Goal: Task Accomplishment & Management: Manage account settings

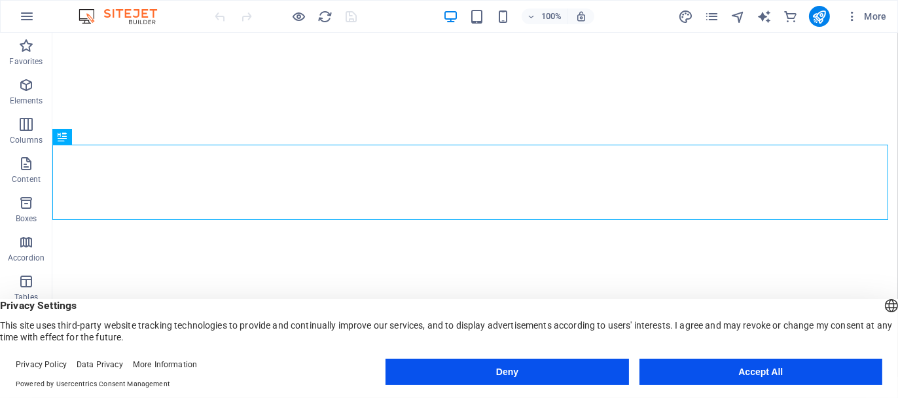
click at [685, 386] on div "Deny Accept All" at bounding box center [634, 374] width 497 height 31
click at [676, 374] on button "Accept All" at bounding box center [761, 372] width 243 height 26
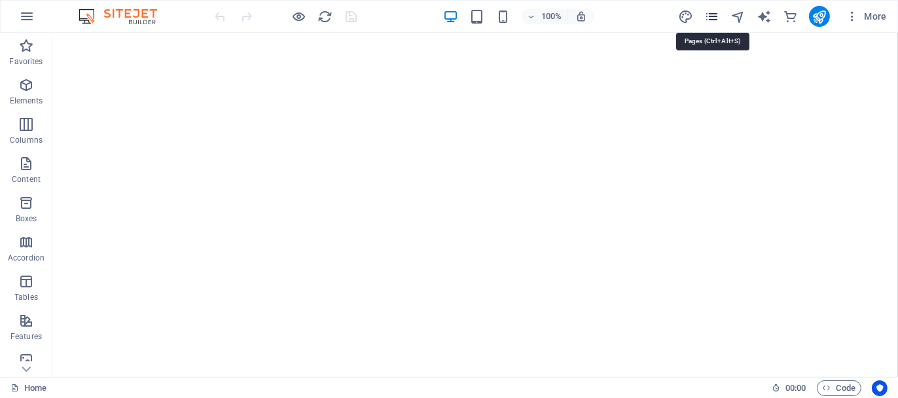
click at [708, 21] on icon "pages" at bounding box center [711, 16] width 15 height 15
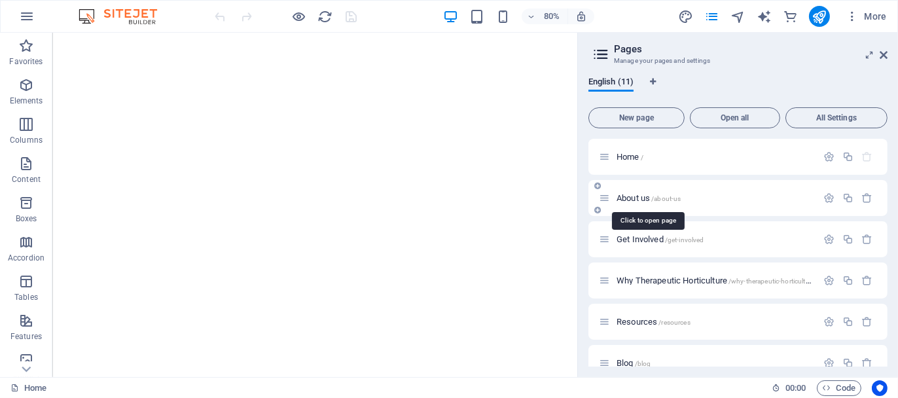
click at [626, 196] on span "About us /about-us" at bounding box center [649, 198] width 64 height 10
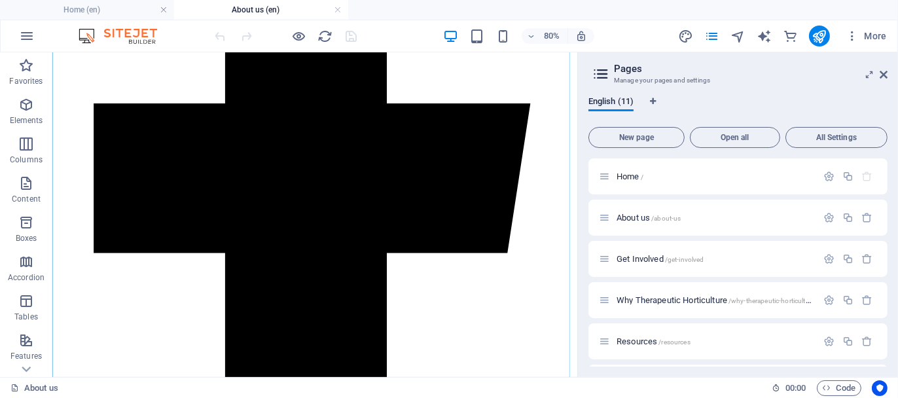
scroll to position [1029, 0]
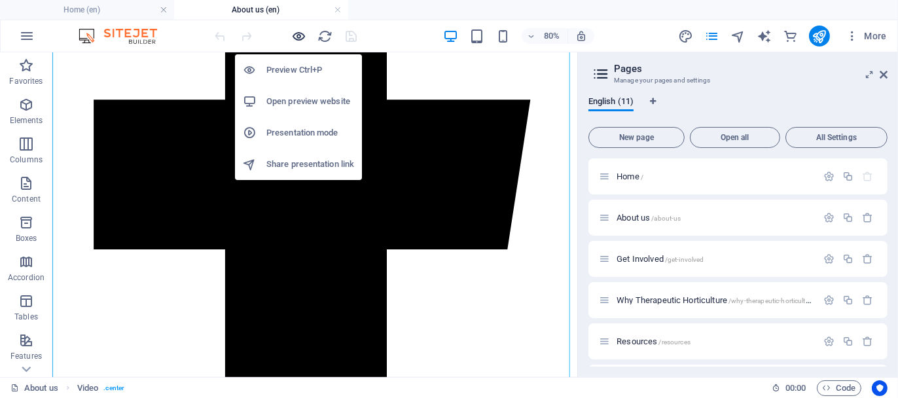
click at [299, 31] on icon "button" at bounding box center [299, 36] width 15 height 15
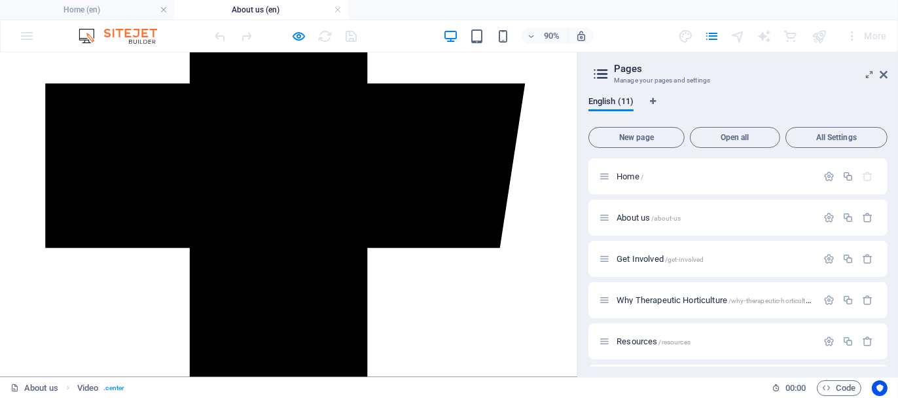
click at [886, 74] on icon at bounding box center [884, 74] width 8 height 10
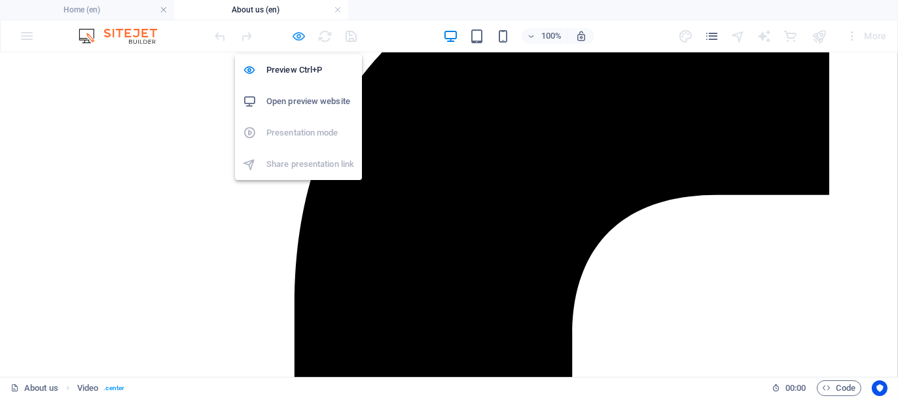
click at [293, 39] on icon "button" at bounding box center [299, 36] width 15 height 15
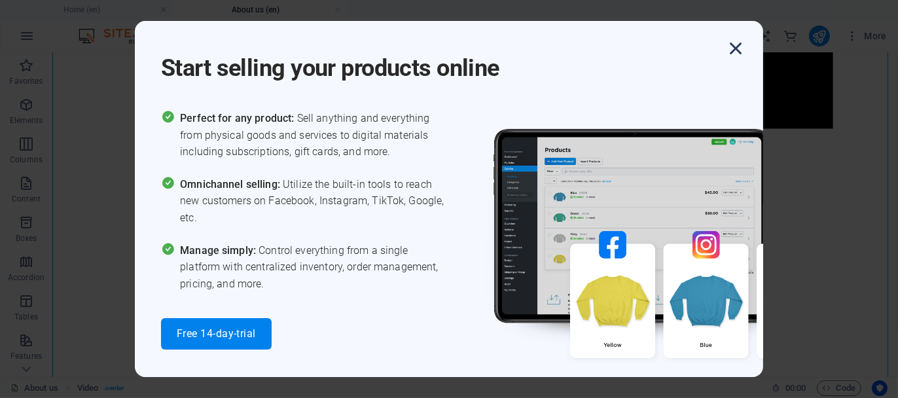
click at [733, 46] on icon "button" at bounding box center [736, 49] width 24 height 24
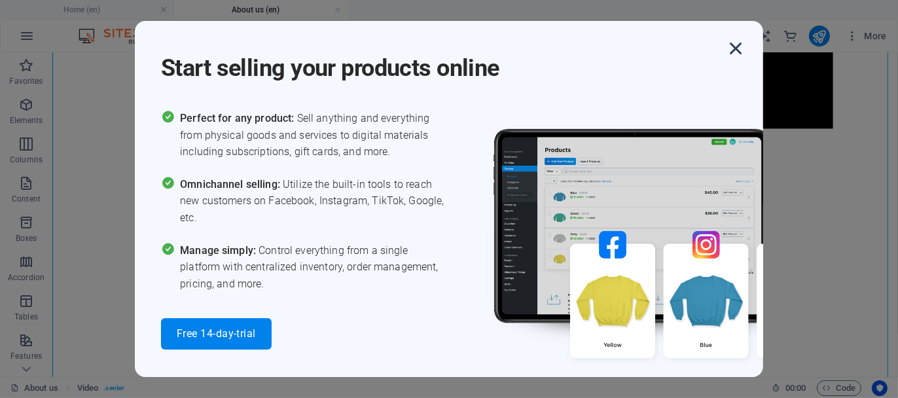
click at [737, 47] on icon "button" at bounding box center [736, 49] width 24 height 24
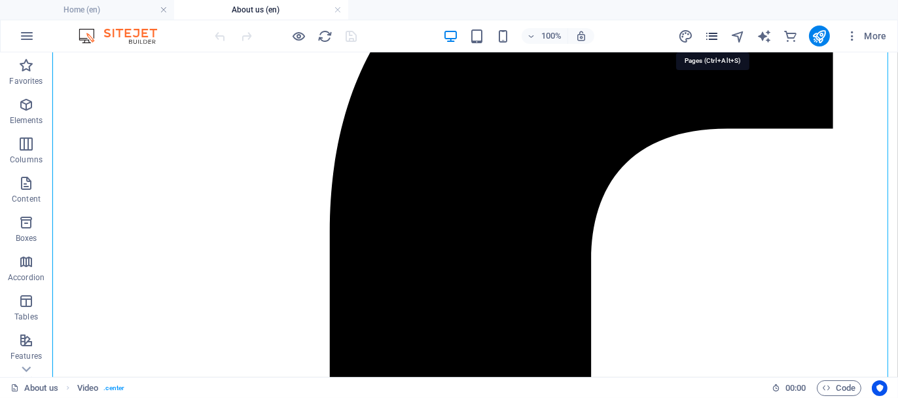
click at [713, 34] on icon "pages" at bounding box center [711, 36] width 15 height 15
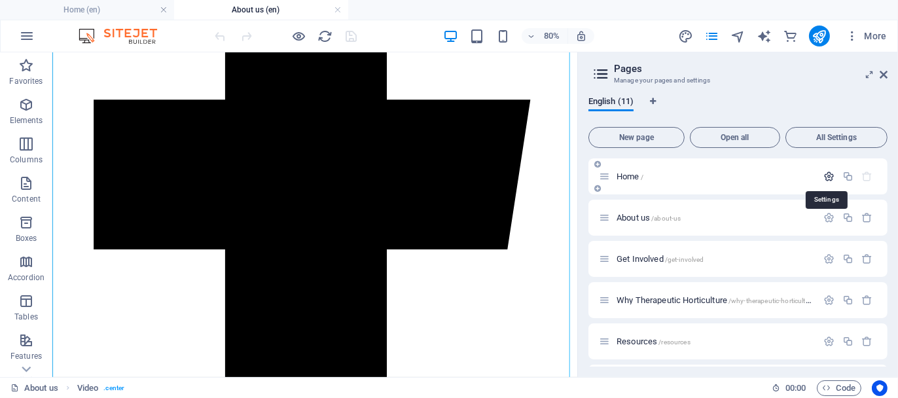
click at [825, 175] on icon "button" at bounding box center [829, 176] width 11 height 11
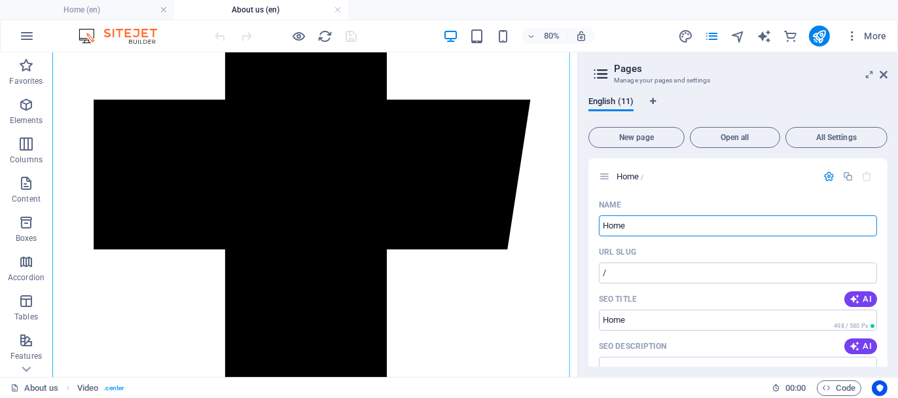
drag, startPoint x: 686, startPoint y: 276, endPoint x: 698, endPoint y: 276, distance: 11.8
drag, startPoint x: 641, startPoint y: 223, endPoint x: 587, endPoint y: 230, distance: 54.1
click at [587, 230] on div "English (11) New page Open all All Settings Home / Name Home ​ URL SLUG / ​ SEO…" at bounding box center [738, 231] width 320 height 291
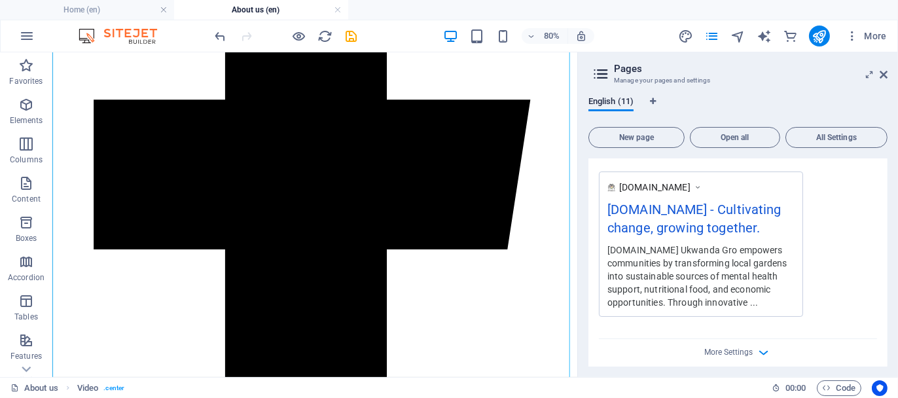
scroll to position [458, 0]
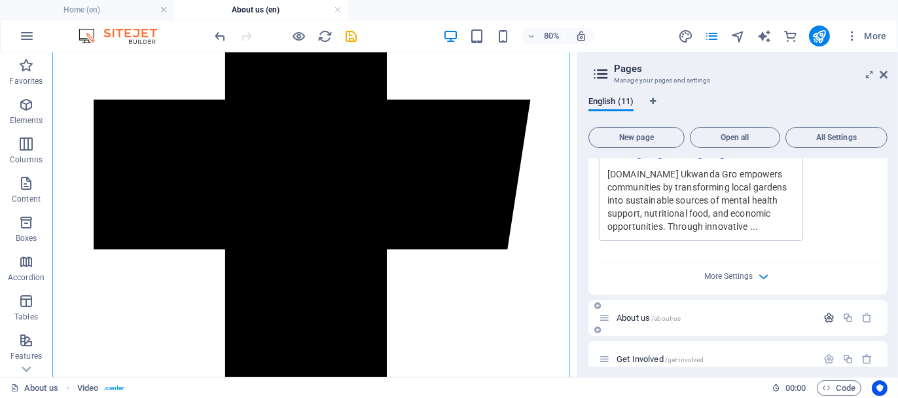
type input "HOME"
click at [826, 316] on icon "button" at bounding box center [829, 317] width 11 height 11
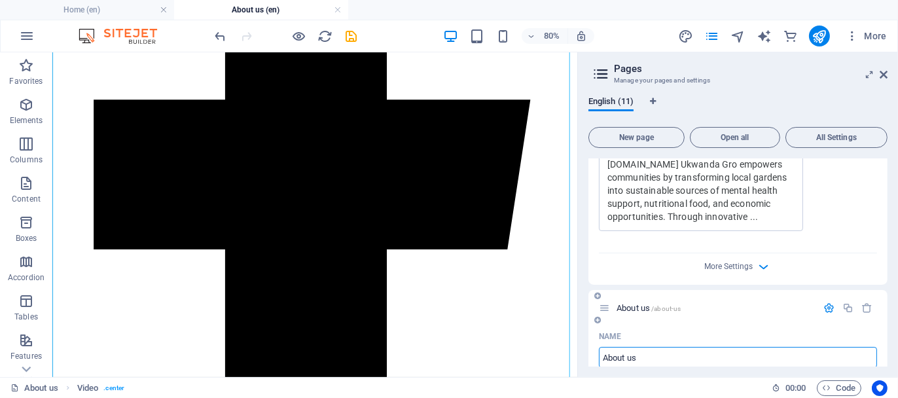
drag, startPoint x: 641, startPoint y: 357, endPoint x: 600, endPoint y: 352, distance: 40.9
click at [600, 352] on input "About us" at bounding box center [738, 357] width 278 height 21
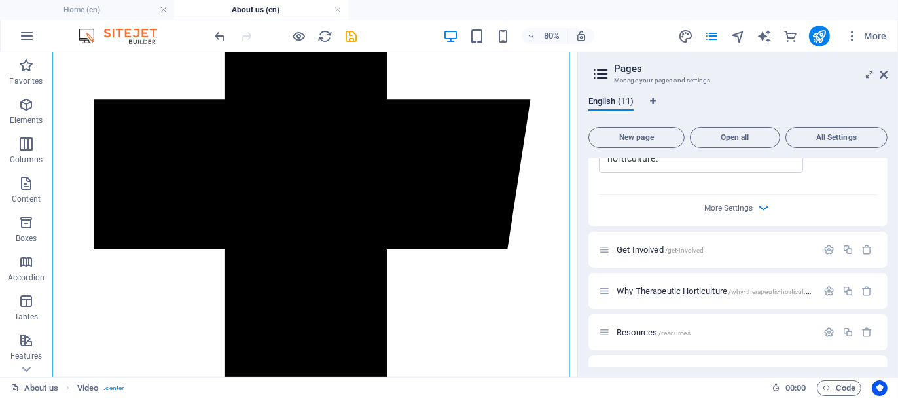
scroll to position [1123, 0]
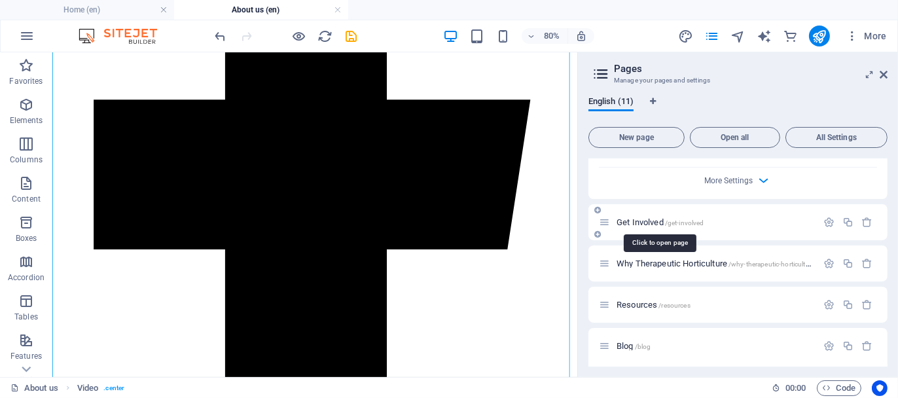
type input "ABOUT US"
click at [638, 223] on span "Get Involved /get-involved" at bounding box center [660, 222] width 87 height 10
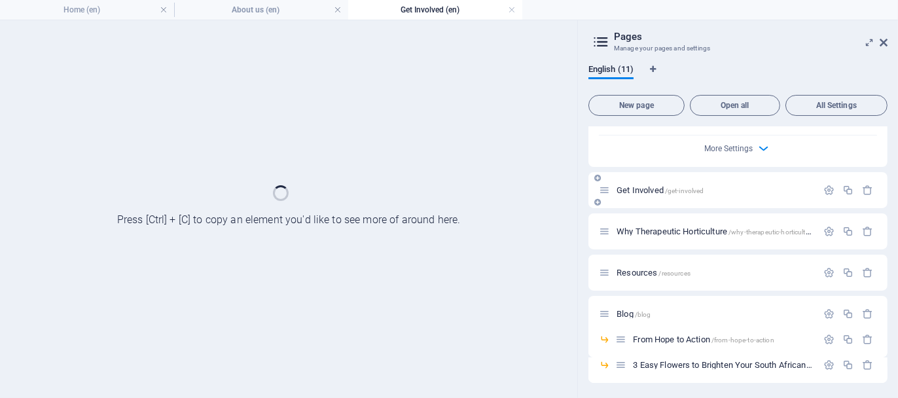
scroll to position [0, 0]
click at [828, 189] on icon "button" at bounding box center [829, 190] width 11 height 11
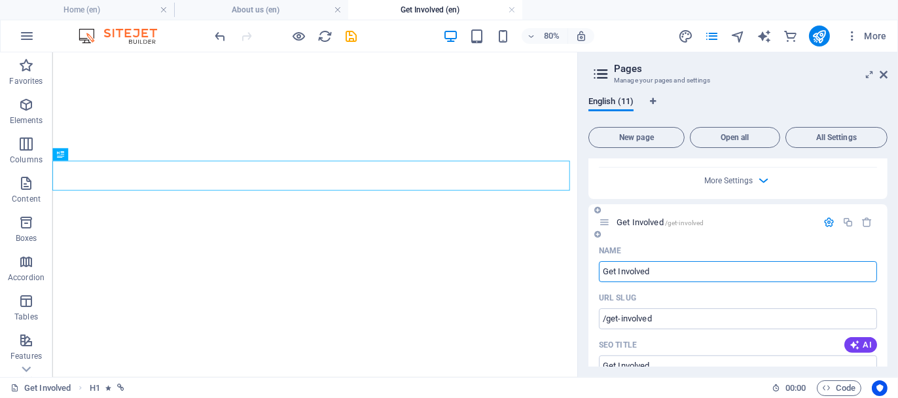
drag, startPoint x: 658, startPoint y: 272, endPoint x: 596, endPoint y: 270, distance: 62.2
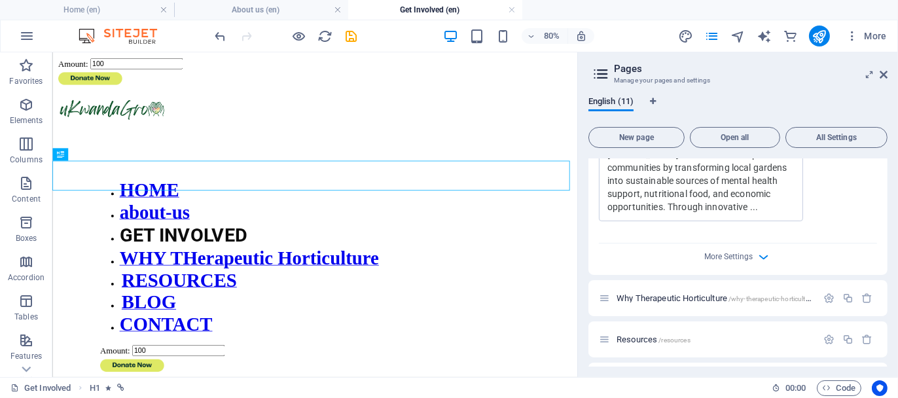
scroll to position [1712, 0]
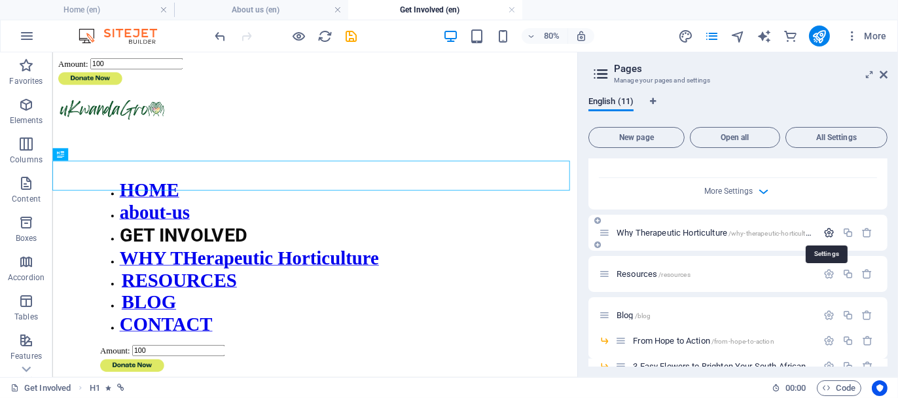
type input "GET INVOLVED"
click at [826, 231] on icon "button" at bounding box center [829, 232] width 11 height 11
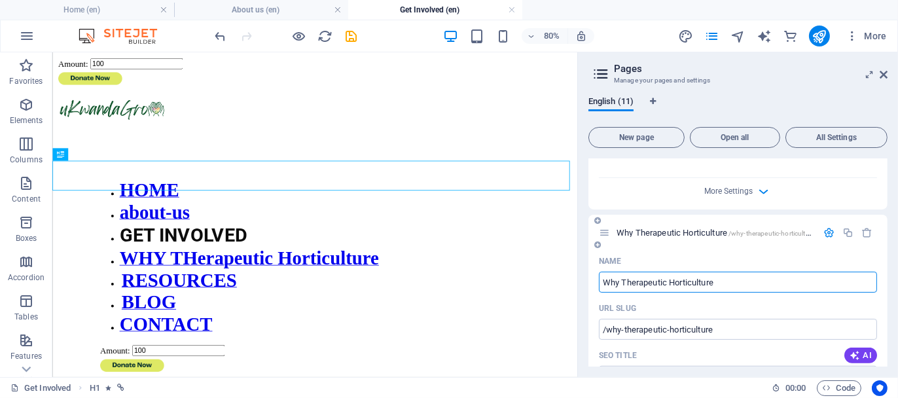
drag, startPoint x: 725, startPoint y: 279, endPoint x: 588, endPoint y: 279, distance: 136.8
type input "WHY THE"
type input "/why"
type input "WH"
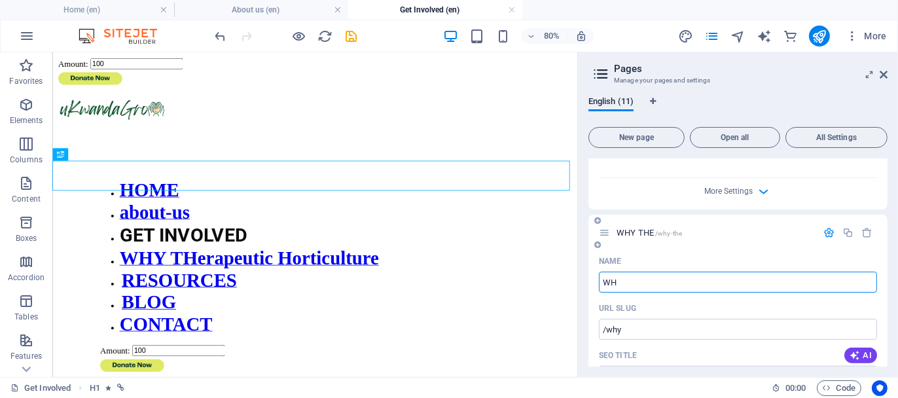
type input "/why-the"
type input "W"
type input "/w"
type input "THEREA"
type input "/"
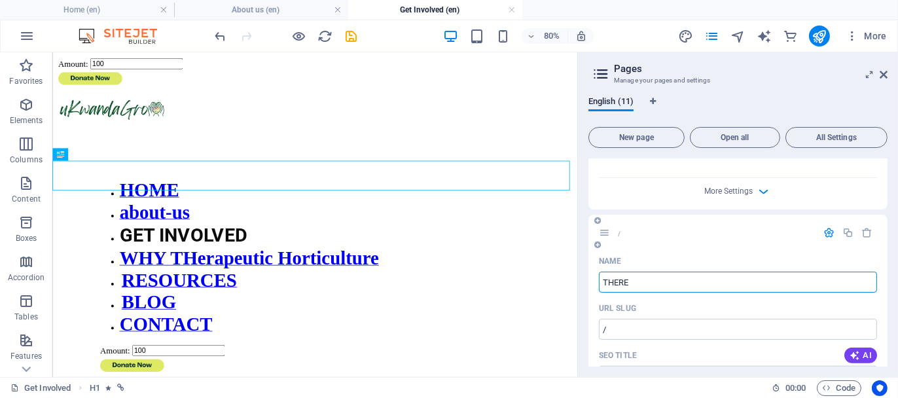
type input "THER"
type input "/therea"
type input "THEREA"
type input "THERAP"
type input "/ther"
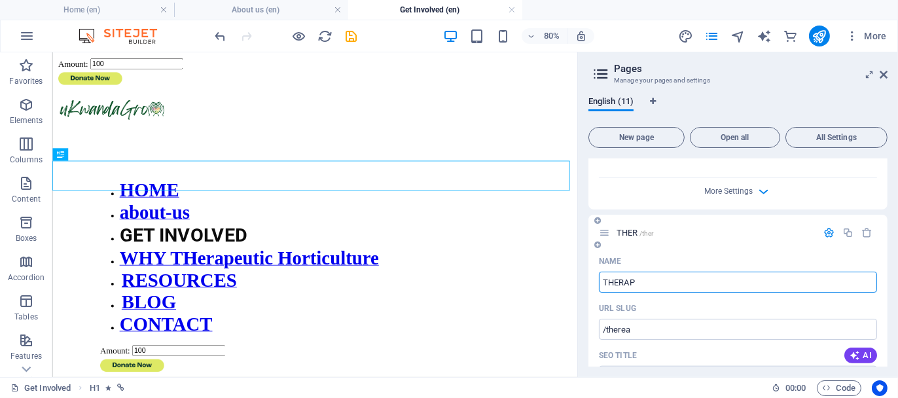
type input "THER"
type input "THERAPUTI"
type input "/therap"
type input "THERAP"
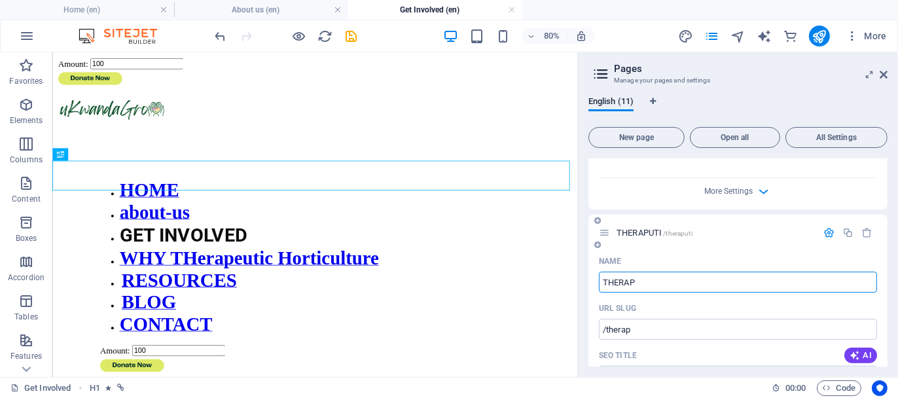
type input "/theraputi"
type input "THERAPUTI"
type input "THERAPEUTI"
type input "/therap"
type input "THERAP"
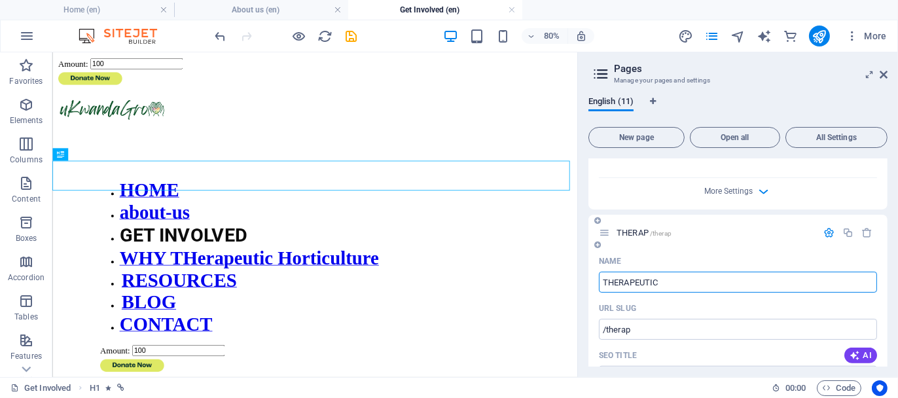
type input "THERAPEUTIC"
type input "/therapeuti"
type input "THERAPEUTI"
type input "THERAPEUTIC HORTI"
type input "/therapeutic-hor"
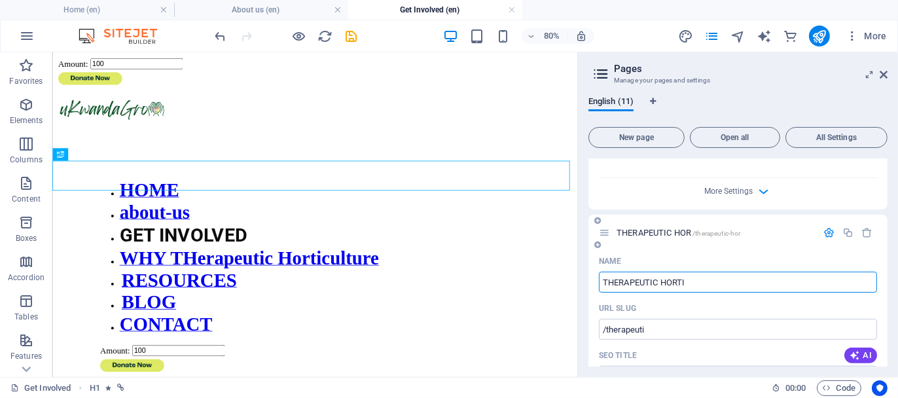
type input "THERAPEUTIC HOR"
type input "THERAPEUTIC HORTIC"
type input "/therapeutic-horti"
type input "THERAPEUTIC HORTI"
type input "THERAPEUTIC HORTICULTURE"
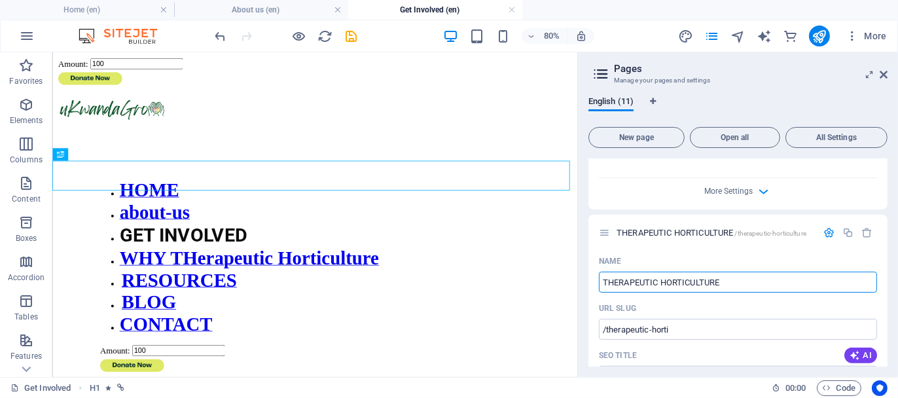
type input "/therapeutic-horticulture"
type input "THERAPEUTIC HORTICULTURE"
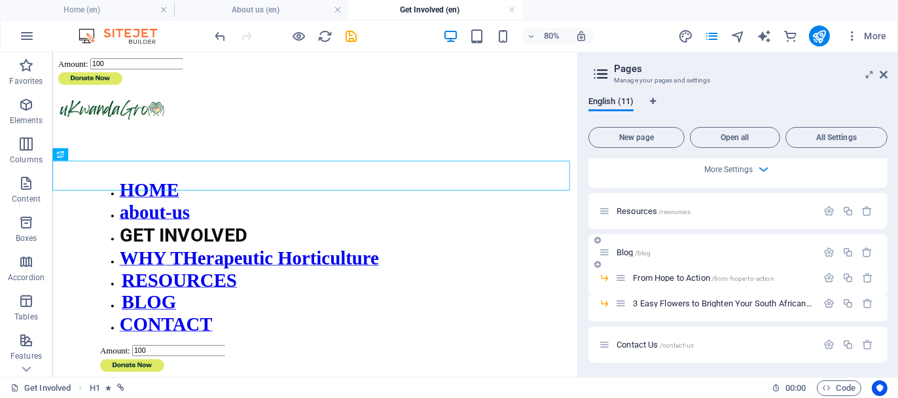
scroll to position [2301, 0]
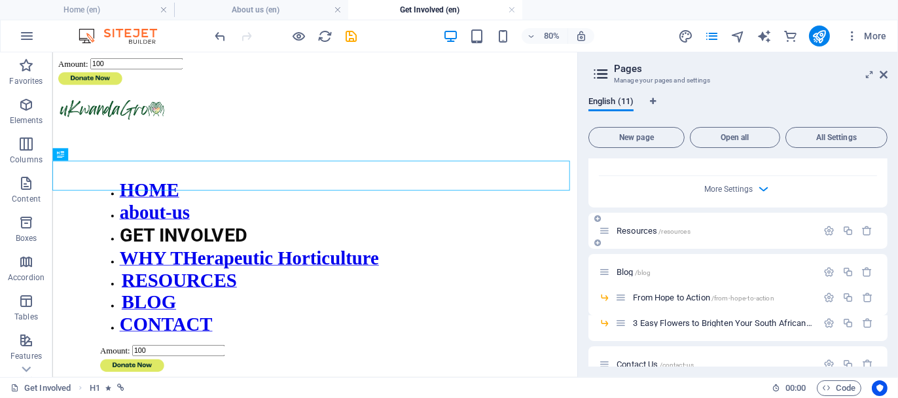
type input "THERAPEUTIC HORTICULTURE"
click at [636, 227] on span "Resources /resources" at bounding box center [654, 231] width 74 height 10
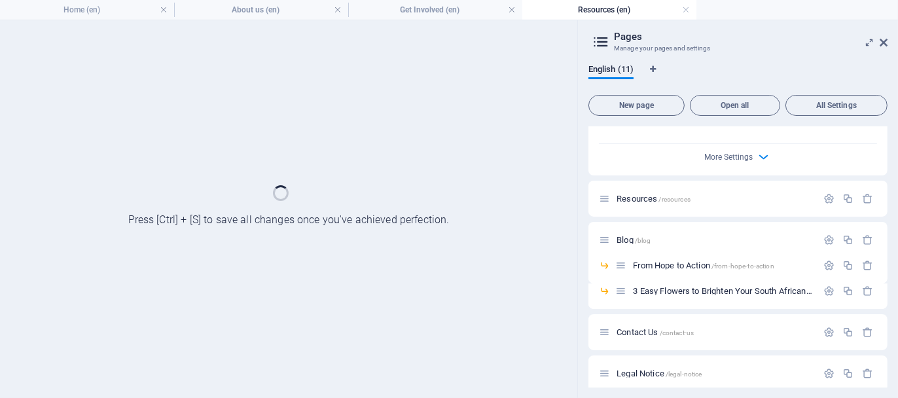
click at [825, 165] on div "More Settings" at bounding box center [738, 154] width 278 height 21
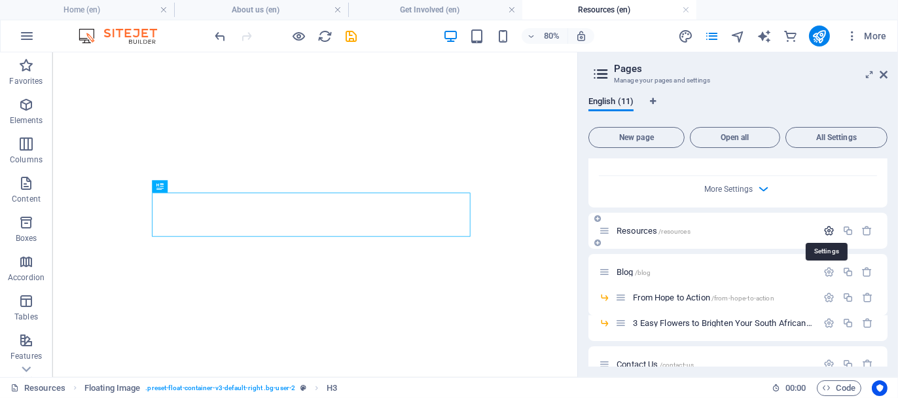
click at [826, 226] on icon "button" at bounding box center [829, 230] width 11 height 11
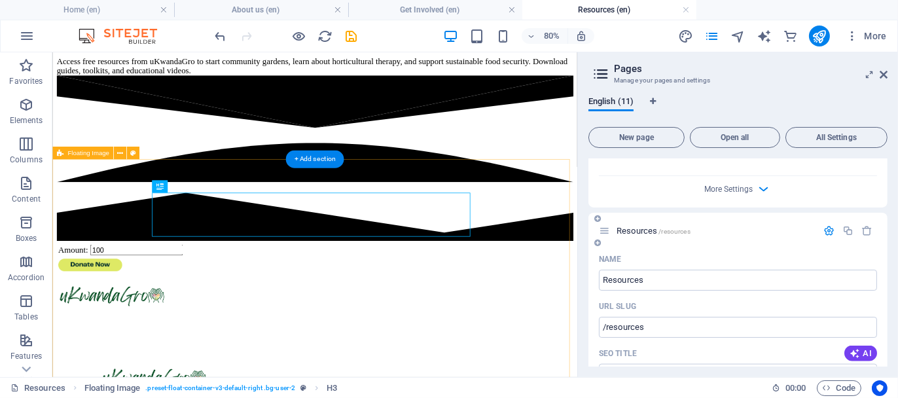
scroll to position [246, 0]
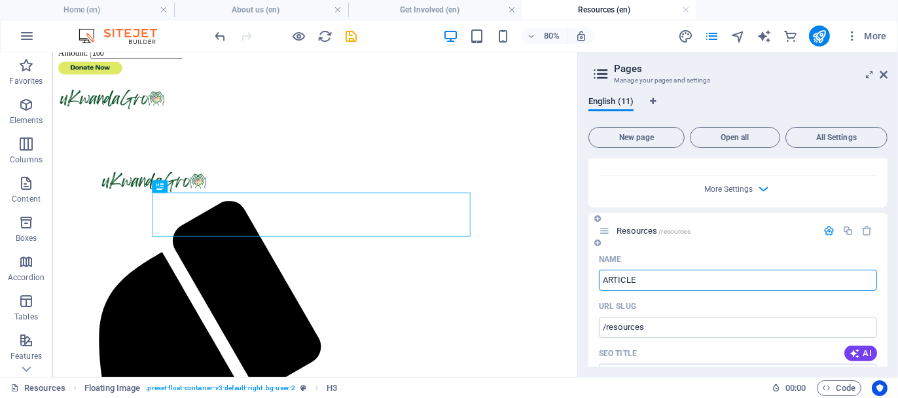
type input "ARTICLES"
type input "/arti"
type input "ARTICLES"
type input "/articles"
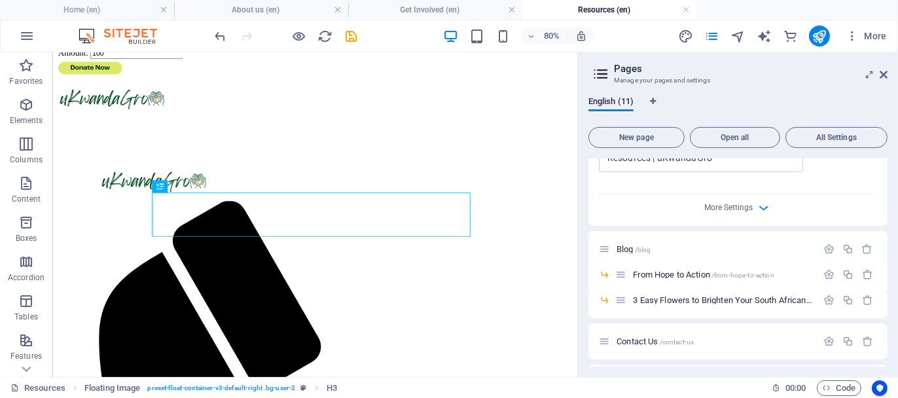
scroll to position [2890, 0]
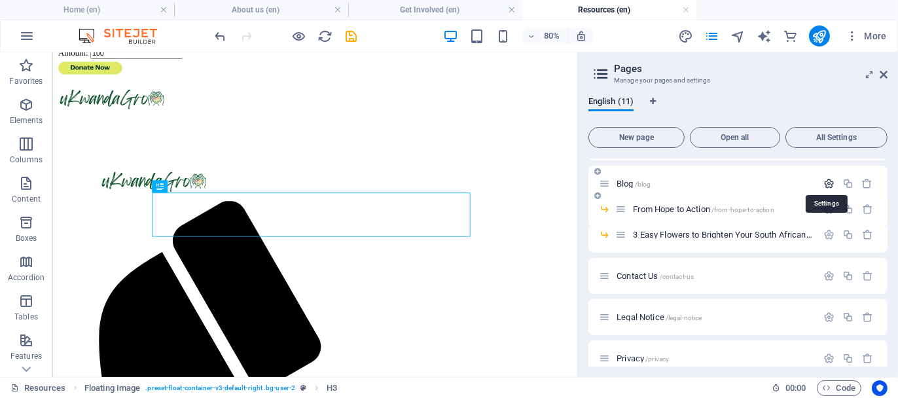
type input "ARTICLES"
click at [827, 178] on icon "button" at bounding box center [829, 183] width 11 height 11
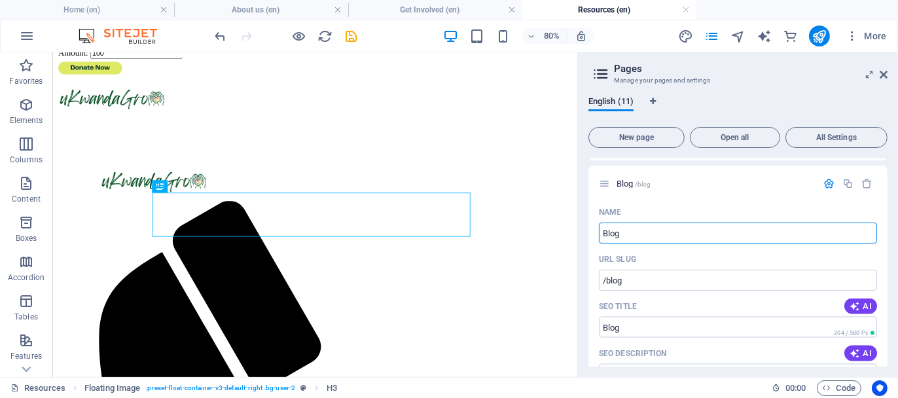
drag, startPoint x: 629, startPoint y: 230, endPoint x: 579, endPoint y: 236, distance: 50.2
click at [579, 236] on aside "Pages Manage your pages and settings English (11) New page Open all All Setting…" at bounding box center [737, 214] width 321 height 325
type input "BLOG"
type input "/blo"
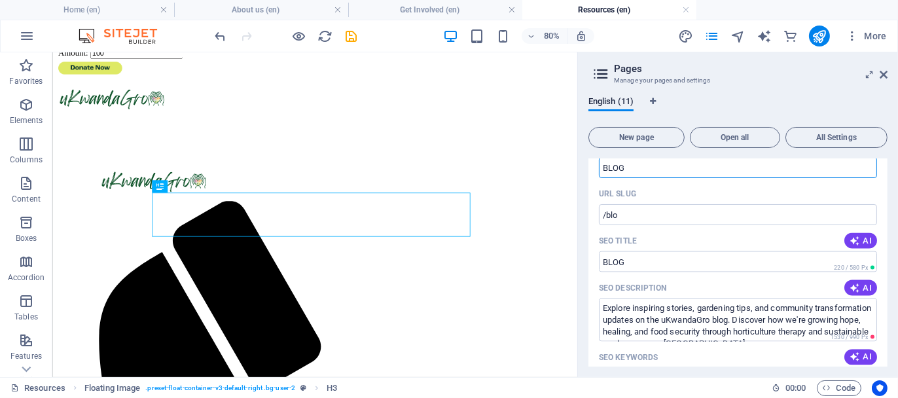
type input "BLOG"
type input "/blog"
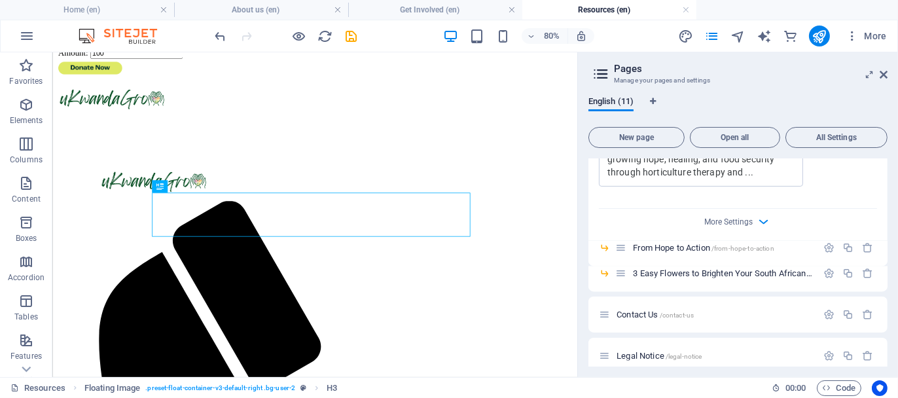
scroll to position [3414, 0]
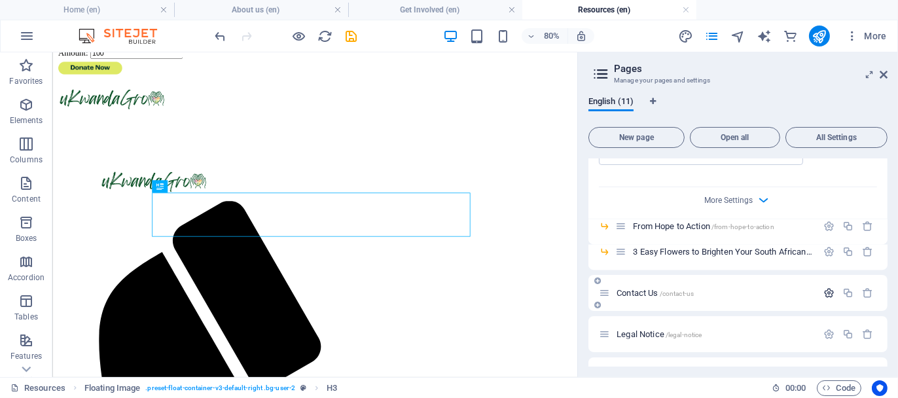
type input "BLOG"
click at [827, 287] on icon "button" at bounding box center [829, 292] width 11 height 11
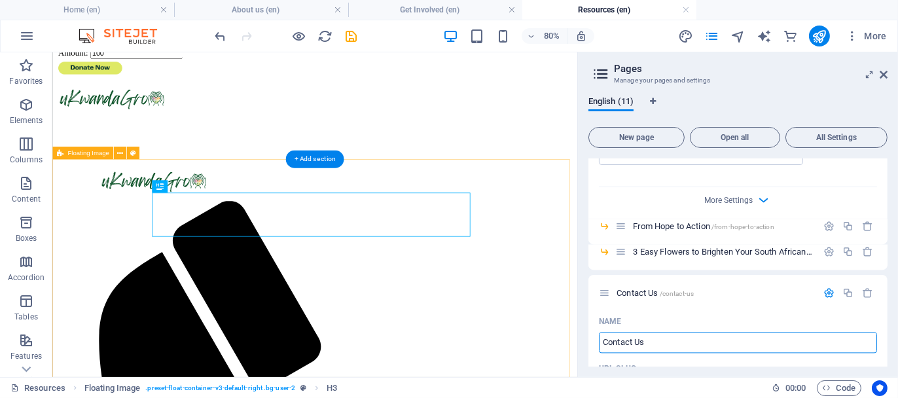
drag, startPoint x: 712, startPoint y: 393, endPoint x: 670, endPoint y: 391, distance: 41.9
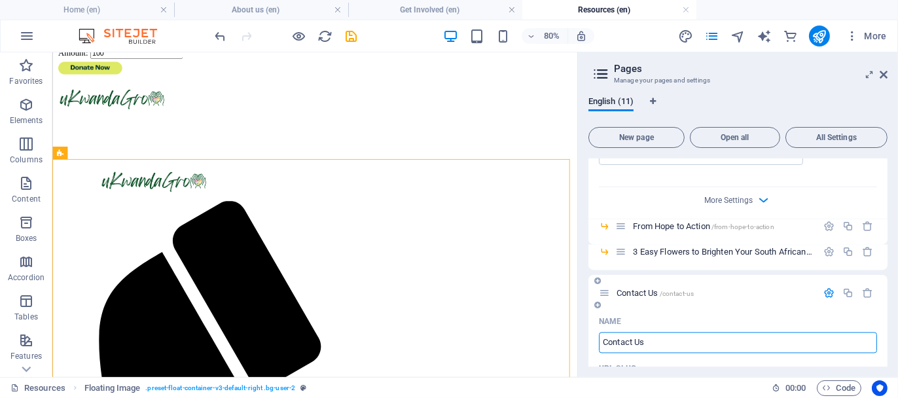
type input "C"
type input "CONT"
type input "/"
type input "CONTA"
type input "/cont"
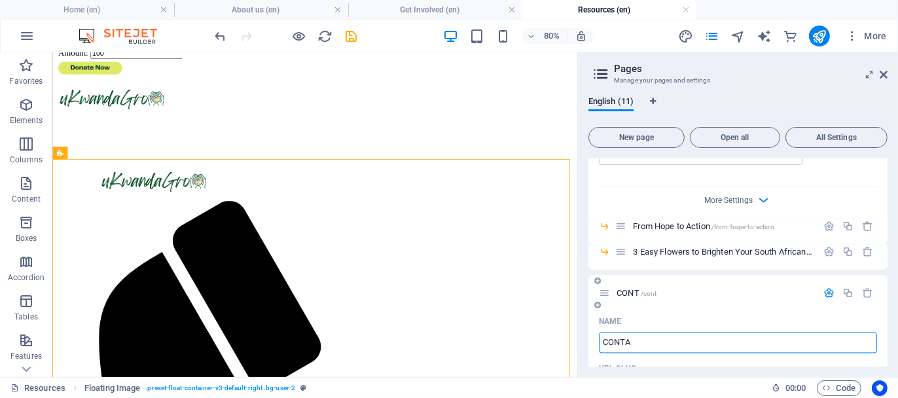
type input "CONT"
type input "CONTACT US"
type input "/contact-ud"
type input "CONTACT UD"
type input "CONTACT US"
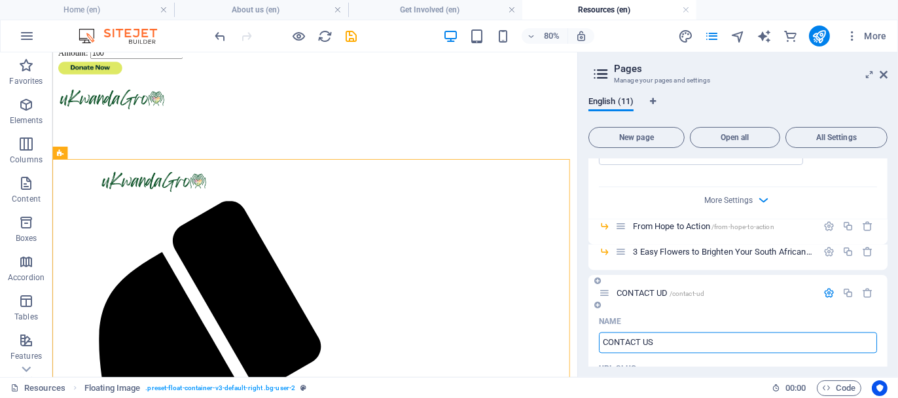
type input "/contact-us"
type input "CONTACT US"
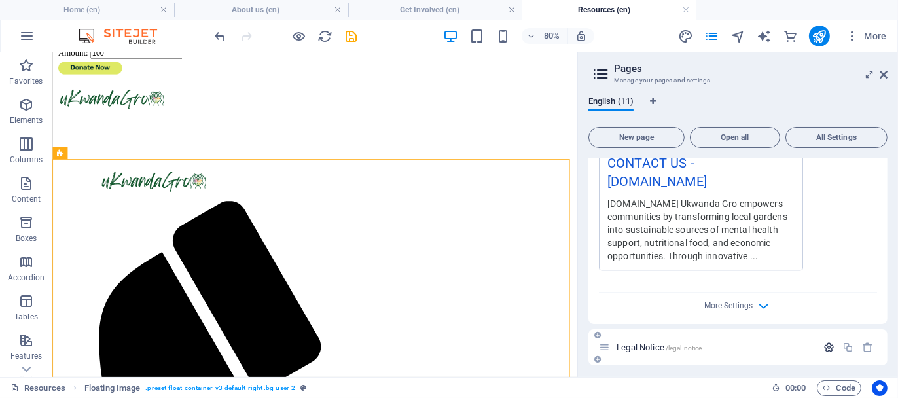
scroll to position [3981, 0]
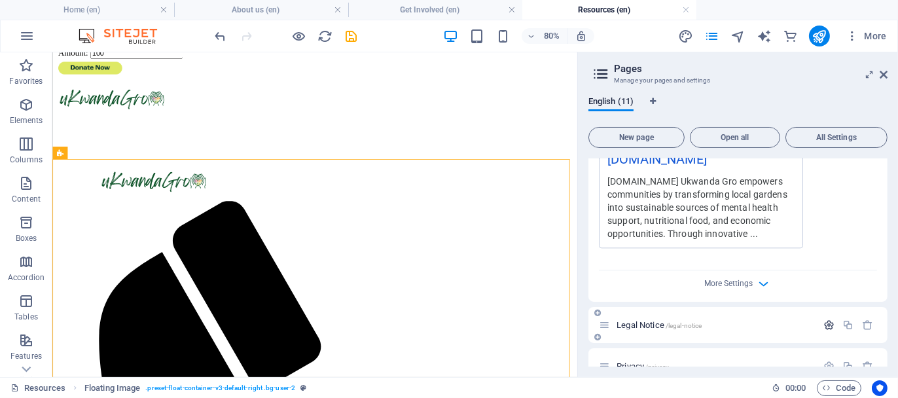
type input "CONTACT US"
click at [826, 319] on icon "button" at bounding box center [829, 324] width 11 height 11
drag, startPoint x: 658, startPoint y: 354, endPoint x: 586, endPoint y: 355, distance: 72.0
click at [586, 355] on div "English (11) New page Open all All Settings HOME / Name HOME ​ URL SLUG / ​ SEO…" at bounding box center [738, 231] width 320 height 291
type input "LEGAL NOTICE"
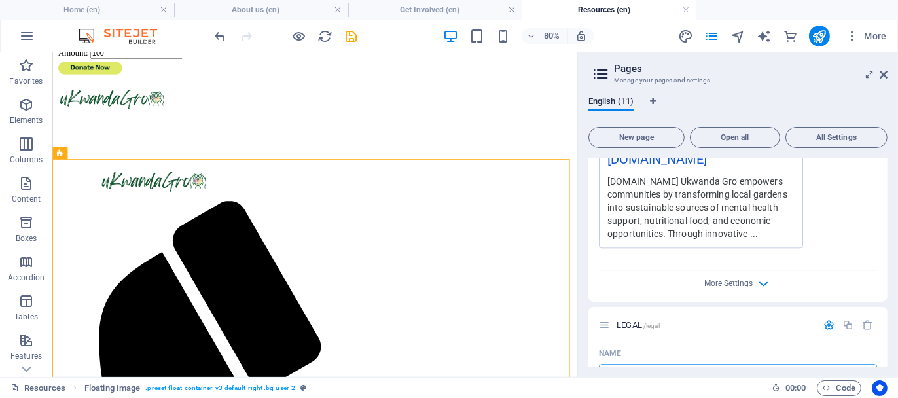
type input "/legal"
type input "LEGAL"
type input "LEGAL NOTICE"
type input "/legal-notice"
type input "LEGAL NOTICE"
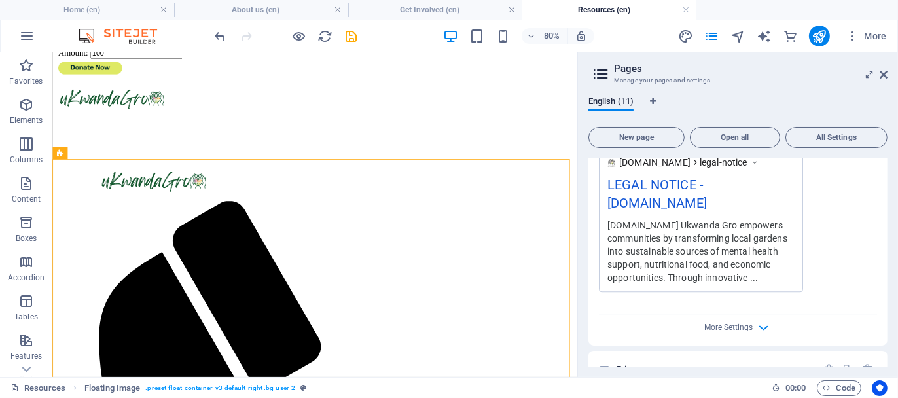
scroll to position [4540, 0]
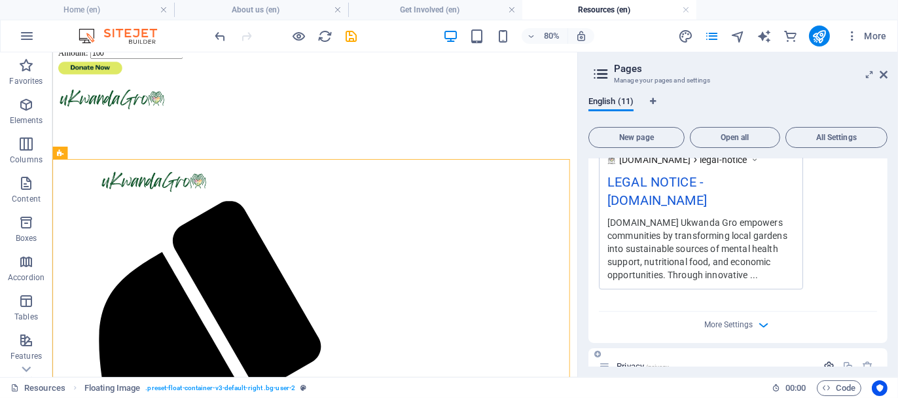
type input "LEGAL NOTICE"
click at [825, 361] on icon "button" at bounding box center [829, 366] width 11 height 11
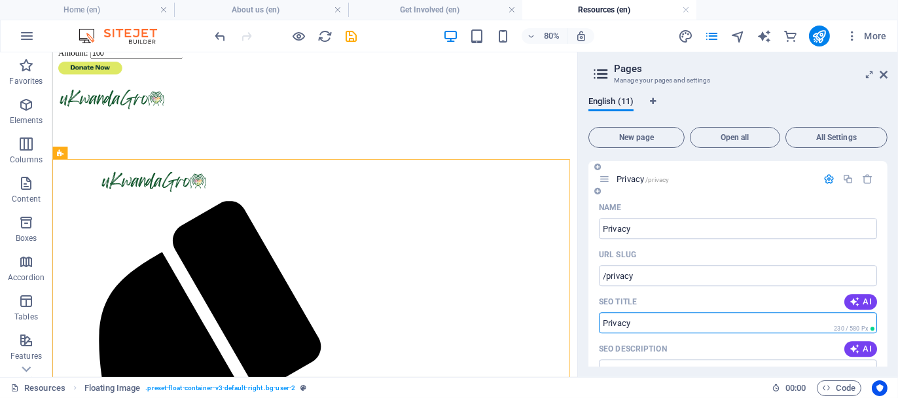
scroll to position [4730, 0]
drag, startPoint x: 649, startPoint y: 359, endPoint x: 597, endPoint y: 356, distance: 52.5
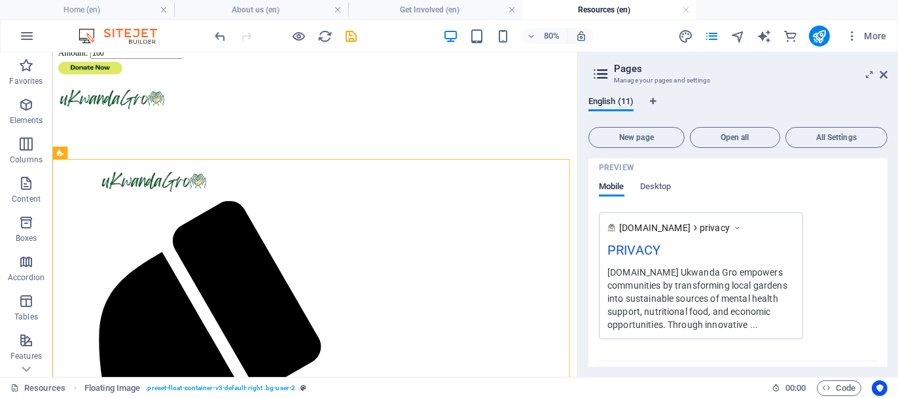
scroll to position [5080, 0]
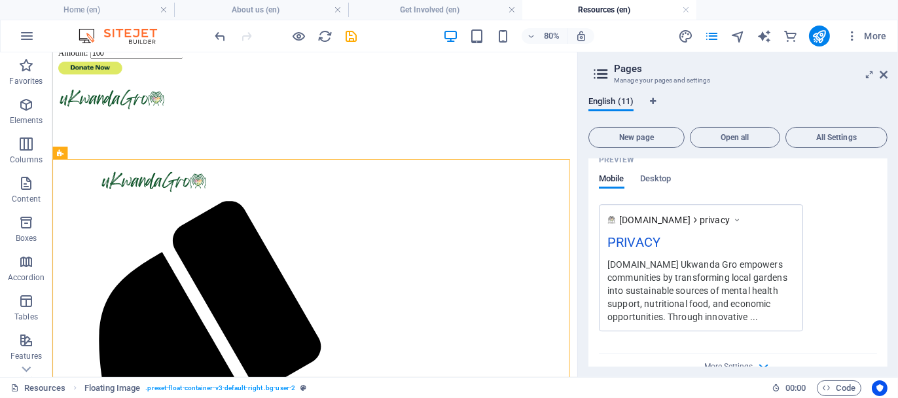
type input "PRIVACY"
click at [888, 69] on aside "Pages Manage your pages and settings English (11) New page Open all All Setting…" at bounding box center [737, 214] width 321 height 325
drag, startPoint x: 886, startPoint y: 77, endPoint x: 835, endPoint y: 24, distance: 73.6
click at [886, 77] on icon at bounding box center [884, 74] width 8 height 10
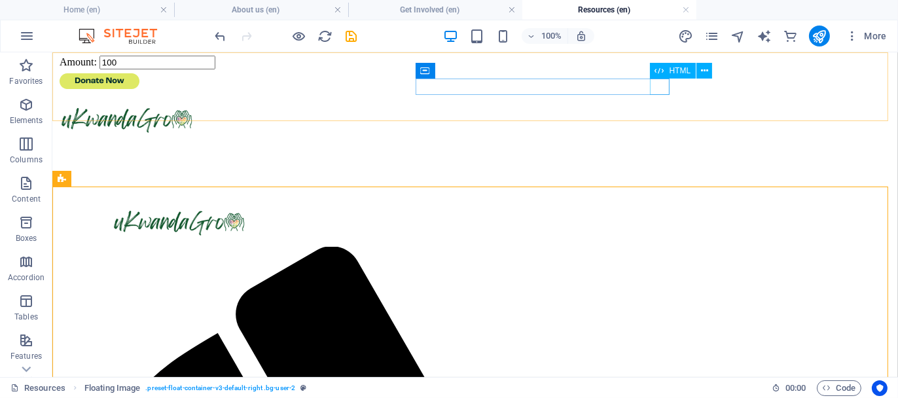
click at [663, 143] on div at bounding box center [474, 143] width 835 height 0
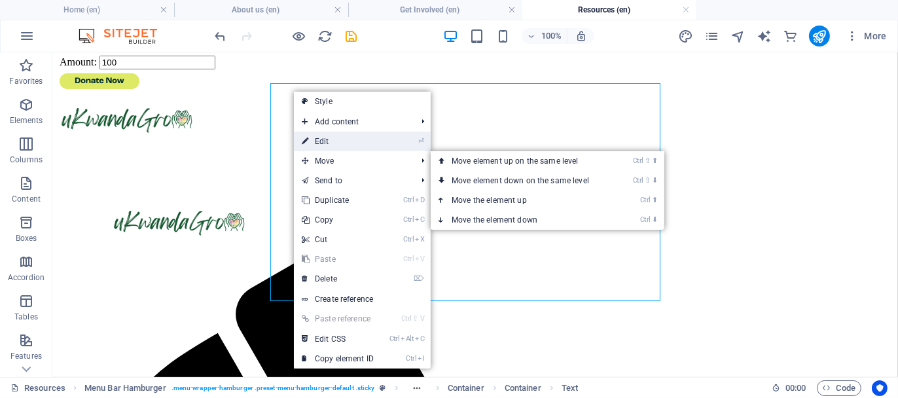
click at [321, 146] on link "⏎ Edit" at bounding box center [338, 142] width 88 height 20
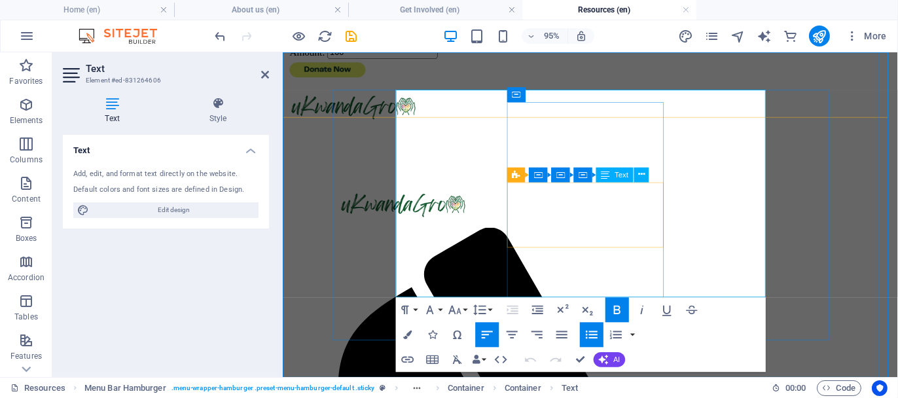
drag, startPoint x: 467, startPoint y: 108, endPoint x: 405, endPoint y: 104, distance: 61.7
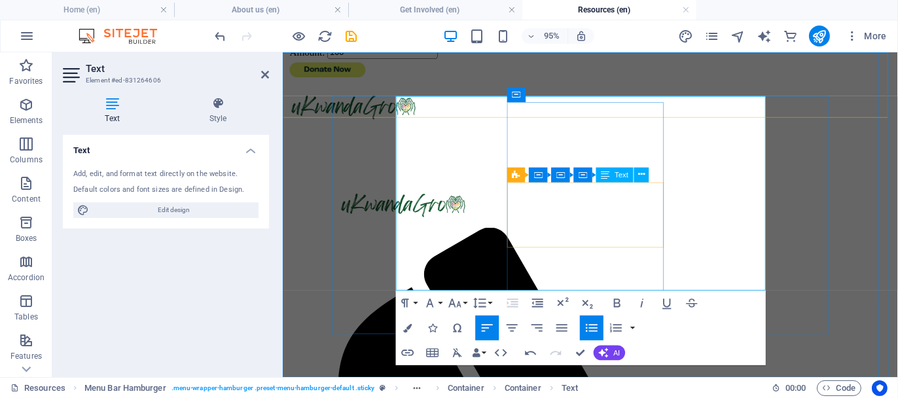
drag, startPoint x: 511, startPoint y: 130, endPoint x: 405, endPoint y: 130, distance: 106.1
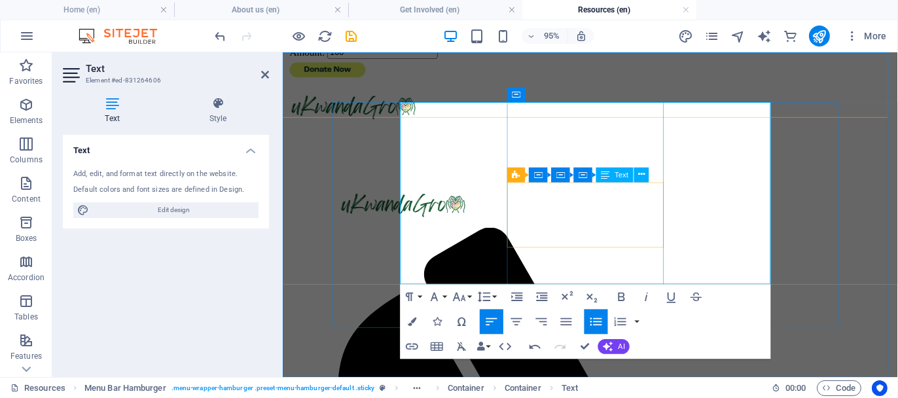
drag, startPoint x: 470, startPoint y: 132, endPoint x: 407, endPoint y: 128, distance: 63.7
drag, startPoint x: 561, startPoint y: 153, endPoint x: 408, endPoint y: 156, distance: 153.2
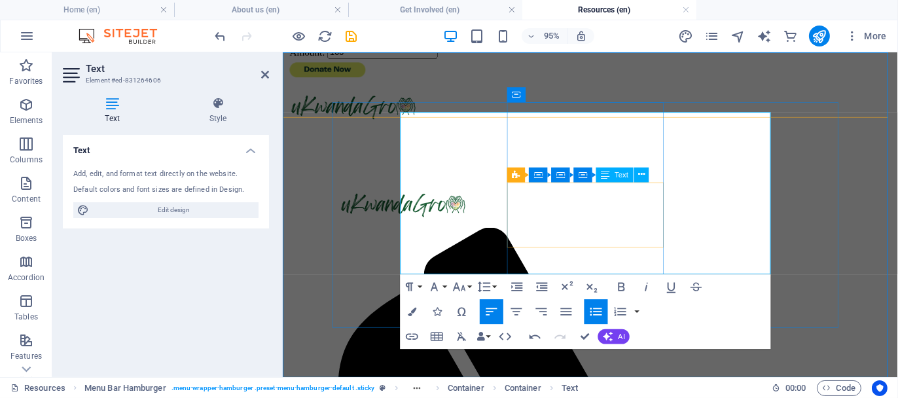
drag, startPoint x: 518, startPoint y: 268, endPoint x: 411, endPoint y: 170, distance: 145.5
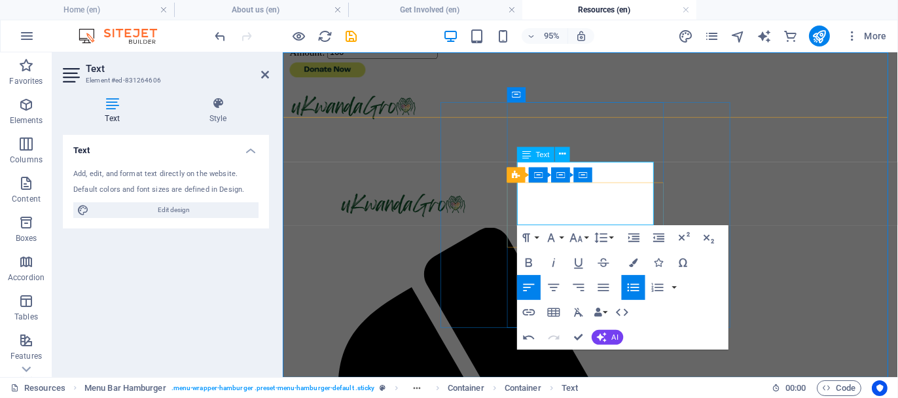
click at [561, 156] on icon at bounding box center [562, 153] width 7 height 13
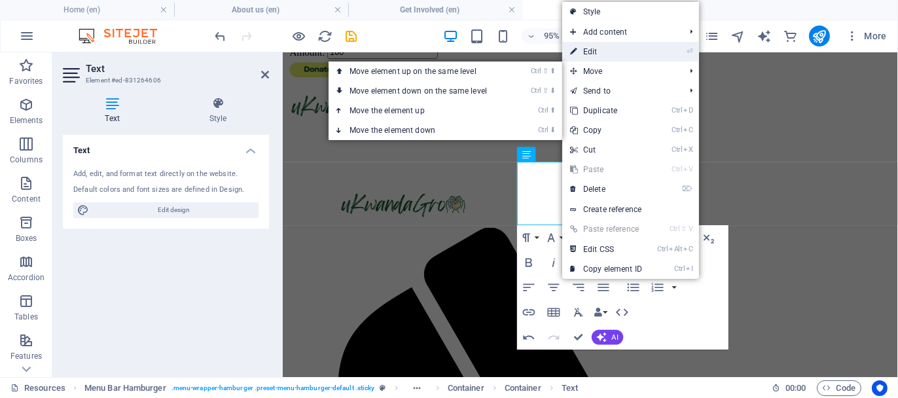
click at [580, 48] on link "⏎ Edit" at bounding box center [606, 52] width 88 height 20
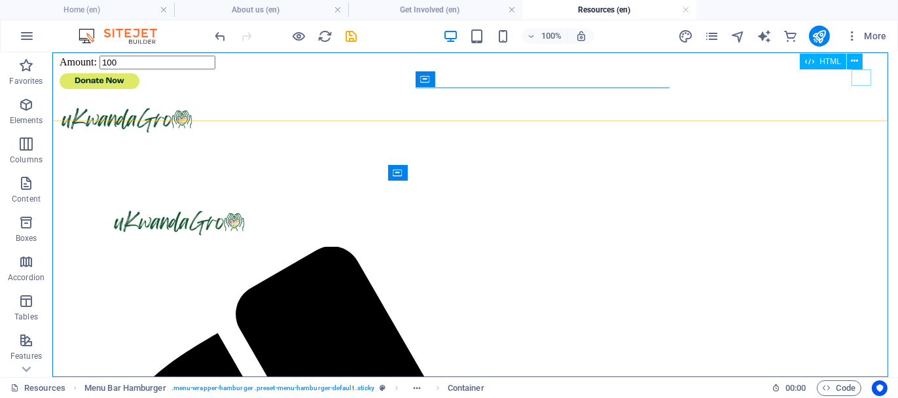
click at [854, 143] on div at bounding box center [474, 143] width 835 height 0
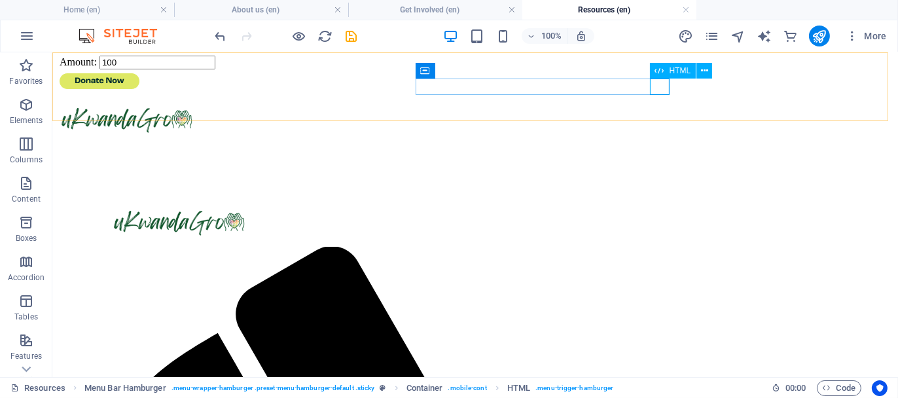
click at [657, 143] on div at bounding box center [474, 143] width 835 height 0
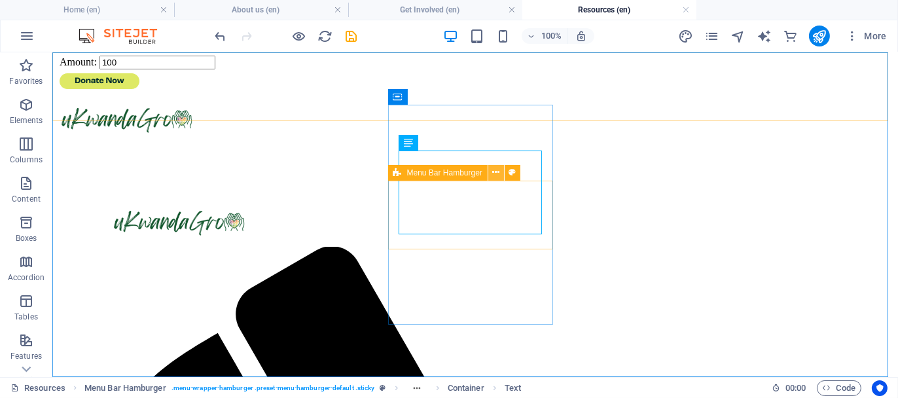
click at [494, 170] on icon at bounding box center [495, 173] width 7 height 14
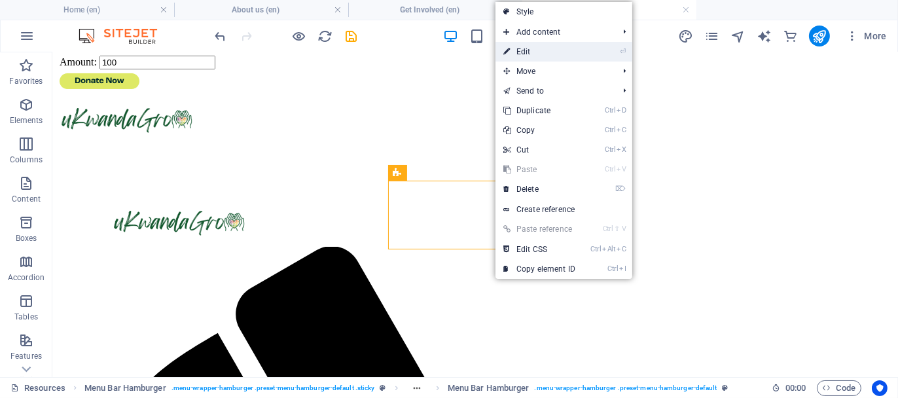
drag, startPoint x: 528, startPoint y: 51, endPoint x: 255, endPoint y: 3, distance: 277.2
click at [528, 51] on link "⏎ Edit" at bounding box center [540, 52] width 88 height 20
select select "rem"
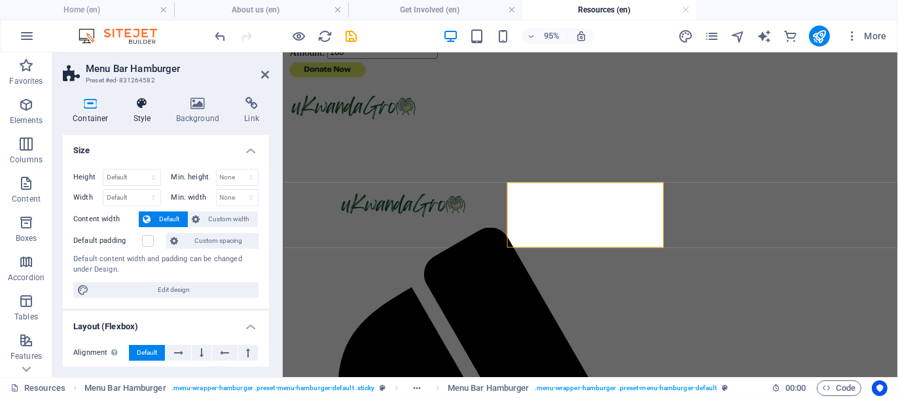
click at [143, 112] on h4 "Style" at bounding box center [145, 110] width 43 height 27
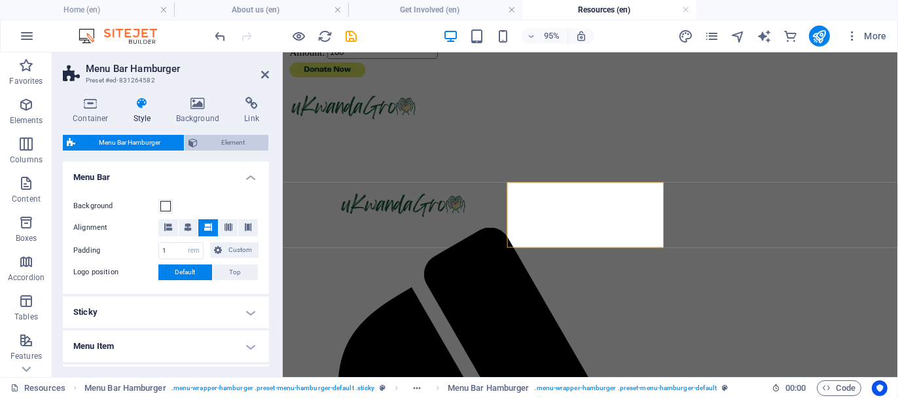
click at [215, 137] on span "Element" at bounding box center [233, 143] width 63 height 16
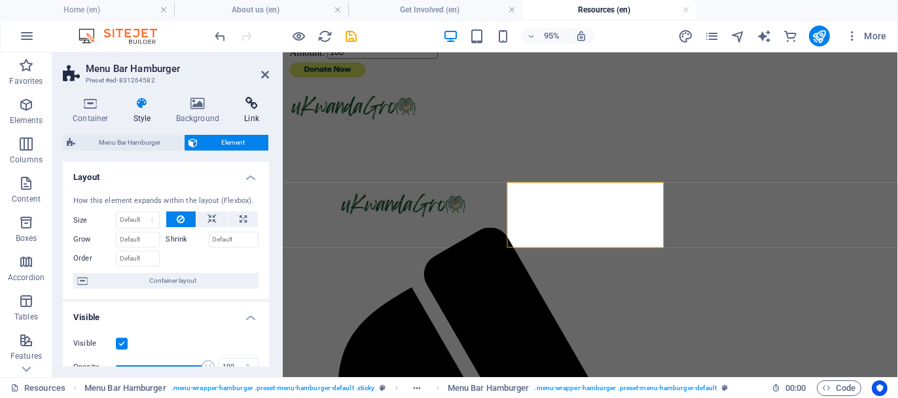
click at [246, 112] on h4 "Link" at bounding box center [251, 110] width 35 height 27
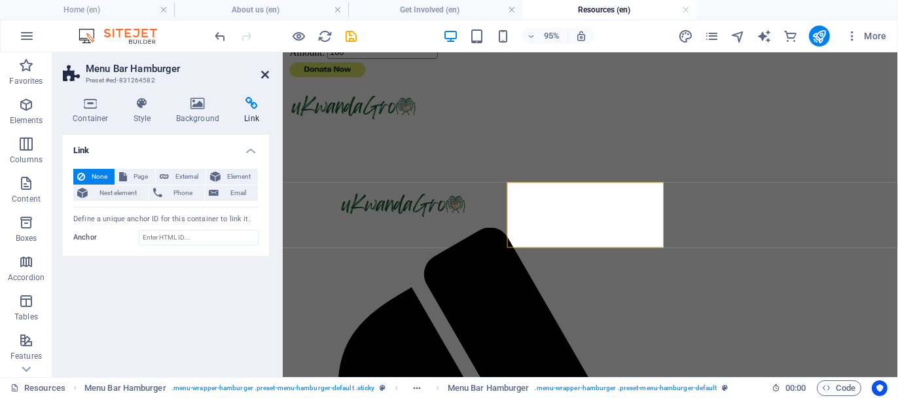
click at [262, 70] on icon at bounding box center [265, 74] width 8 height 10
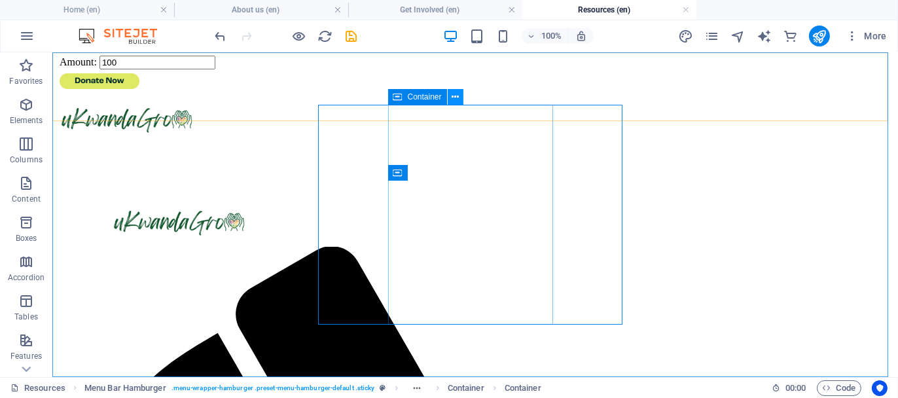
click at [461, 96] on button at bounding box center [456, 97] width 16 height 16
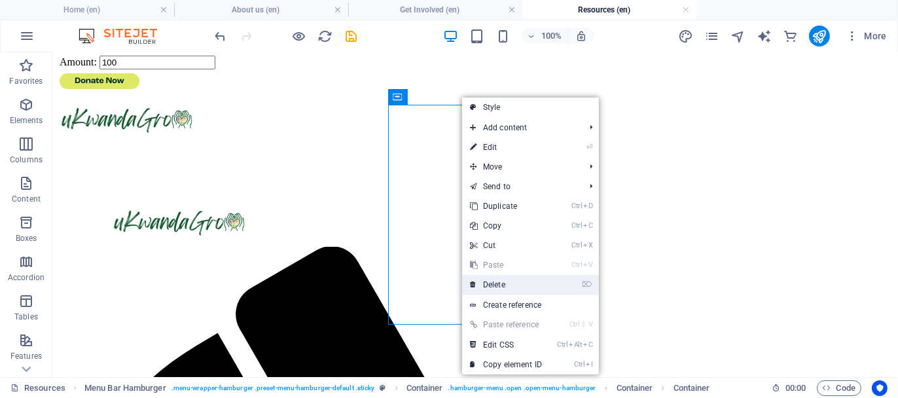
click at [503, 287] on link "⌦ Delete" at bounding box center [506, 285] width 88 height 20
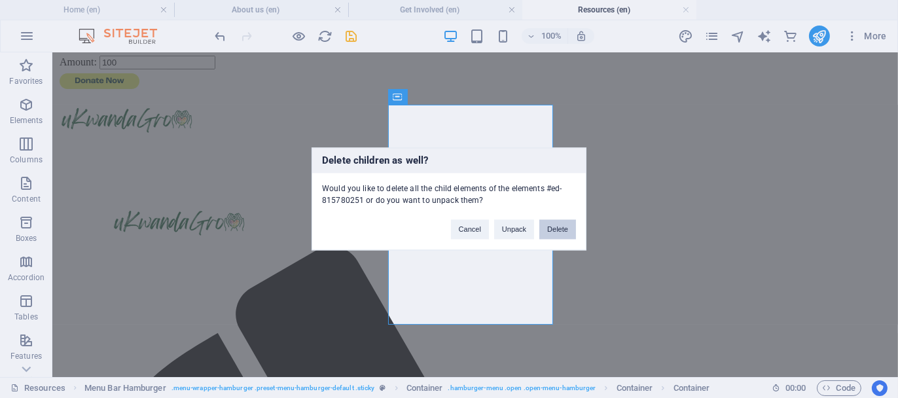
click at [564, 231] on button "Delete" at bounding box center [557, 230] width 37 height 20
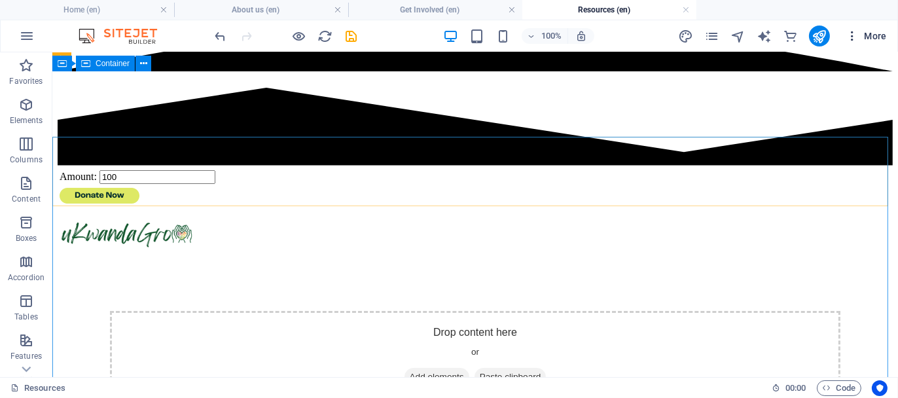
scroll to position [115, 0]
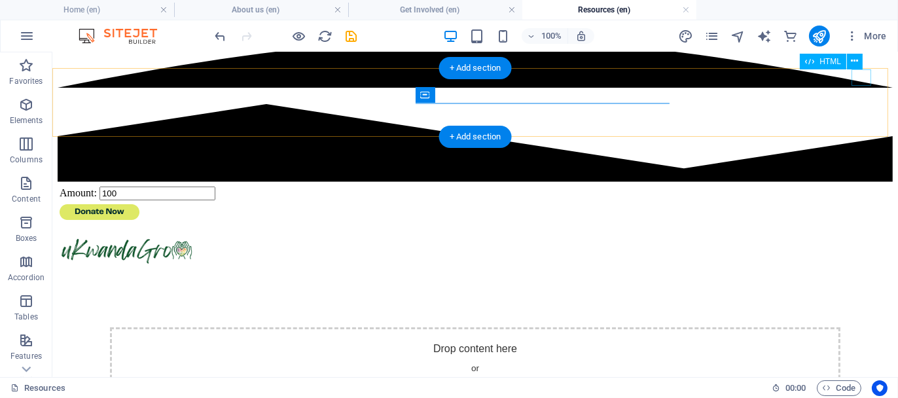
click at [862, 274] on div at bounding box center [474, 274] width 835 height 0
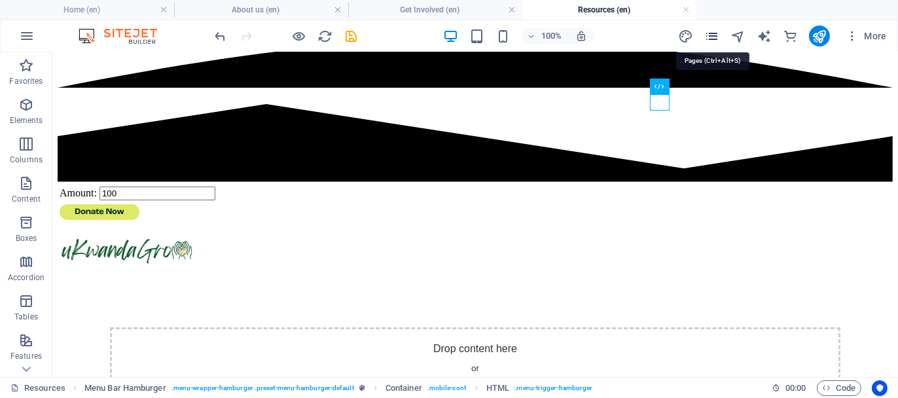
click at [713, 29] on icon "pages" at bounding box center [711, 36] width 15 height 15
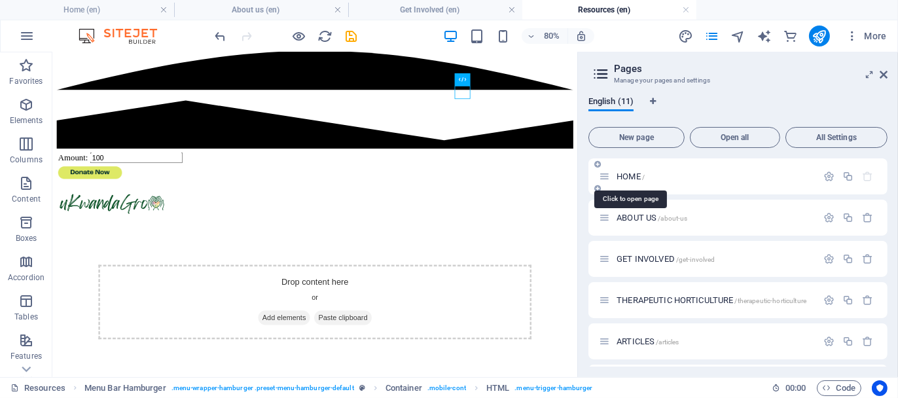
click at [629, 175] on span "HOME /" at bounding box center [631, 177] width 28 height 10
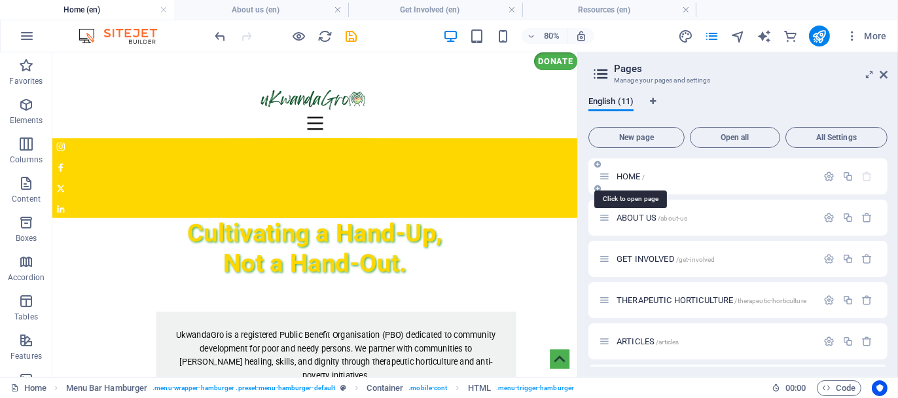
scroll to position [0, 0]
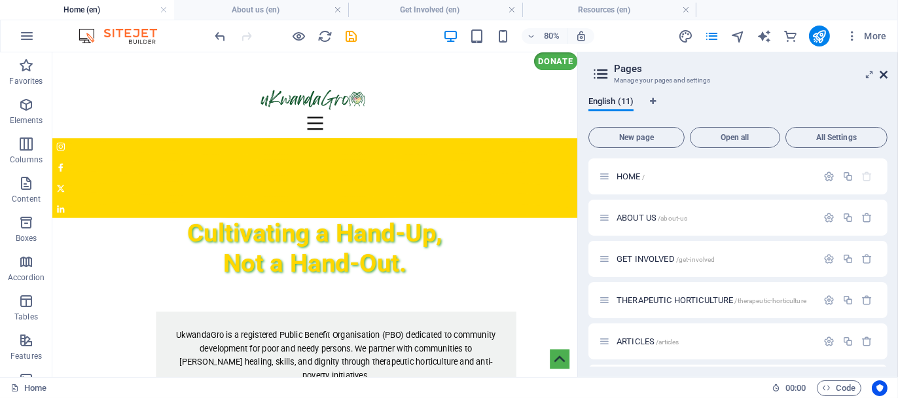
click at [883, 74] on icon at bounding box center [884, 74] width 8 height 10
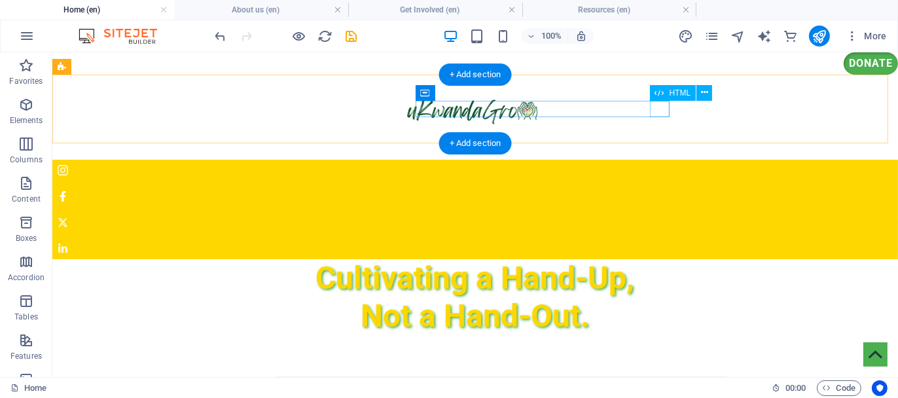
click at [653, 132] on div at bounding box center [475, 140] width 398 height 16
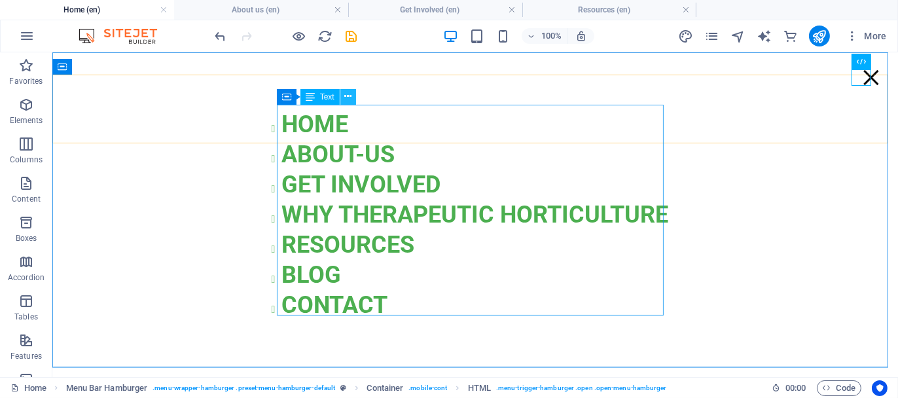
click at [347, 97] on icon at bounding box center [347, 97] width 7 height 14
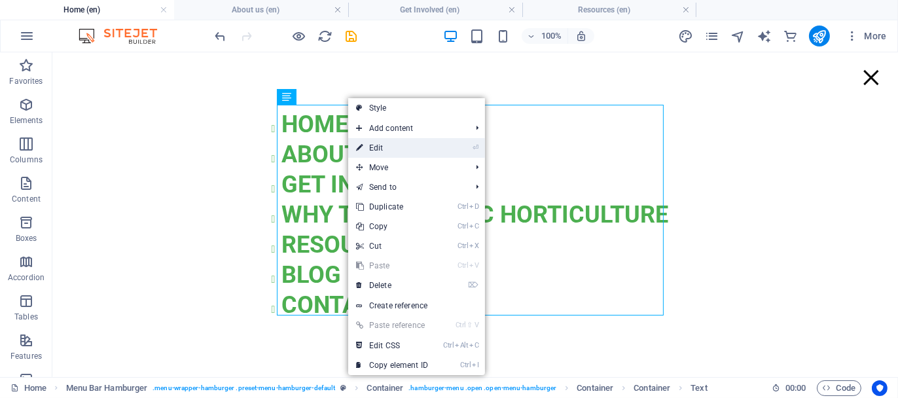
click at [388, 142] on link "⏎ Edit" at bounding box center [392, 148] width 88 height 20
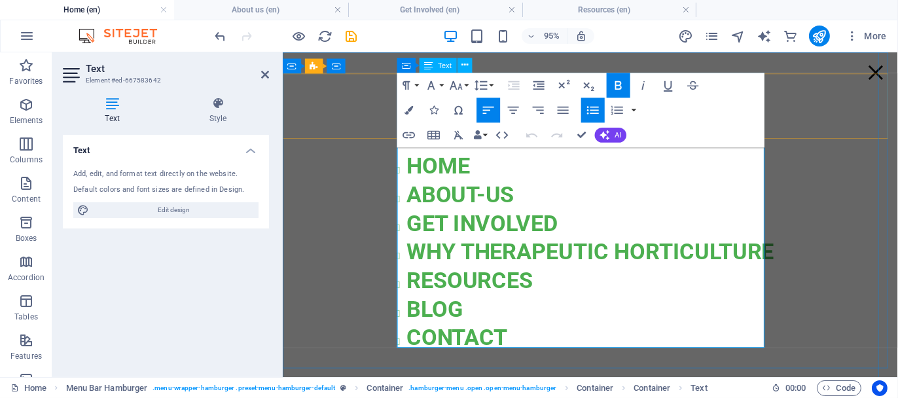
click at [456, 164] on span "HOME" at bounding box center [445, 171] width 67 height 27
drag, startPoint x: 473, startPoint y: 164, endPoint x: 408, endPoint y: 164, distance: 64.8
click at [412, 164] on li "HOME" at bounding box center [605, 171] width 387 height 30
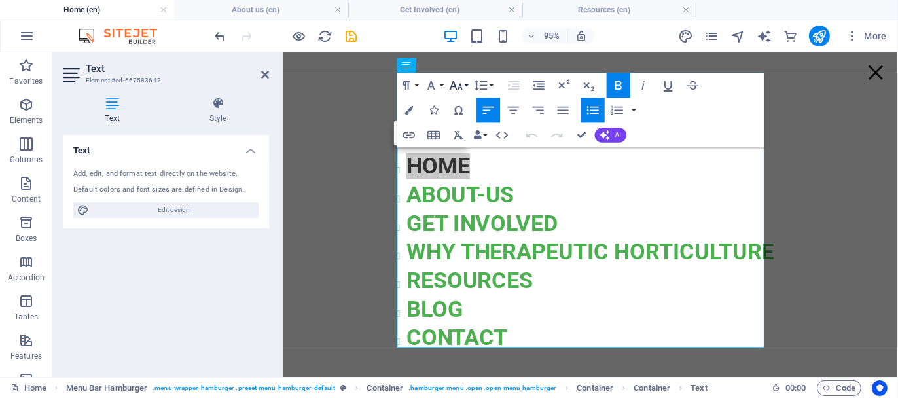
click at [458, 86] on icon "button" at bounding box center [455, 85] width 15 height 15
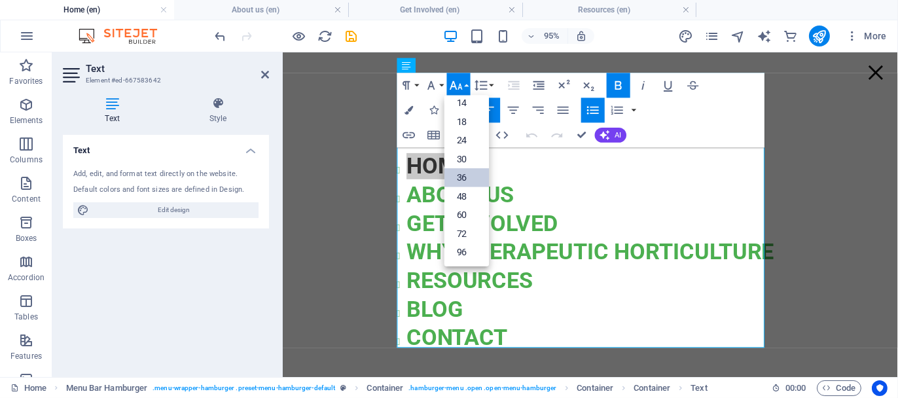
scroll to position [105, 0]
click at [468, 176] on link "36" at bounding box center [466, 178] width 45 height 19
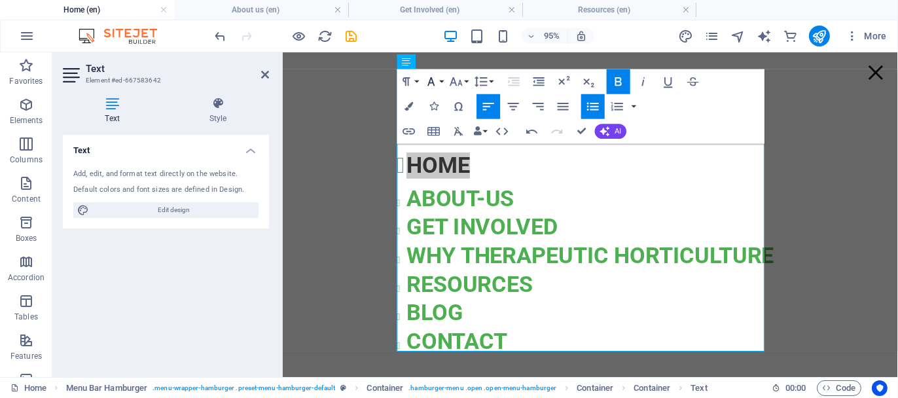
click at [437, 84] on icon "button" at bounding box center [431, 81] width 15 height 15
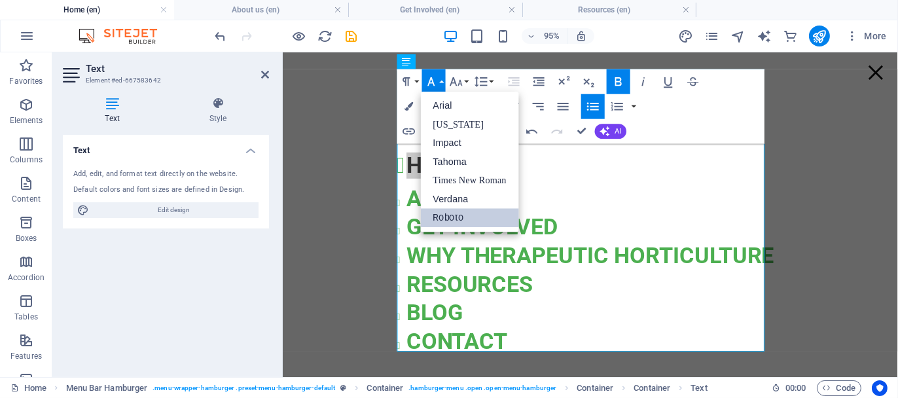
scroll to position [0, 0]
click at [444, 211] on link "Roboto" at bounding box center [470, 217] width 98 height 19
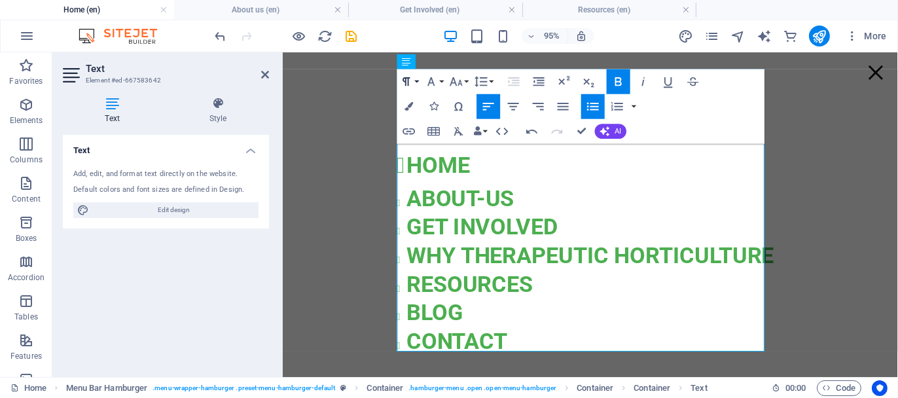
click at [418, 81] on button "Paragraph Format" at bounding box center [409, 81] width 24 height 25
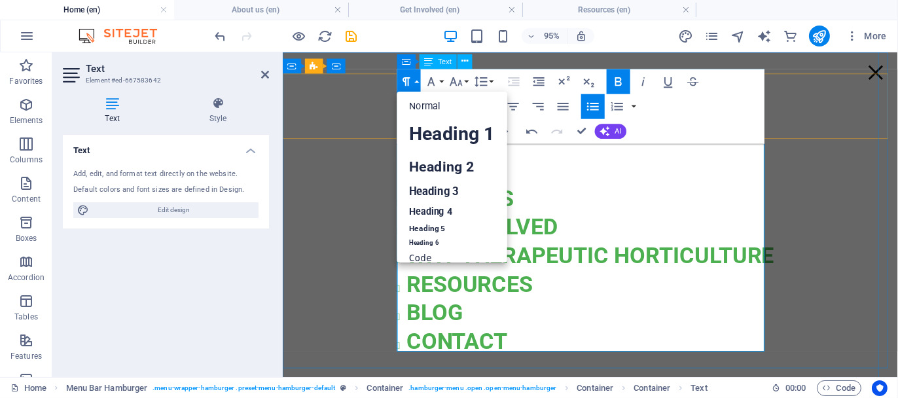
click at [670, 176] on li "HOME" at bounding box center [605, 172] width 387 height 38
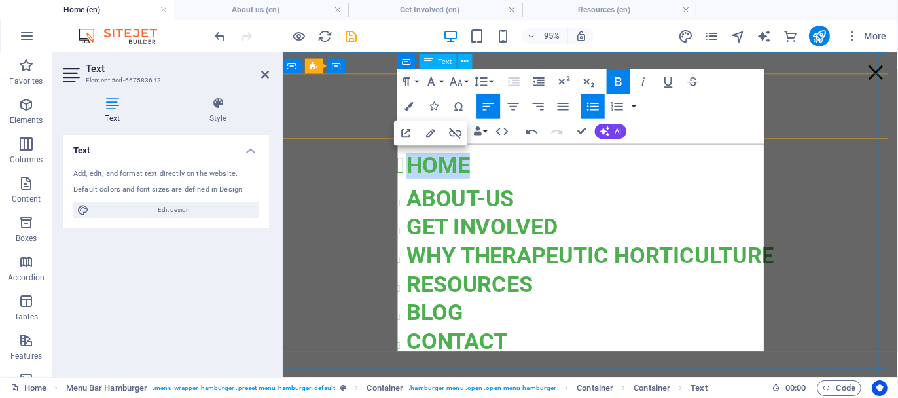
drag, startPoint x: 471, startPoint y: 173, endPoint x: 407, endPoint y: 173, distance: 63.5
click at [412, 173] on li "HOME" at bounding box center [605, 172] width 387 height 38
click at [412, 229] on span "GET INVOLVED" at bounding box center [491, 235] width 159 height 27
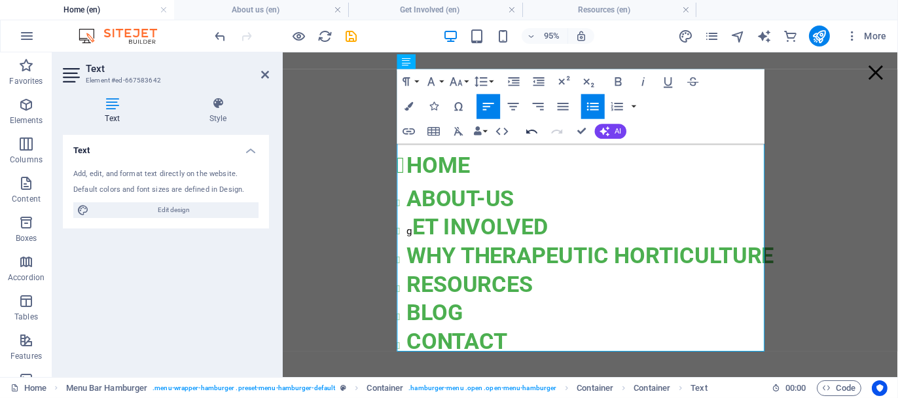
click at [532, 133] on icon "button" at bounding box center [531, 131] width 15 height 15
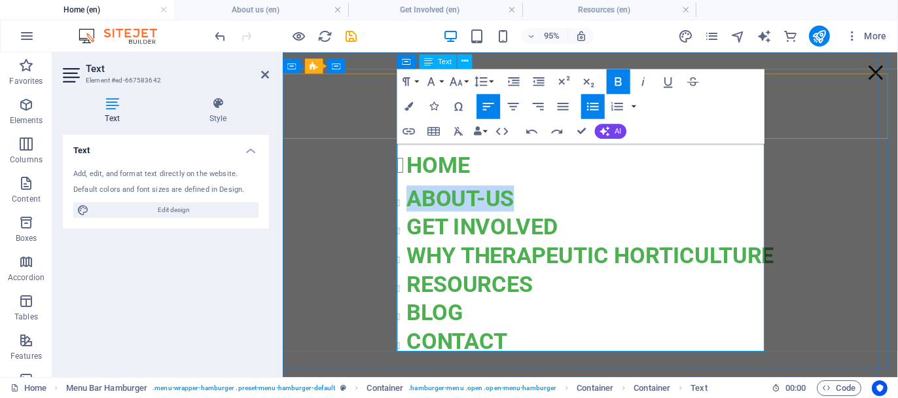
drag, startPoint x: 515, startPoint y: 196, endPoint x: 403, endPoint y: 197, distance: 111.9
click at [412, 197] on span "about-us" at bounding box center [468, 205] width 113 height 27
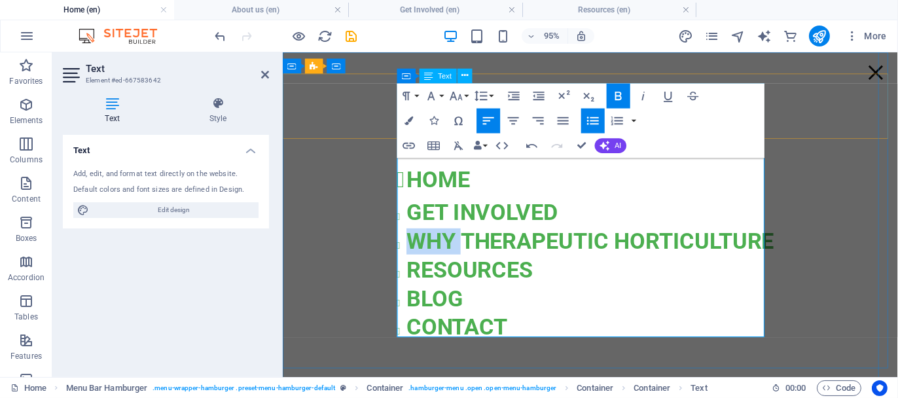
drag, startPoint x: 459, startPoint y: 241, endPoint x: 409, endPoint y: 247, distance: 50.1
click at [412, 247] on span "WHY THerapeutic Horticulture" at bounding box center [605, 250] width 387 height 27
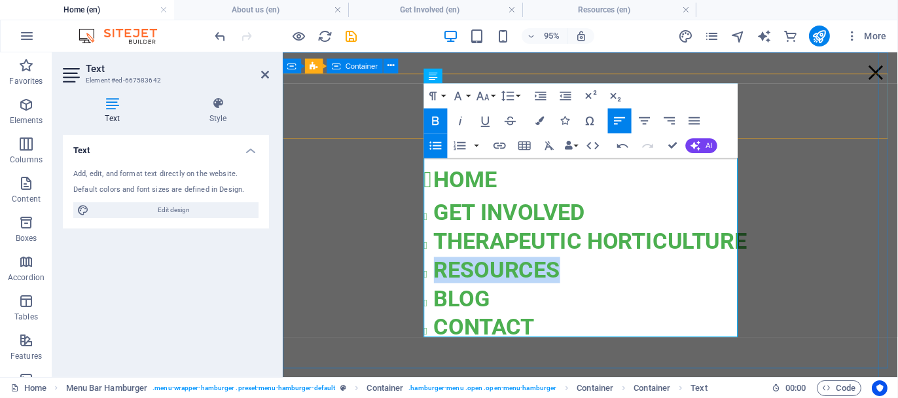
drag, startPoint x: 566, startPoint y: 281, endPoint x: 412, endPoint y: 280, distance: 153.2
click at [412, 280] on div "HOME GET INVOLVED THerapeutic Horticulture RESOURCES BLOG CONTACT" at bounding box center [606, 223] width 435 height 372
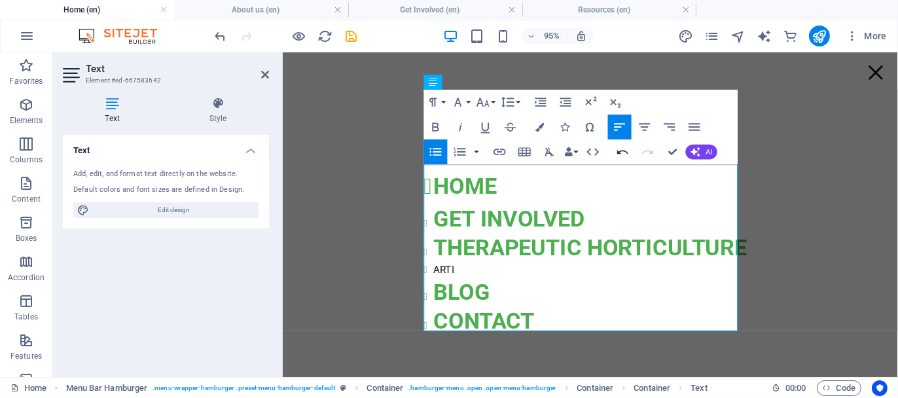
click at [615, 145] on icon "button" at bounding box center [622, 152] width 15 height 15
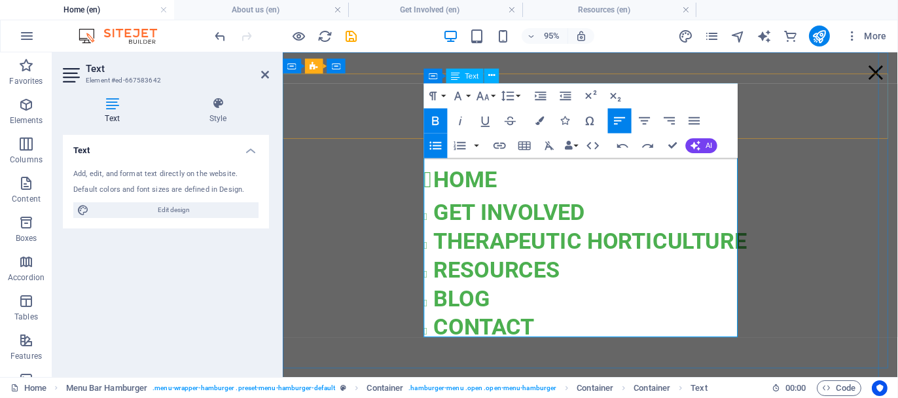
click at [462, 277] on span "RESOURCES" at bounding box center [507, 280] width 133 height 27
click at [548, 336] on li "CONTACT" at bounding box center [606, 341] width 330 height 30
click at [513, 335] on span "CONTACT" at bounding box center [494, 340] width 106 height 27
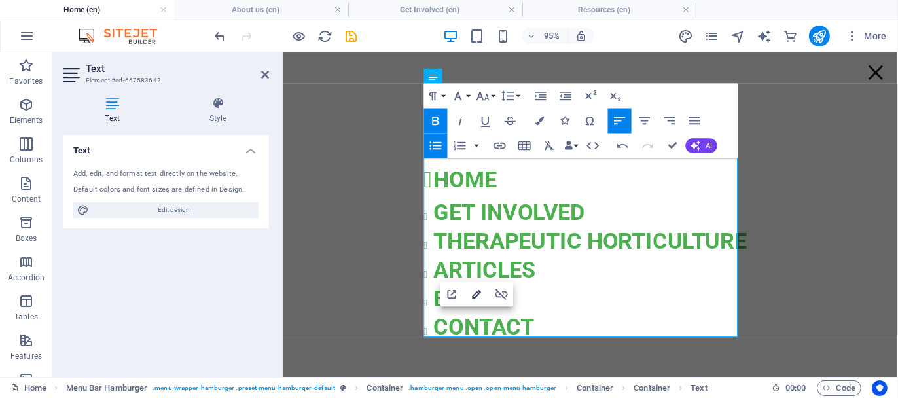
drag, startPoint x: 475, startPoint y: 289, endPoint x: 202, endPoint y: 249, distance: 275.8
click at [475, 289] on icon "button" at bounding box center [476, 294] width 15 height 15
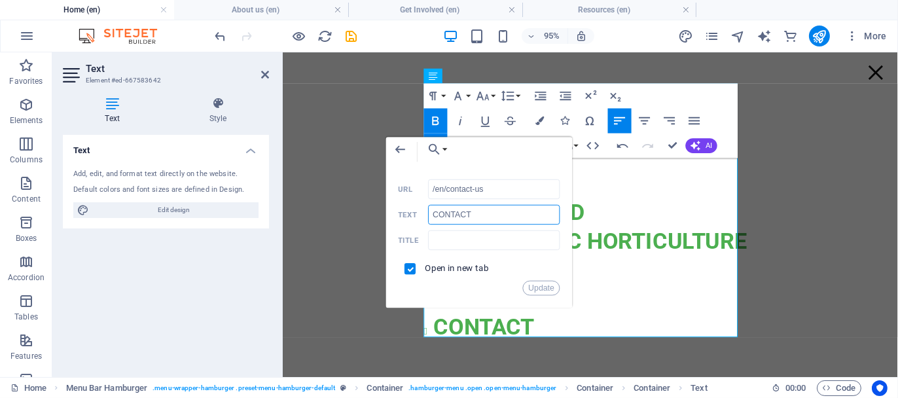
click at [475, 213] on input "CONTACT" at bounding box center [495, 215] width 132 height 20
type input "CONTACT US"
drag, startPoint x: 542, startPoint y: 291, endPoint x: 260, endPoint y: 249, distance: 285.2
click at [542, 291] on button "Update" at bounding box center [541, 288] width 37 height 15
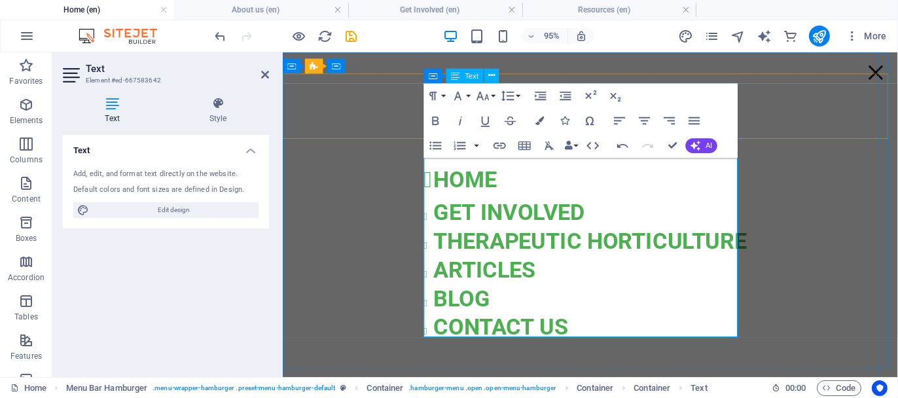
click at [474, 304] on span "BLOG" at bounding box center [471, 310] width 60 height 27
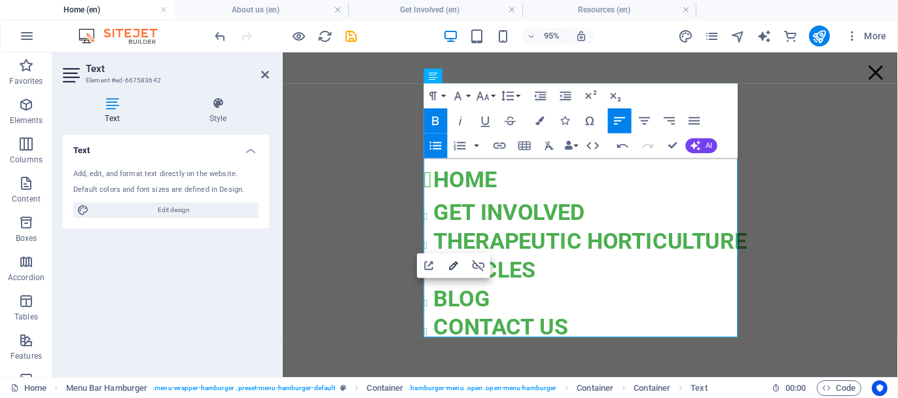
type input "/en/blog"
type input "BLOG"
click at [455, 266] on icon "button" at bounding box center [454, 265] width 9 height 9
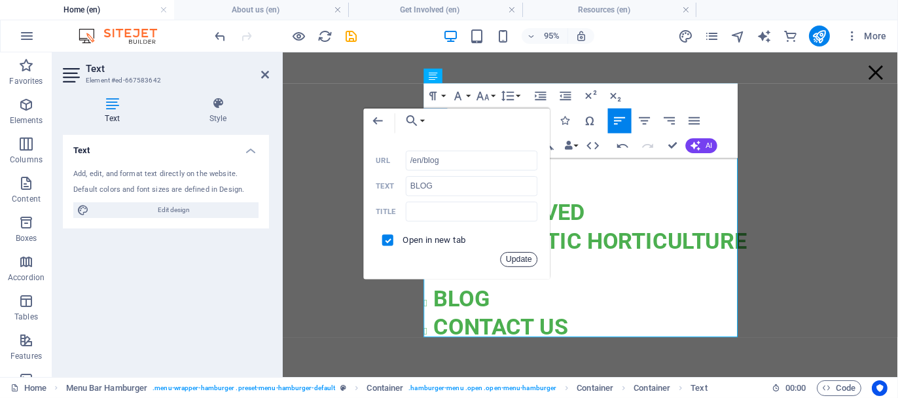
click at [512, 263] on button "Update" at bounding box center [519, 259] width 37 height 15
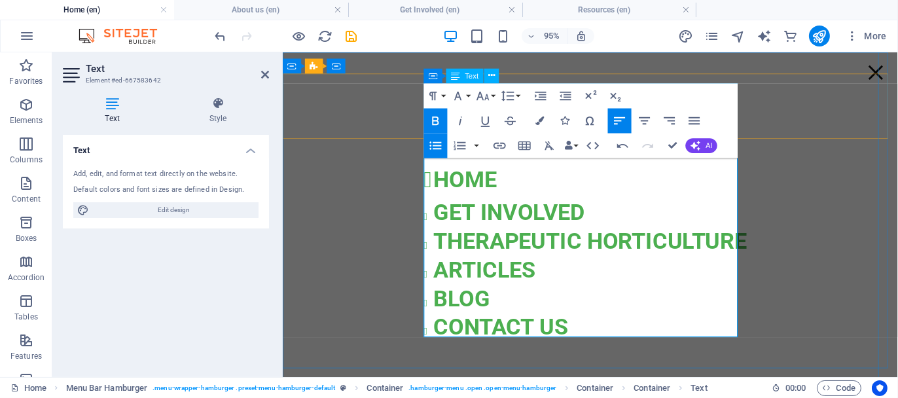
click at [485, 272] on span "ARTICLES" at bounding box center [494, 280] width 107 height 27
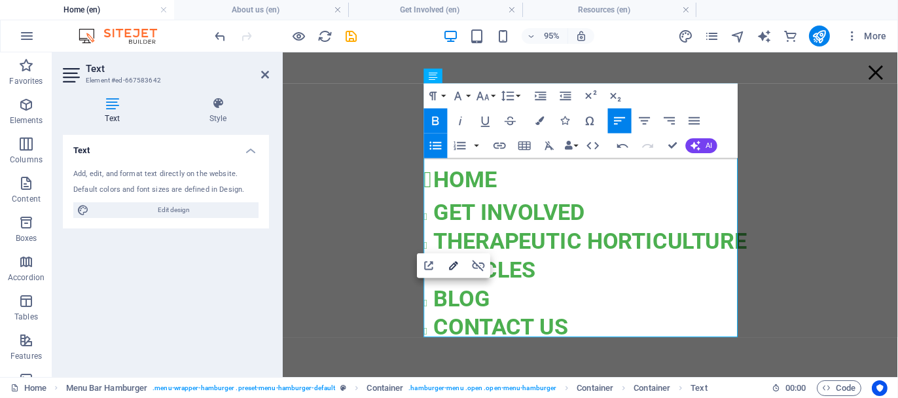
type input "/en/resources"
type input "ARTICLES"
click at [456, 268] on icon "button" at bounding box center [453, 266] width 15 height 15
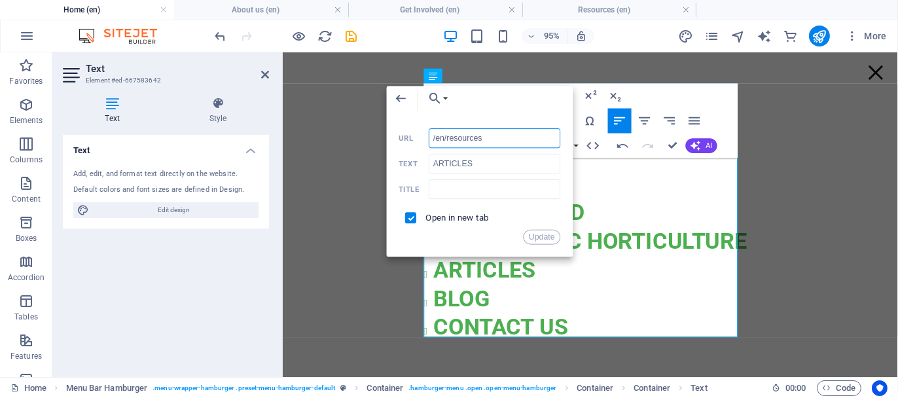
click at [486, 136] on input "/en/resources" at bounding box center [495, 138] width 132 height 20
drag, startPoint x: 487, startPoint y: 136, endPoint x: 446, endPoint y: 140, distance: 40.8
click at [446, 140] on input "/en/resources" at bounding box center [495, 138] width 132 height 20
click at [484, 146] on input "/en/articles" at bounding box center [495, 138] width 132 height 20
click at [476, 189] on input "text" at bounding box center [495, 189] width 132 height 20
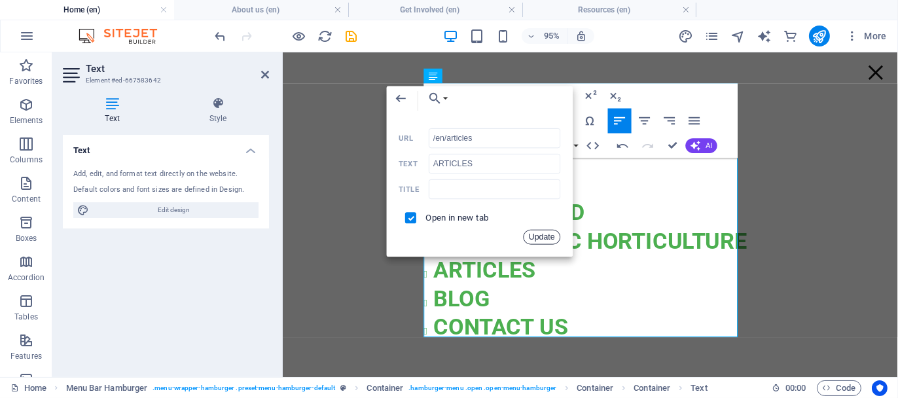
click at [550, 241] on button "Update" at bounding box center [542, 237] width 37 height 15
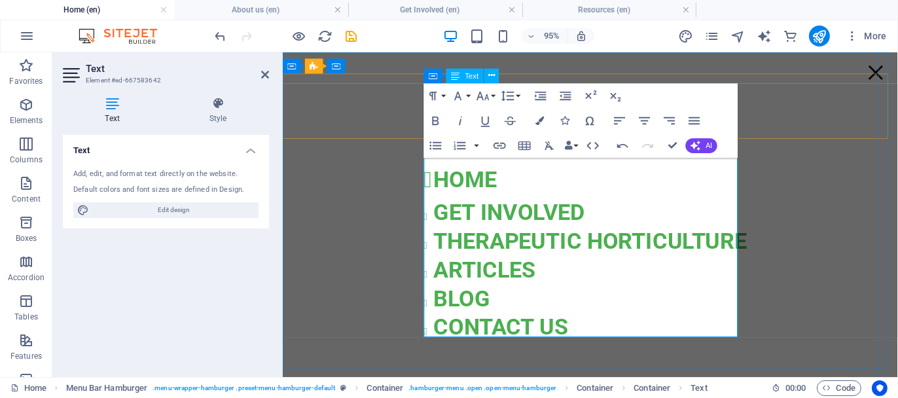
click at [492, 237] on span "THerapeutic Horticulture" at bounding box center [606, 250] width 330 height 27
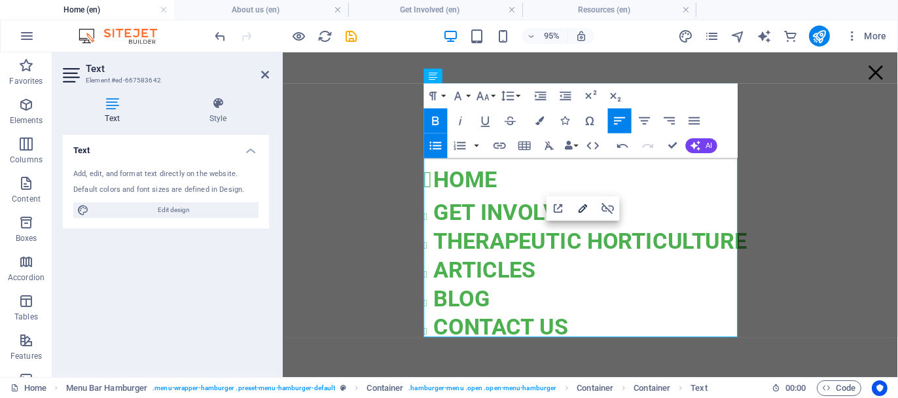
type input "/en/why-therapeutic-horticulture"
click at [577, 207] on icon "button" at bounding box center [582, 208] width 15 height 15
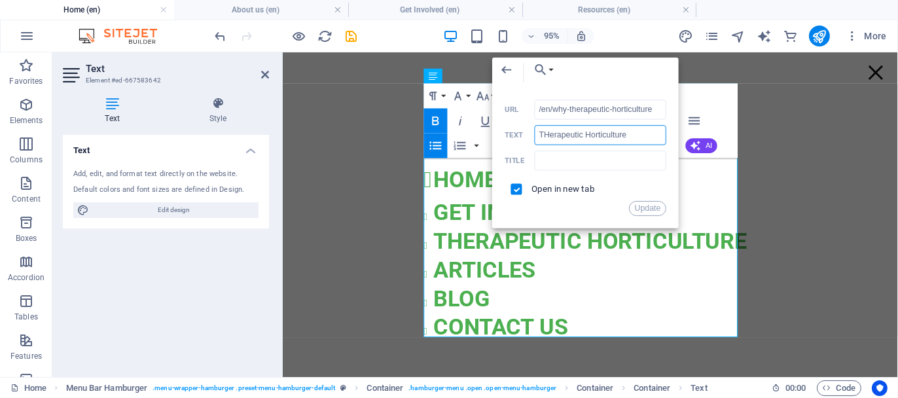
drag, startPoint x: 641, startPoint y: 135, endPoint x: 551, endPoint y: 134, distance: 90.3
click at [551, 134] on input "THerapeutic Horticulture" at bounding box center [601, 135] width 132 height 20
type input "THERAPEUTIC HORTICULTURE"
click at [571, 112] on input "/en/why-therapeutic-horticulture" at bounding box center [601, 110] width 132 height 20
click at [645, 211] on button "Update" at bounding box center [647, 208] width 37 height 15
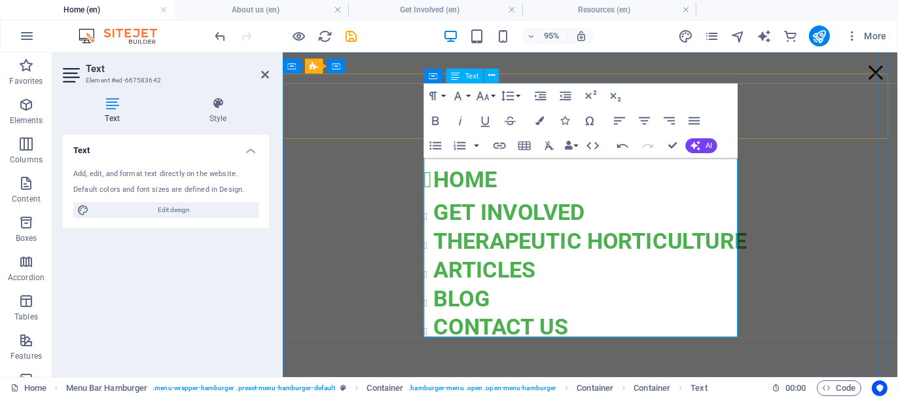
click at [543, 220] on span "GET INVOLVED" at bounding box center [520, 220] width 159 height 27
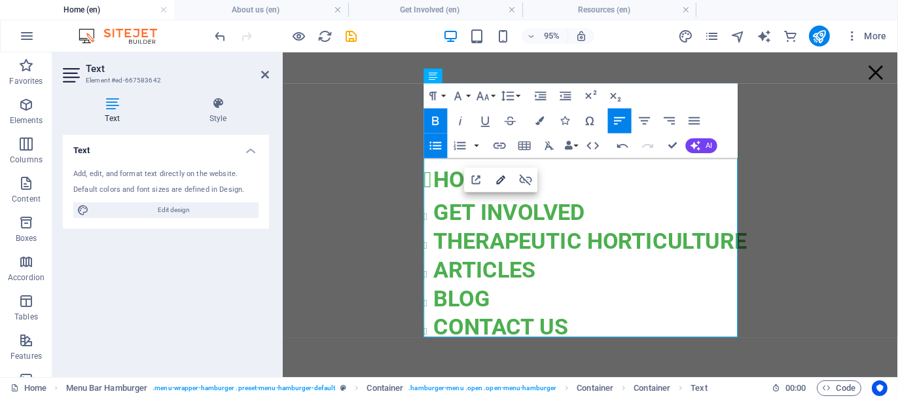
type input "/en/get-involved"
type input "GET INVOLVED"
click at [499, 179] on icon "button" at bounding box center [501, 179] width 9 height 9
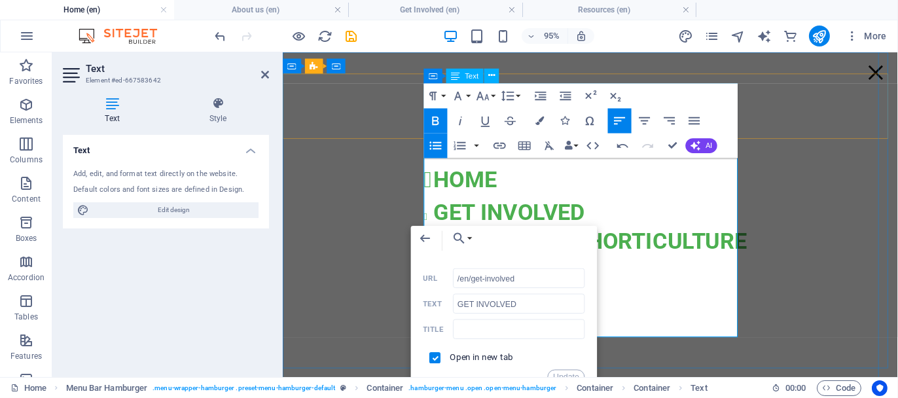
click at [467, 179] on strong "HOME" at bounding box center [474, 185] width 67 height 27
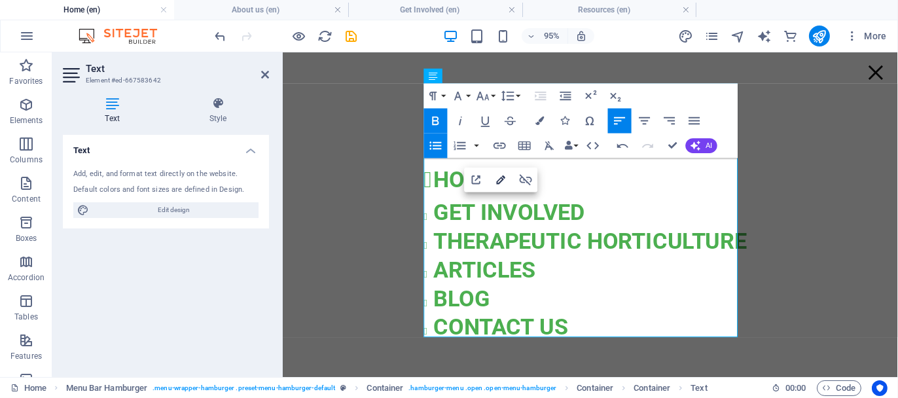
type input "/en/"
type input "HOME"
checkbox input "false"
click at [500, 175] on icon "button" at bounding box center [501, 179] width 15 height 15
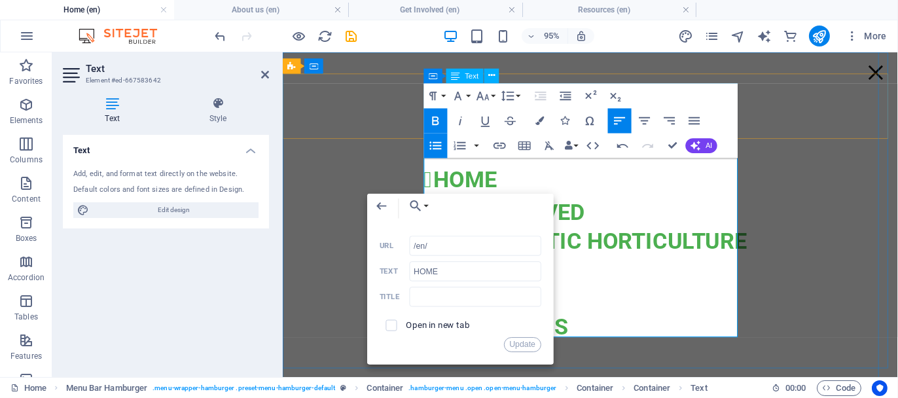
click at [625, 326] on li "CONTACT US" at bounding box center [606, 341] width 330 height 30
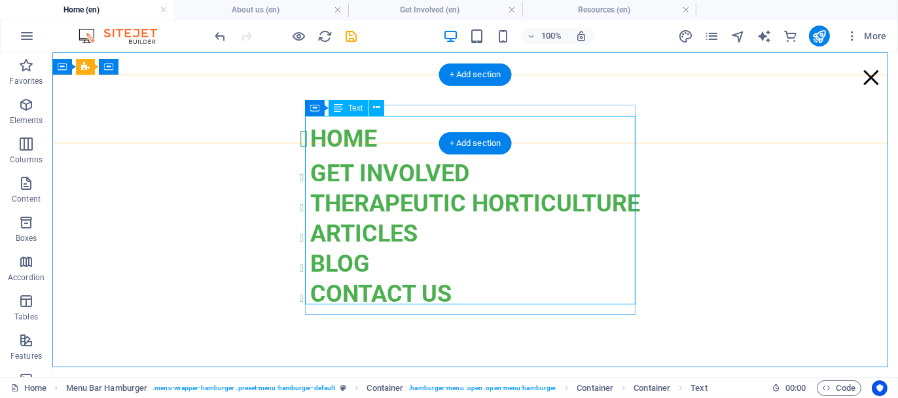
click at [619, 268] on div "HOME GET INVOLVED THERAPEUTIC HORTICULTURE ARTICLES BLOG CONTACT US" at bounding box center [475, 214] width 330 height 189
click at [584, 124] on div "HOME GET INVOLVED THERAPEUTIC HORTICULTURE ARTICLES BLOG CONTACT US" at bounding box center [475, 214] width 330 height 189
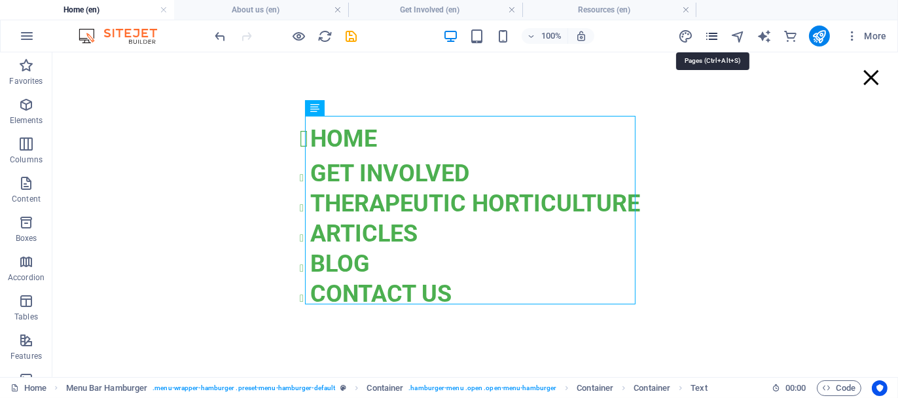
click at [714, 30] on icon "pages" at bounding box center [711, 36] width 15 height 15
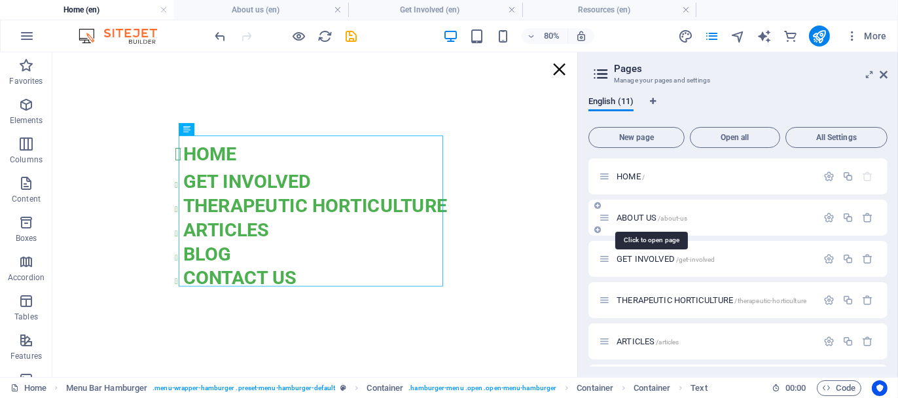
click at [638, 216] on span "ABOUT US /about-us" at bounding box center [652, 218] width 71 height 10
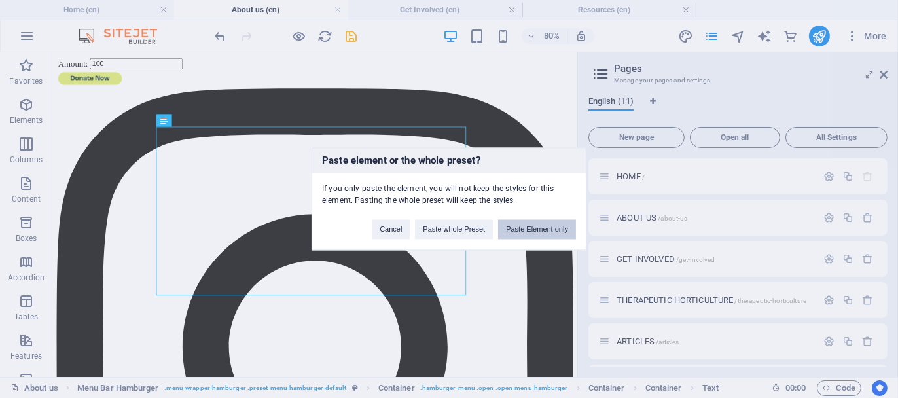
click at [539, 229] on button "Paste Element only" at bounding box center [537, 230] width 78 height 20
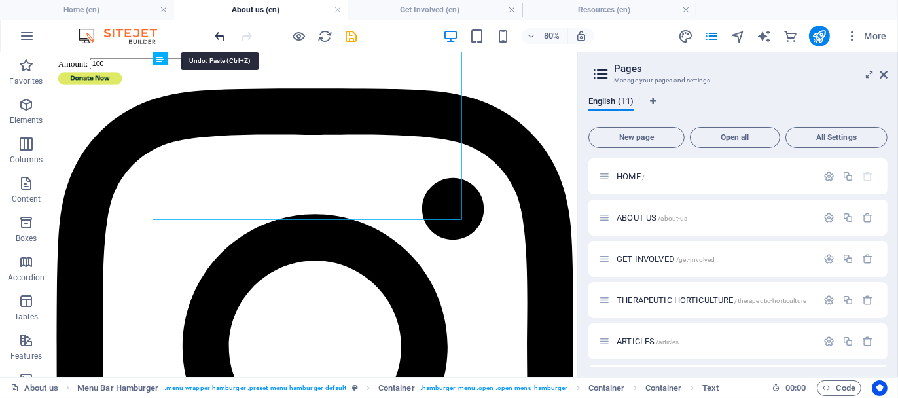
drag, startPoint x: 216, startPoint y: 34, endPoint x: 226, endPoint y: 13, distance: 23.1
click at [216, 34] on icon "undo" at bounding box center [220, 36] width 15 height 15
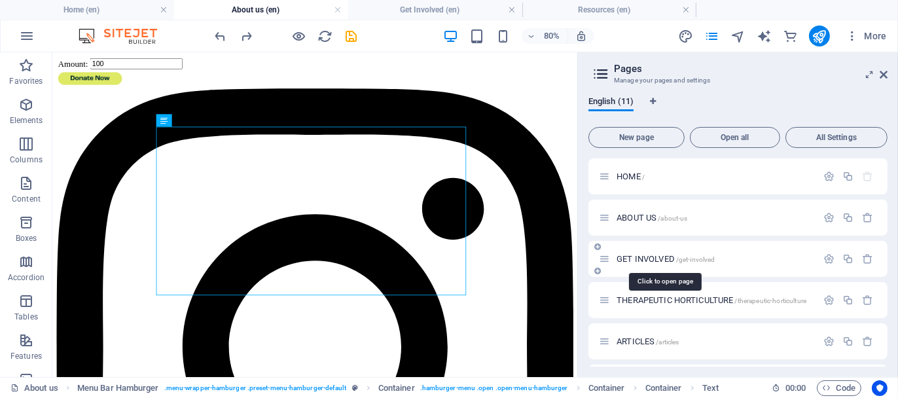
click at [643, 259] on span "GET INVOLVED /get-involved" at bounding box center [666, 259] width 98 height 10
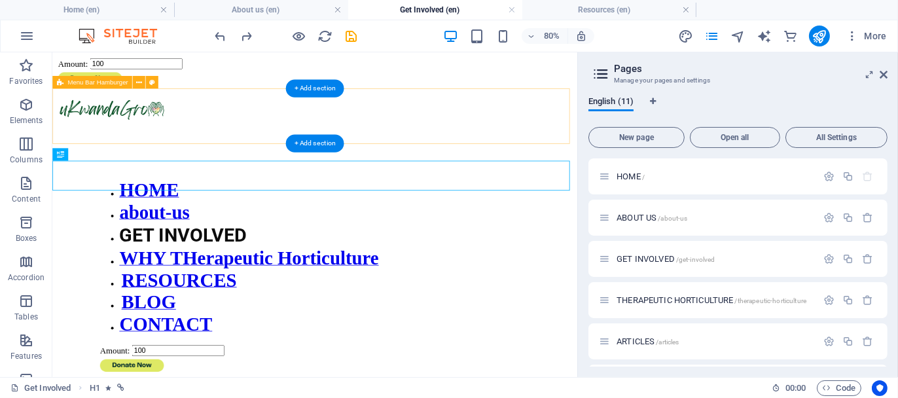
click at [565, 147] on div at bounding box center [380, 147] width 646 height 0
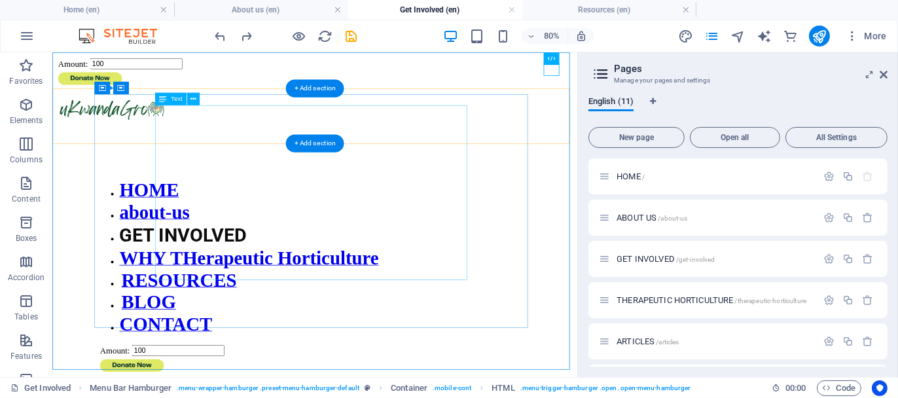
click at [285, 210] on div "HOME about-us GET INVOLVED WHY THerapeutic Horticulture RESOURCES BLOG CONTACT" at bounding box center [379, 307] width 541 height 195
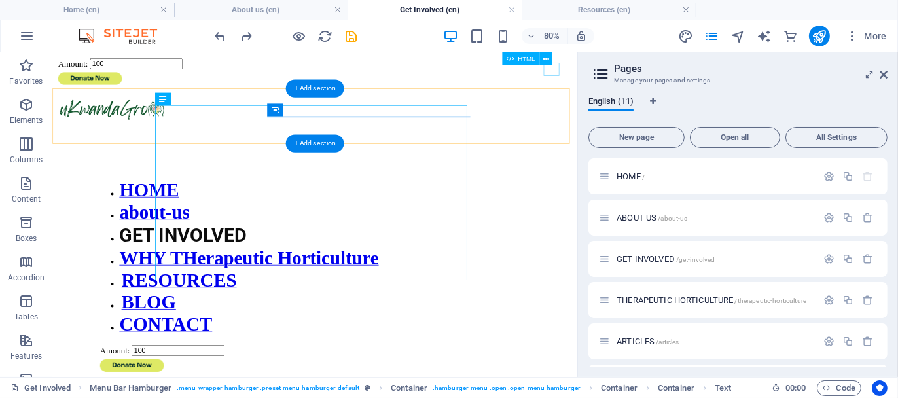
drag, startPoint x: 670, startPoint y: 69, endPoint x: 881, endPoint y: 122, distance: 217.8
click at [670, 147] on div at bounding box center [380, 147] width 646 height 0
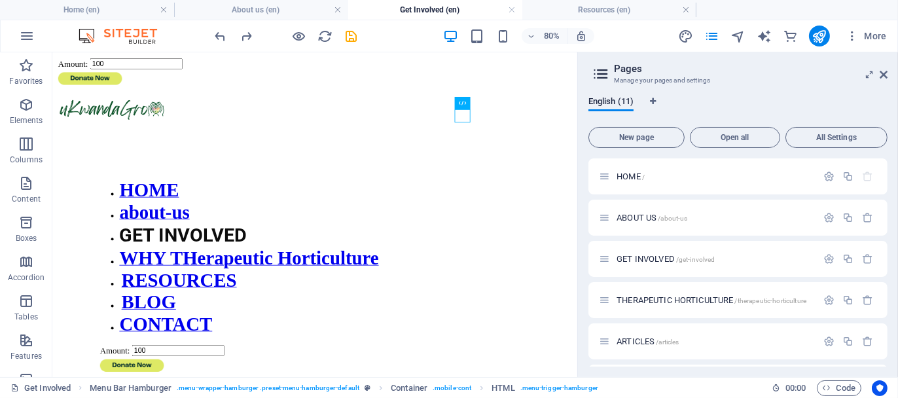
click at [890, 71] on aside "Pages Manage your pages and settings English (11) New page Open all All Setting…" at bounding box center [737, 214] width 321 height 325
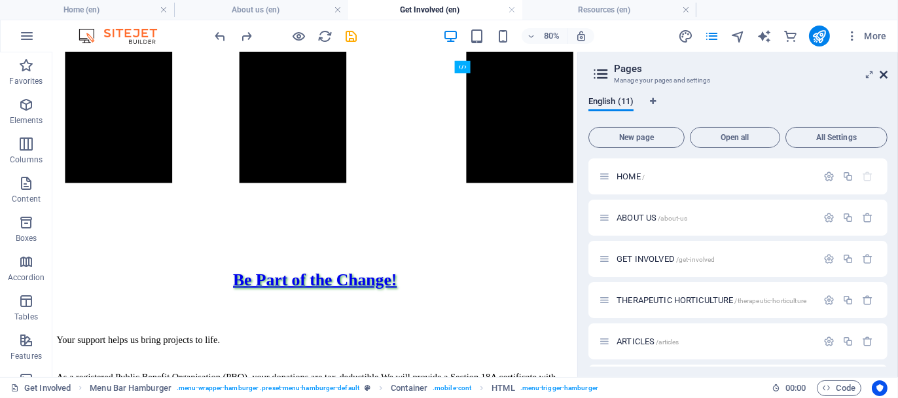
drag, startPoint x: 829, startPoint y: 20, endPoint x: 882, endPoint y: 72, distance: 74.5
click at [882, 72] on icon at bounding box center [884, 74] width 8 height 10
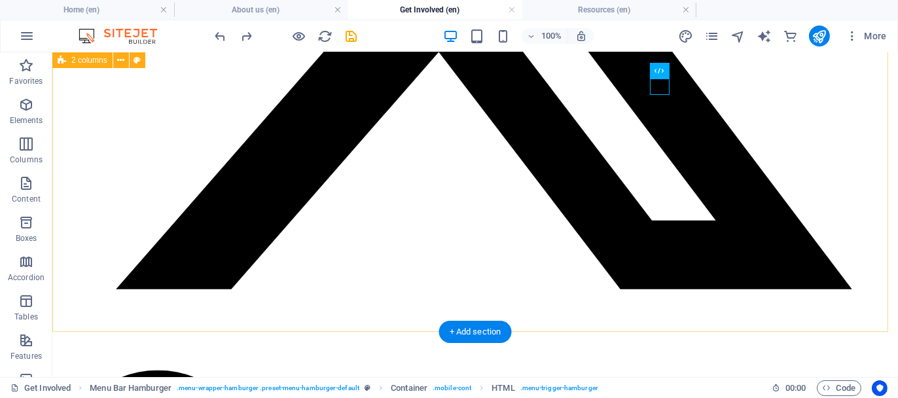
scroll to position [2826, 0]
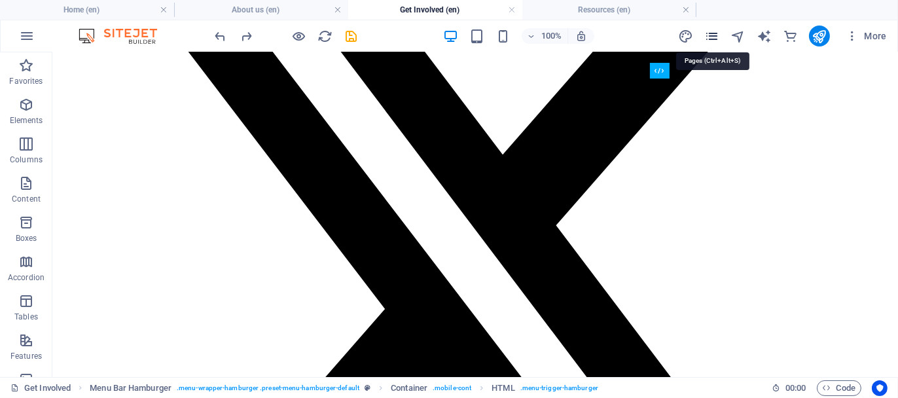
click at [708, 35] on icon "pages" at bounding box center [711, 36] width 15 height 15
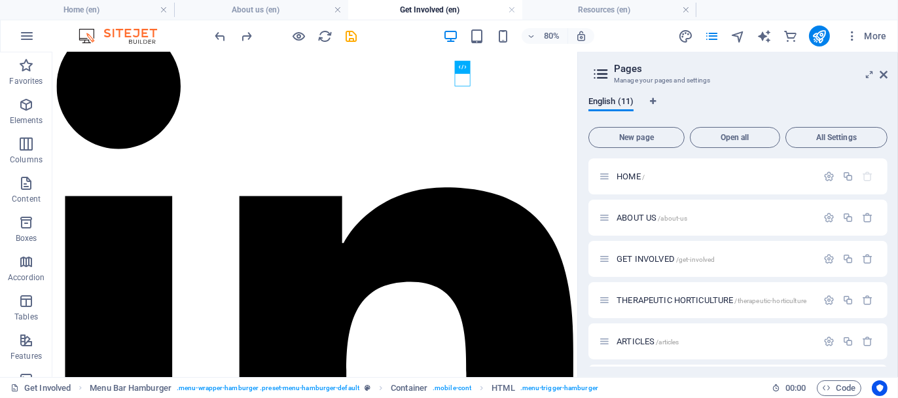
scroll to position [2946, 0]
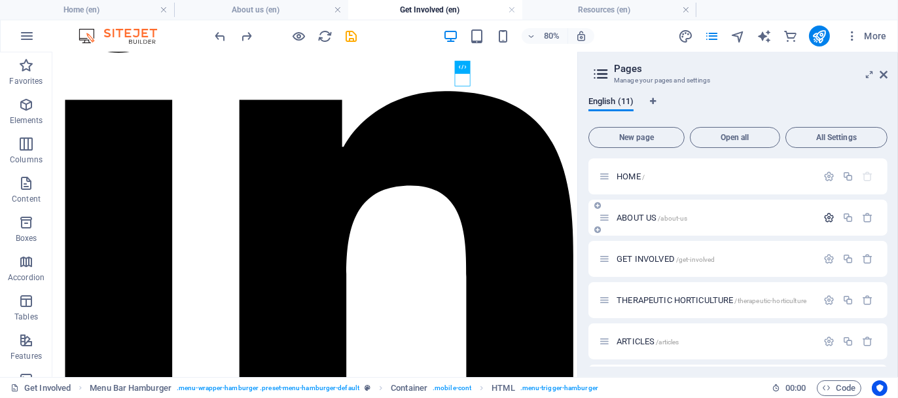
click at [829, 216] on icon "button" at bounding box center [829, 217] width 11 height 11
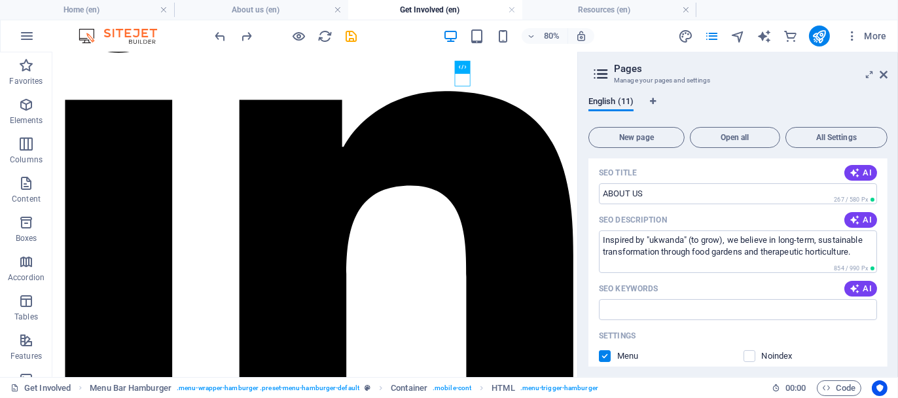
scroll to position [196, 0]
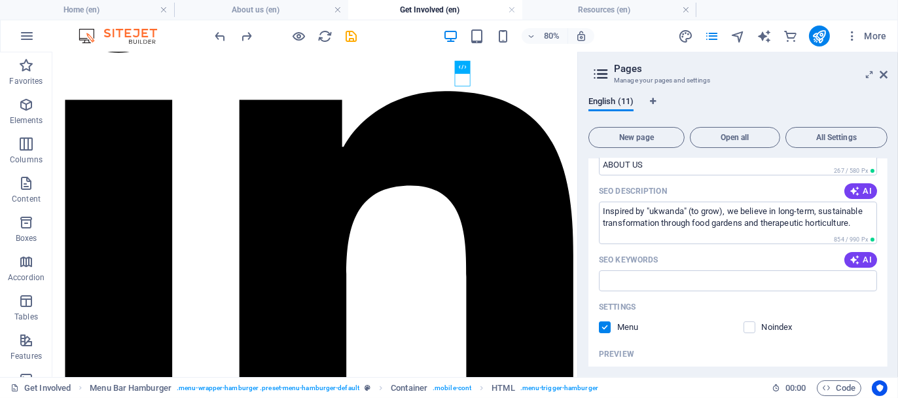
click at [606, 325] on label at bounding box center [605, 327] width 12 height 12
click at [0, 0] on input "checkbox" at bounding box center [0, 0] width 0 height 0
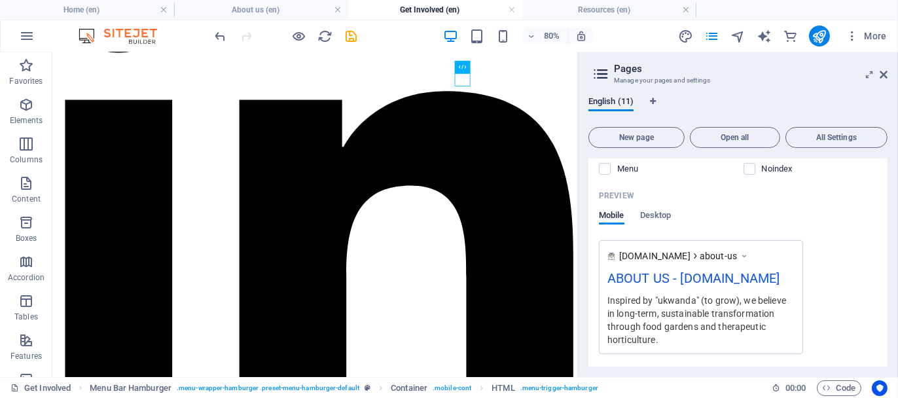
scroll to position [393, 0]
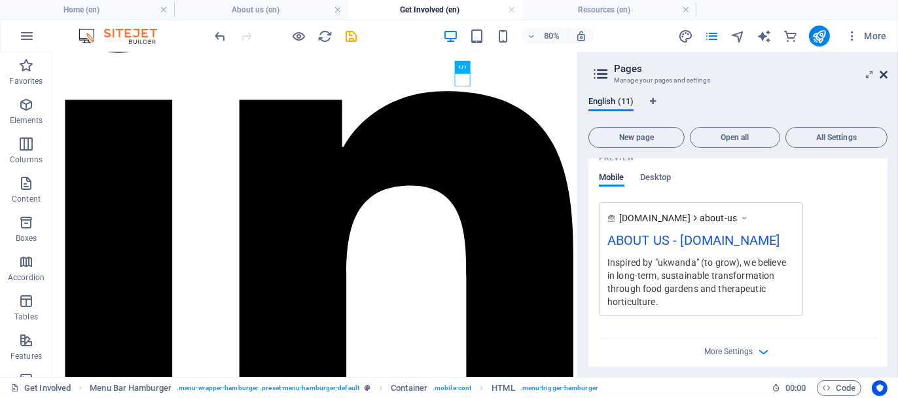
drag, startPoint x: 884, startPoint y: 71, endPoint x: 831, endPoint y: 20, distance: 72.7
click at [884, 71] on icon at bounding box center [884, 74] width 8 height 10
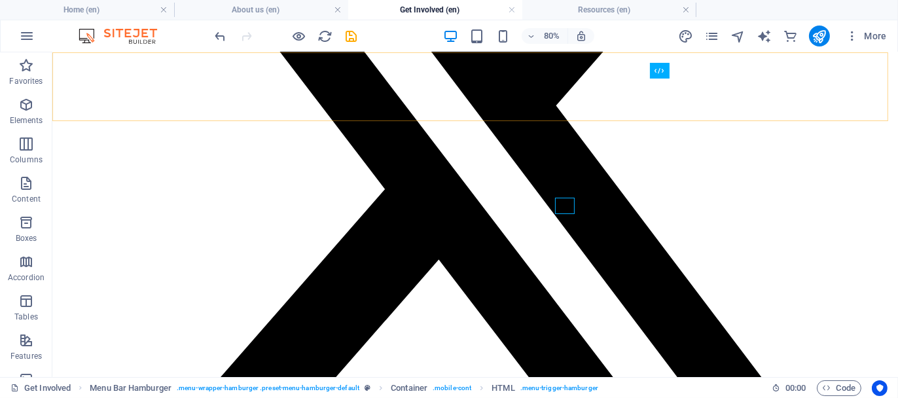
scroll to position [2826, 0]
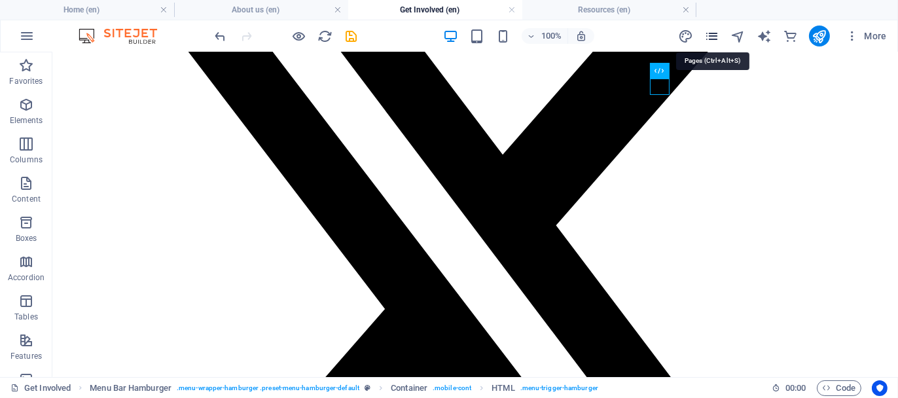
click at [719, 33] on icon "pages" at bounding box center [711, 36] width 15 height 15
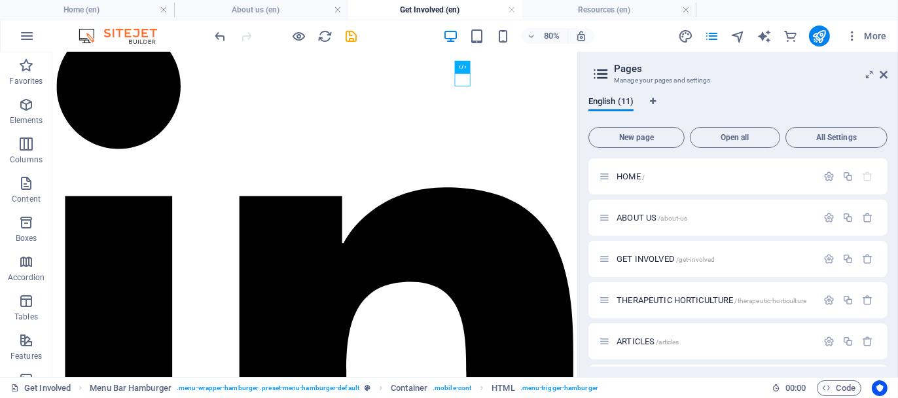
scroll to position [2946, 0]
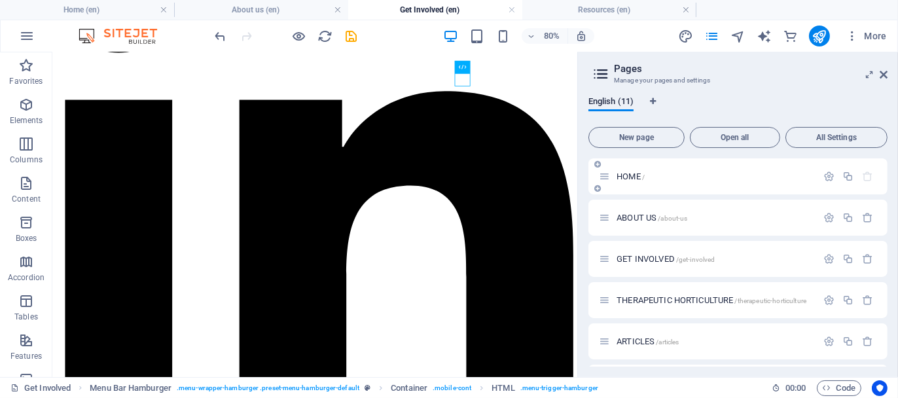
click at [628, 170] on div "HOME /" at bounding box center [708, 176] width 218 height 15
click at [628, 172] on span "HOME /" at bounding box center [631, 177] width 28 height 10
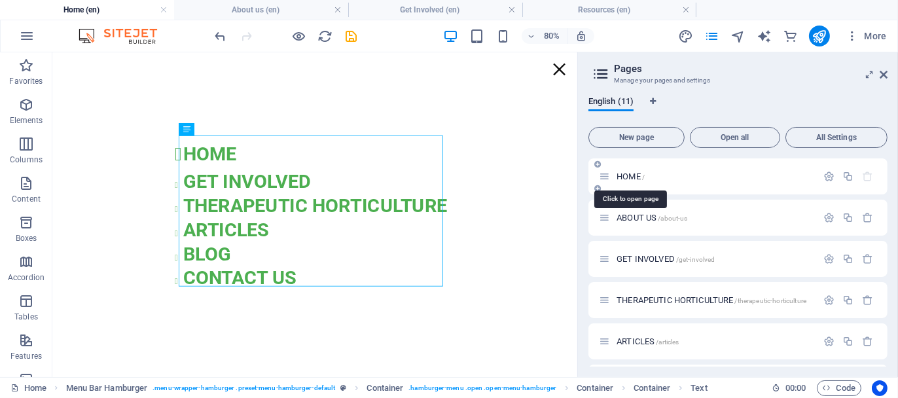
scroll to position [0, 0]
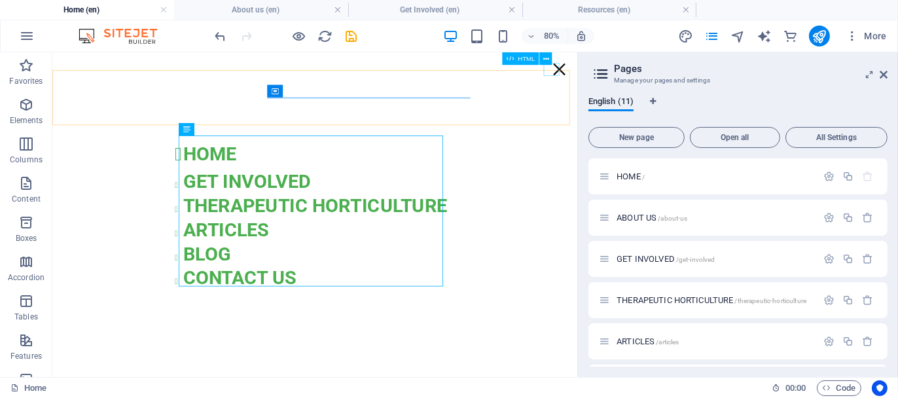
click at [552, 65] on div "HTML" at bounding box center [530, 58] width 57 height 13
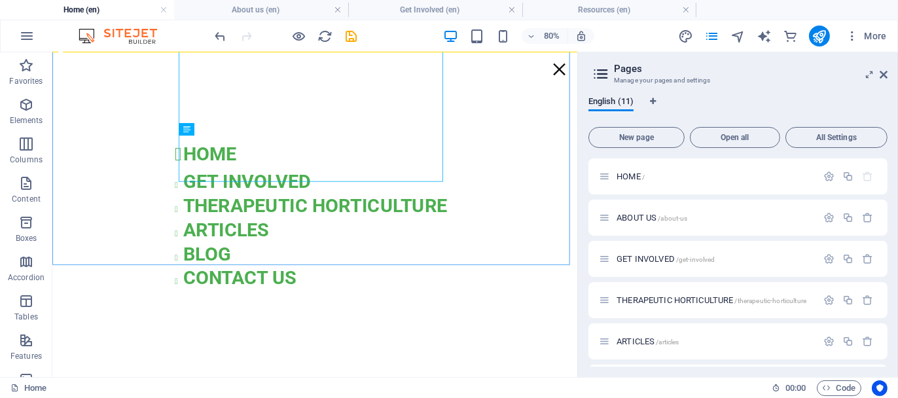
scroll to position [131, 0]
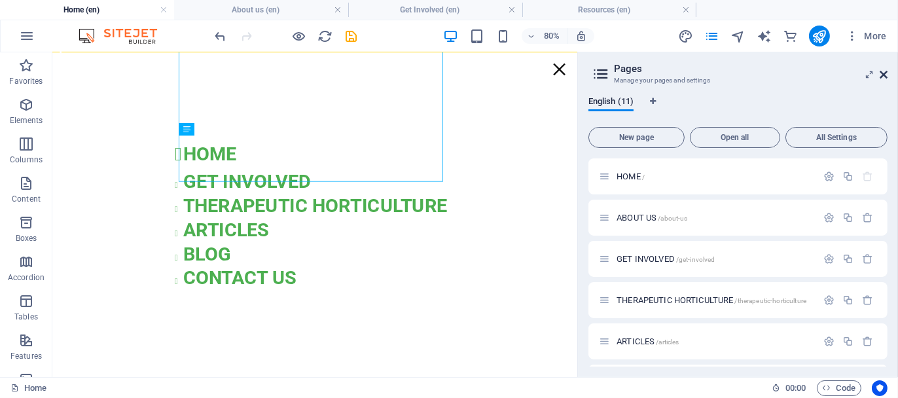
click at [883, 74] on icon at bounding box center [884, 74] width 8 height 10
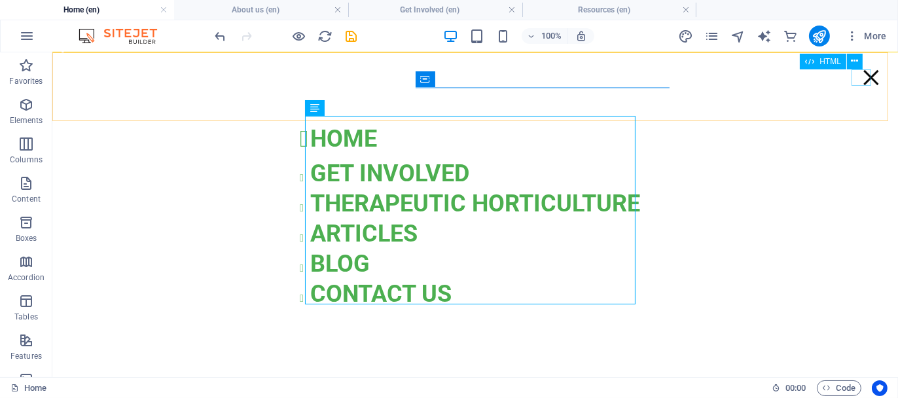
click at [861, 79] on div at bounding box center [871, 77] width 20 height 16
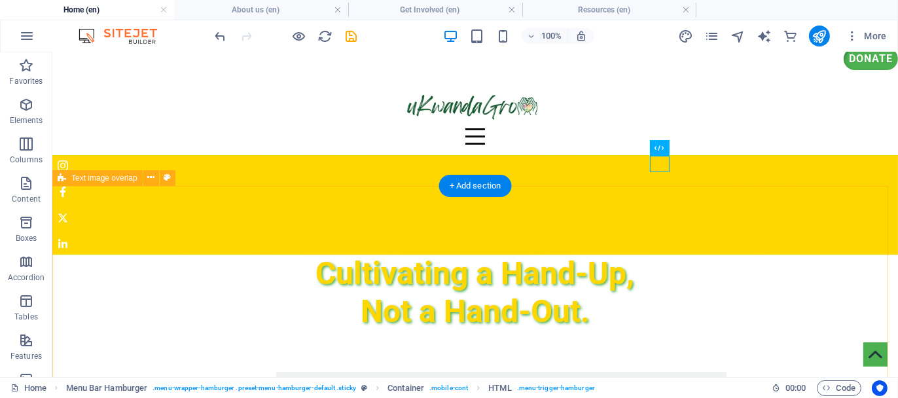
scroll to position [0, 0]
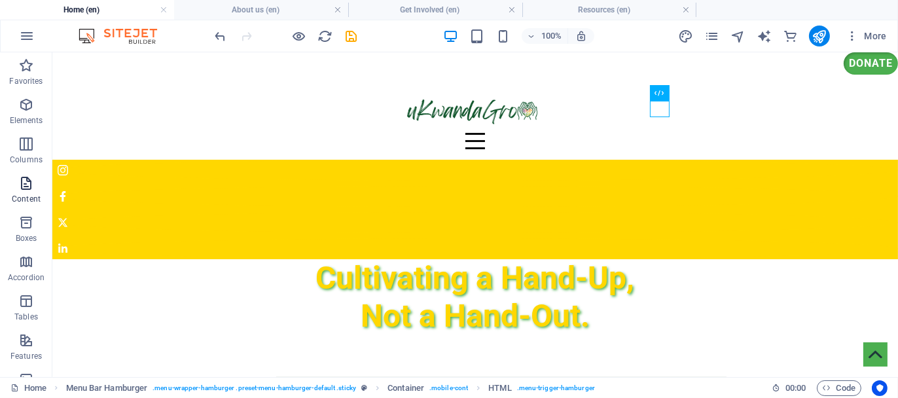
click at [31, 186] on icon "button" at bounding box center [26, 183] width 16 height 16
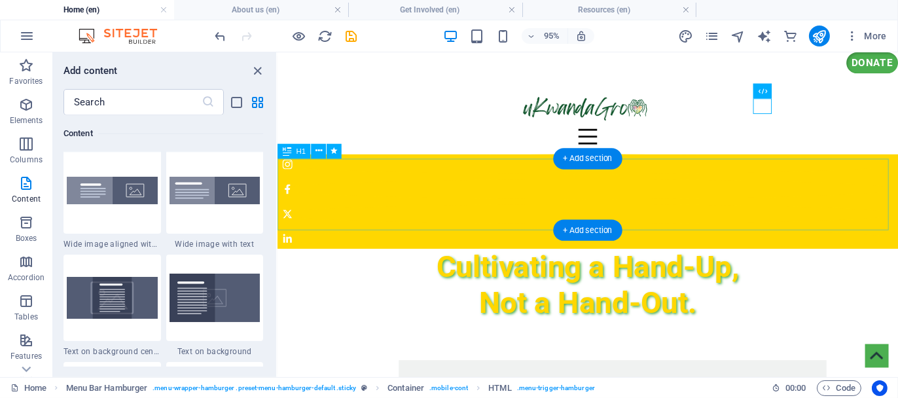
click at [522, 259] on div "Cultivating a Hand-Up, Not a Hand-Out." at bounding box center [603, 296] width 653 height 75
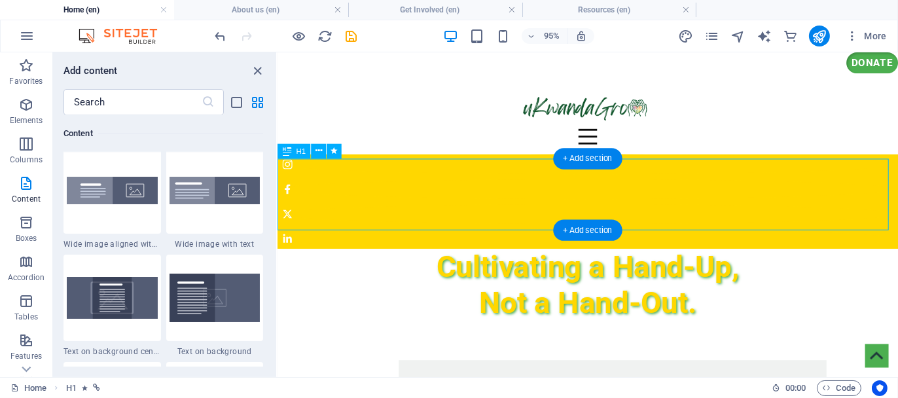
click at [577, 259] on div "Cultivating a Hand-Up, Not a Hand-Out." at bounding box center [603, 296] width 653 height 75
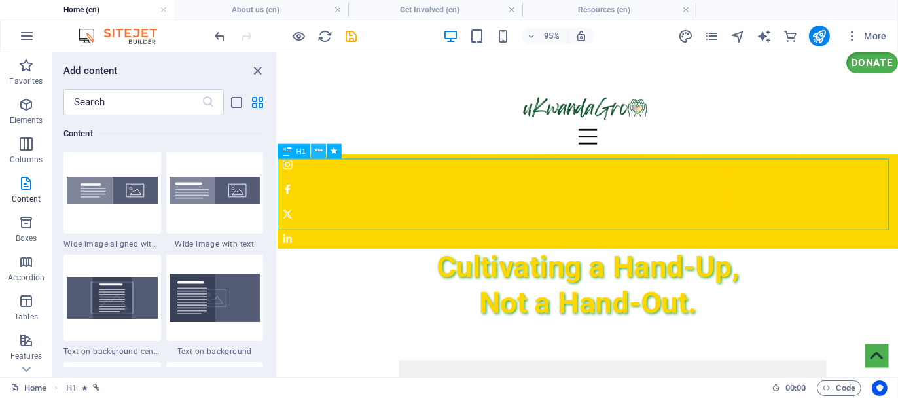
click at [318, 155] on icon at bounding box center [319, 151] width 7 height 13
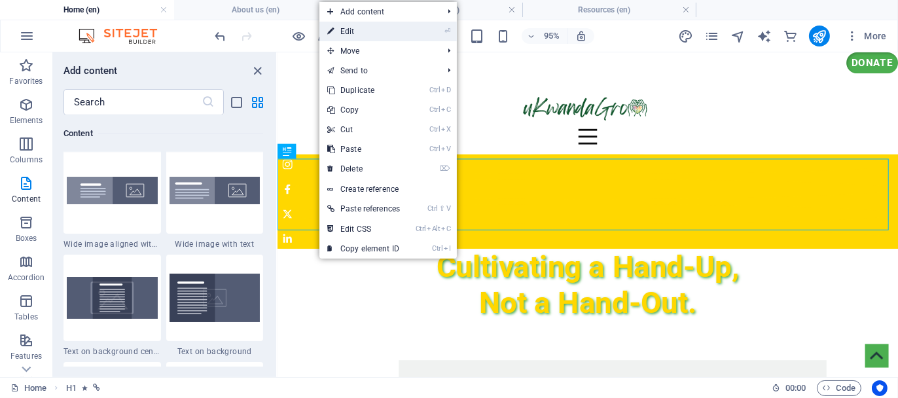
click at [363, 33] on link "⏎ Edit" at bounding box center [363, 32] width 88 height 20
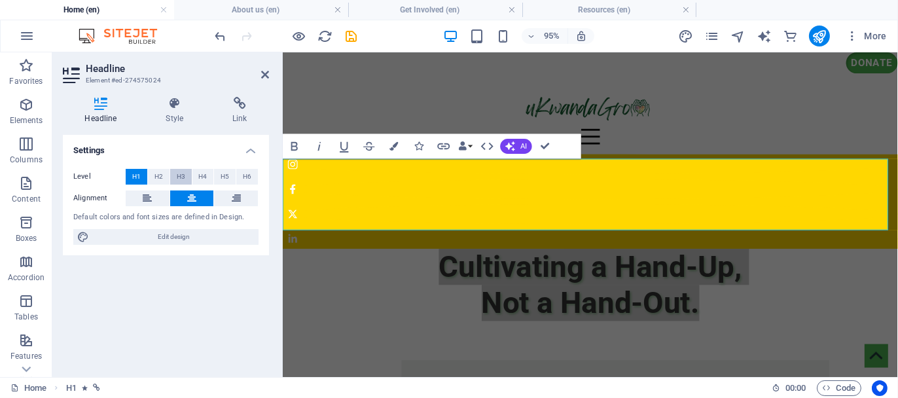
click at [185, 176] on span "H3" at bounding box center [181, 177] width 9 height 16
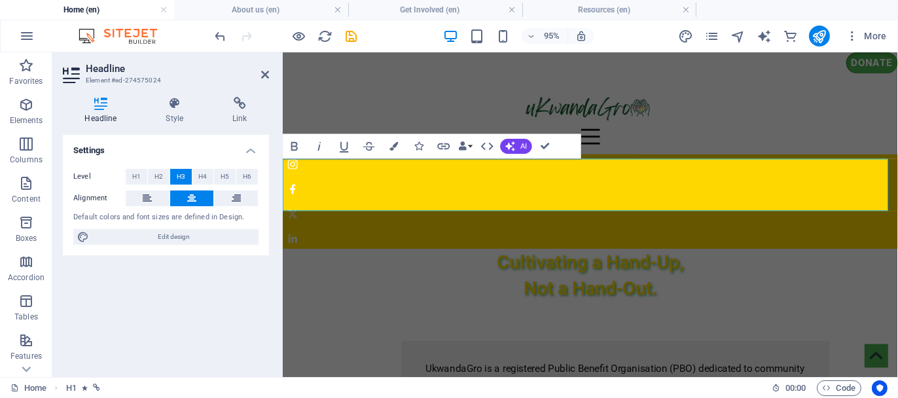
click at [717, 259] on h3 "Cultivating a Hand-Up, Not a Hand-Out." at bounding box center [605, 286] width 647 height 55
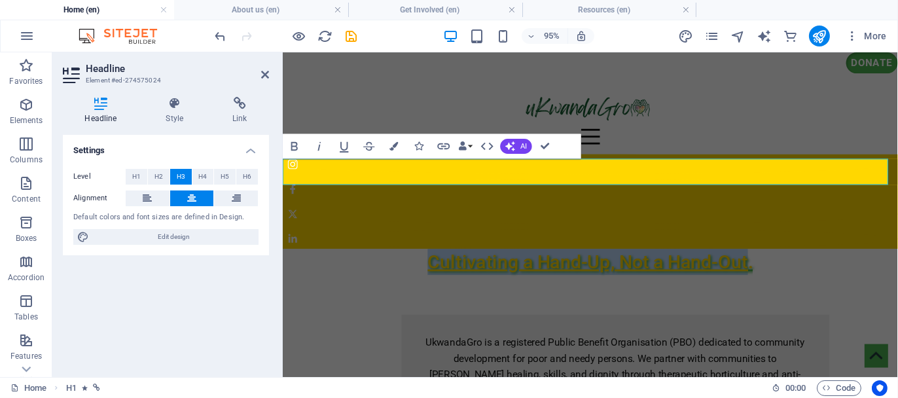
drag, startPoint x: 769, startPoint y: 173, endPoint x: 431, endPoint y: 173, distance: 338.4
click at [435, 261] on span "Cultivating a Hand-Up, Not a Hand-Out." at bounding box center [606, 272] width 342 height 23
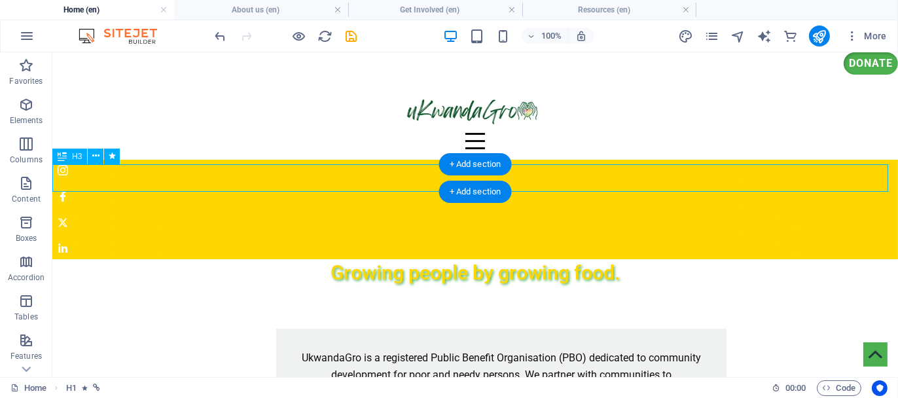
click at [607, 259] on div "Growing people by growing food." at bounding box center [475, 272] width 846 height 27
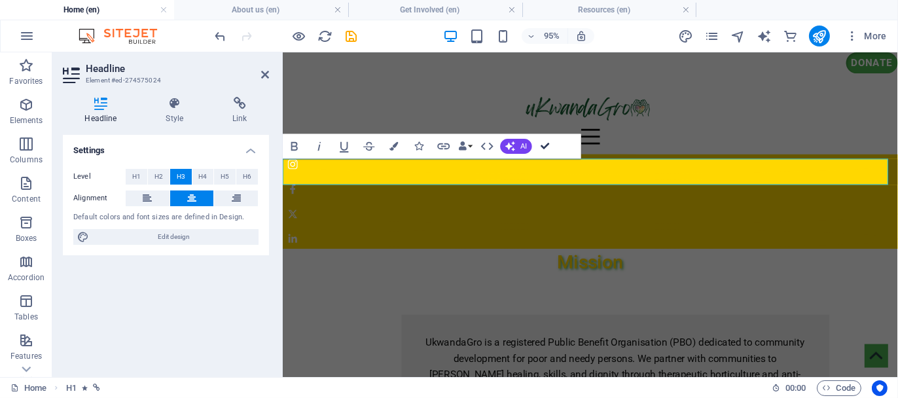
drag, startPoint x: 545, startPoint y: 145, endPoint x: 493, endPoint y: 93, distance: 73.6
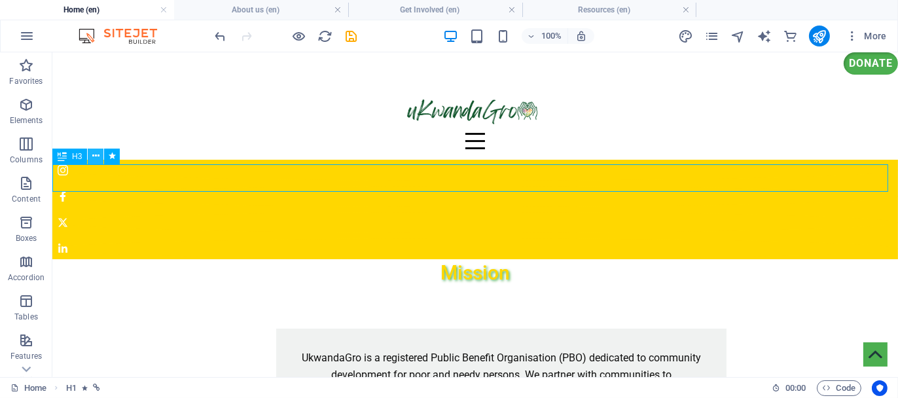
click at [95, 160] on icon at bounding box center [95, 156] width 7 height 14
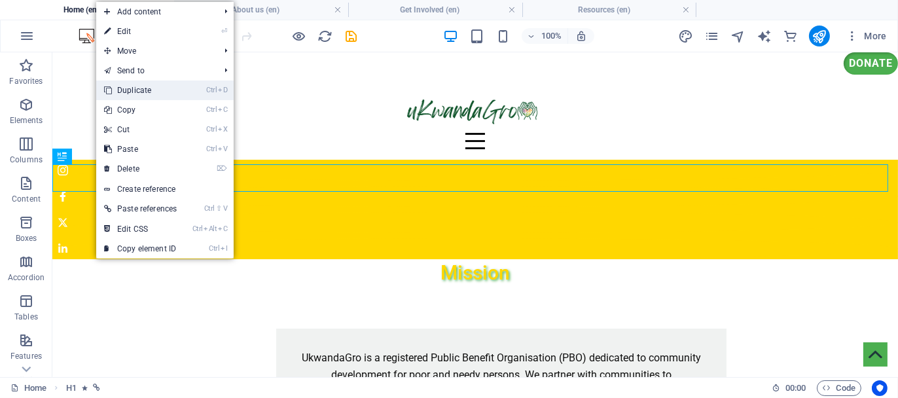
click at [145, 89] on link "Ctrl D Duplicate" at bounding box center [140, 91] width 88 height 20
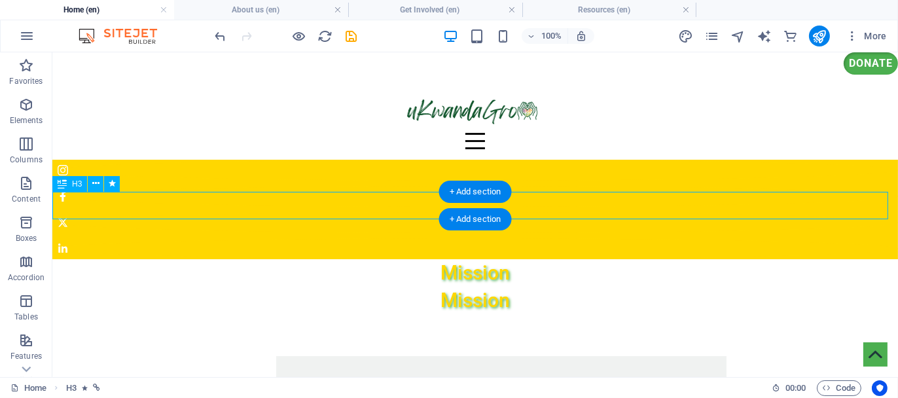
click at [488, 286] on div "Mission" at bounding box center [475, 299] width 846 height 27
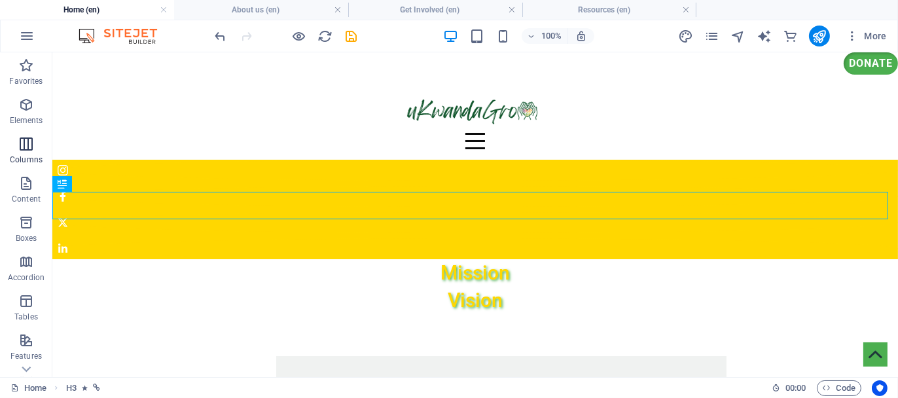
click at [24, 146] on icon "button" at bounding box center [26, 144] width 16 height 16
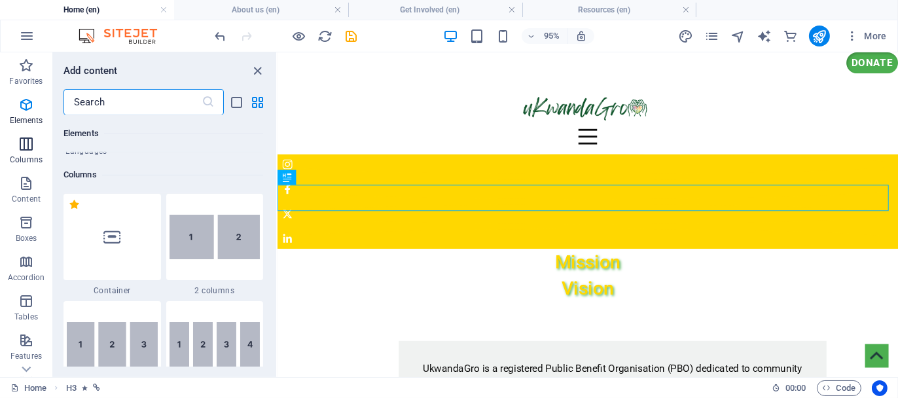
scroll to position [648, 0]
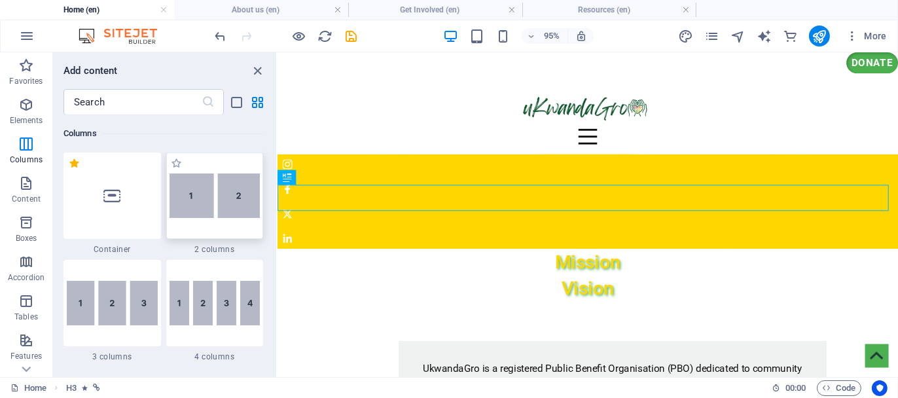
click at [181, 196] on img at bounding box center [215, 195] width 91 height 45
click at [278, 203] on div "H3 Text image overlap Image Container Text Social Media Icons Menu Bar Hamburge…" at bounding box center [588, 214] width 621 height 325
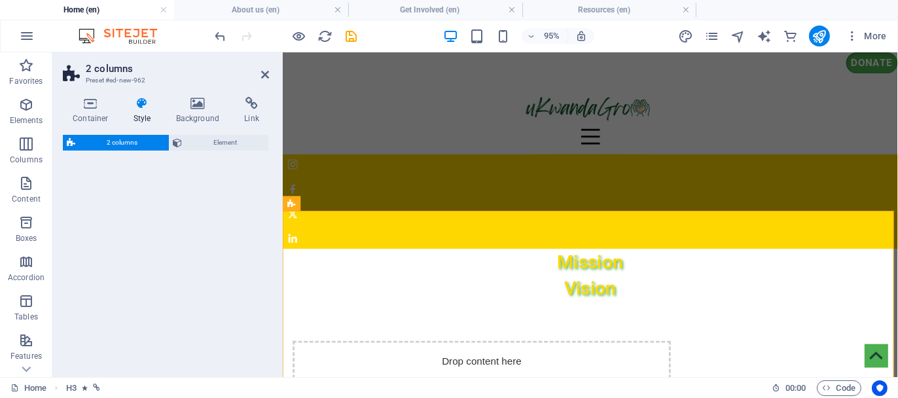
click at [208, 187] on div "2 columns Element" at bounding box center [166, 251] width 206 height 232
select select "rem"
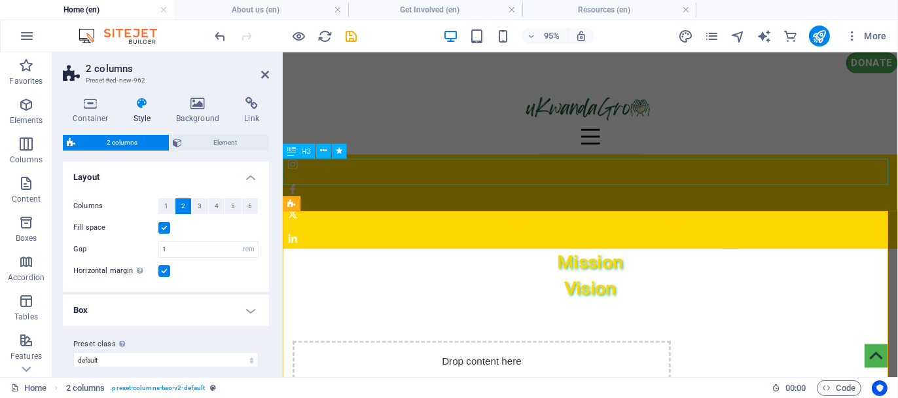
click at [606, 259] on div "Mission" at bounding box center [605, 272] width 647 height 27
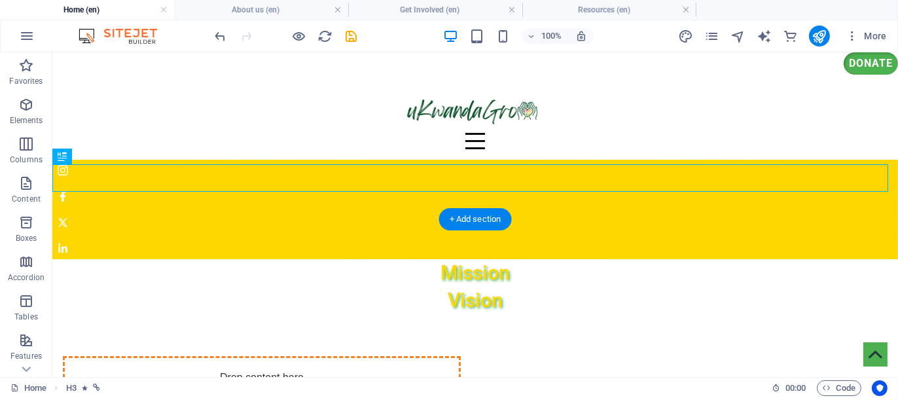
drag, startPoint x: 441, startPoint y: 178, endPoint x: 367, endPoint y: 283, distance: 128.2
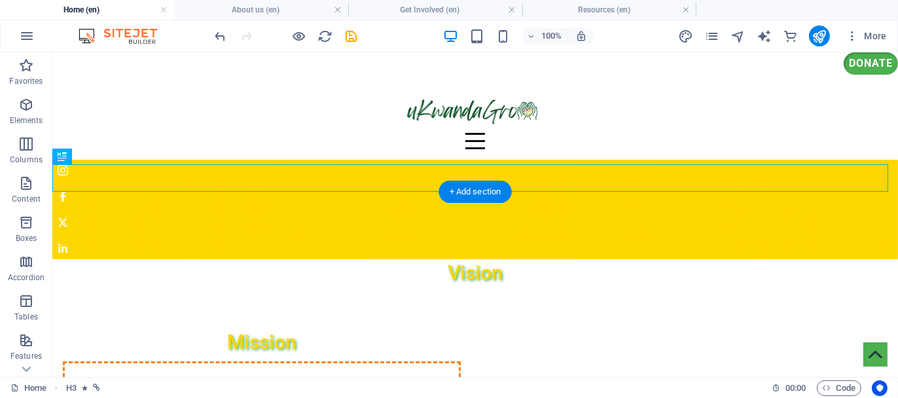
drag, startPoint x: 443, startPoint y: 175, endPoint x: 541, endPoint y: 257, distance: 128.2
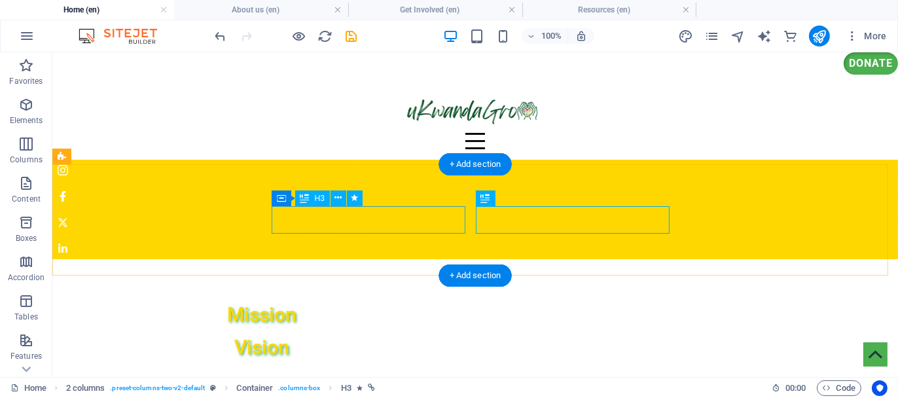
click at [361, 300] on div "Mission" at bounding box center [261, 313] width 398 height 27
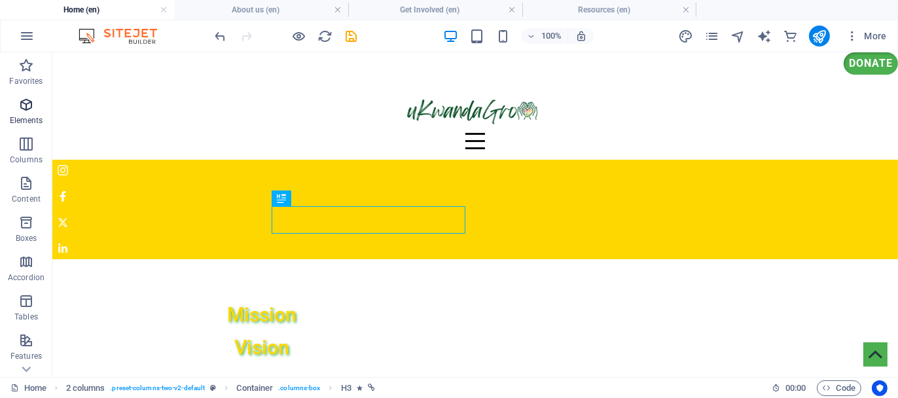
click at [26, 113] on span "Elements" at bounding box center [26, 112] width 52 height 31
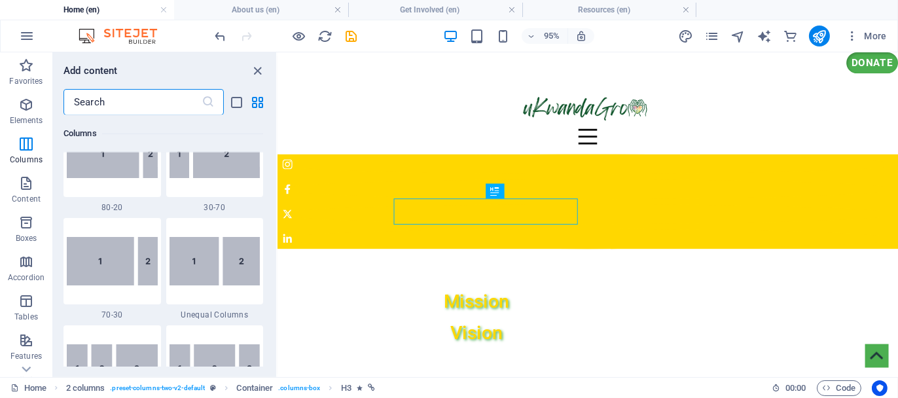
scroll to position [1121, 0]
click at [21, 185] on icon "button" at bounding box center [26, 183] width 16 height 16
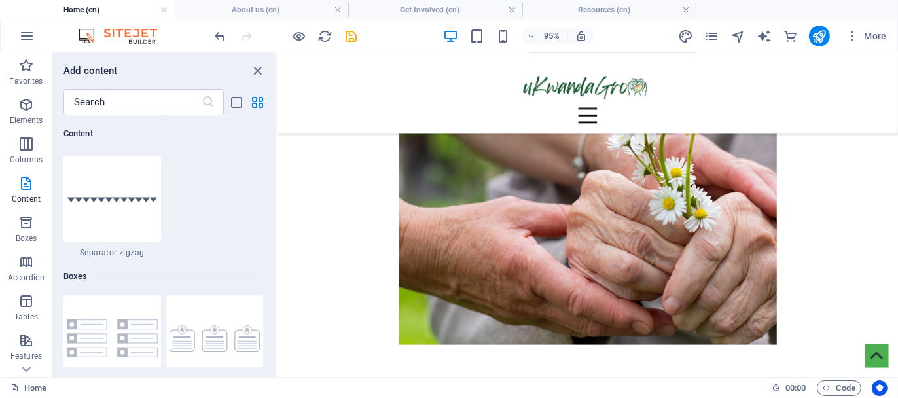
scroll to position [2029, 0]
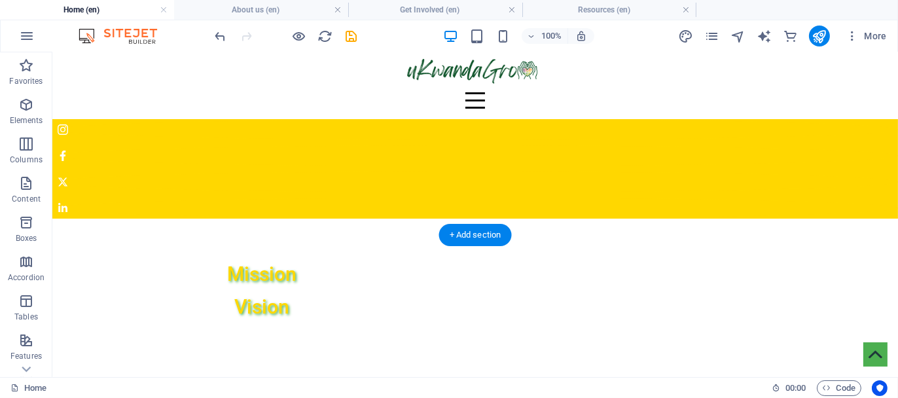
scroll to position [0, 0]
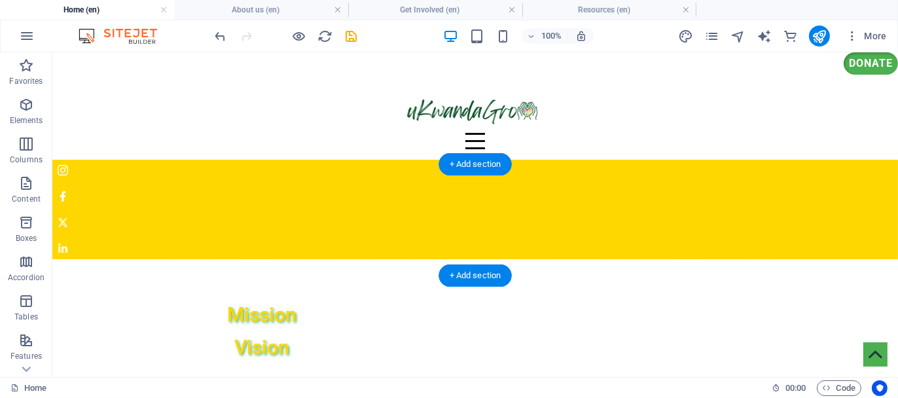
click at [372, 300] on div "Mission" at bounding box center [261, 313] width 398 height 27
click at [369, 300] on div "Mission" at bounding box center [261, 313] width 398 height 27
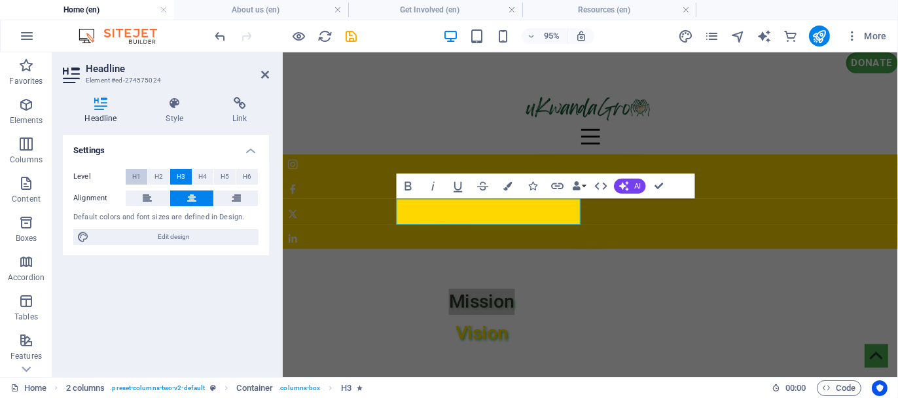
click at [130, 178] on button "H1" at bounding box center [137, 177] width 22 height 16
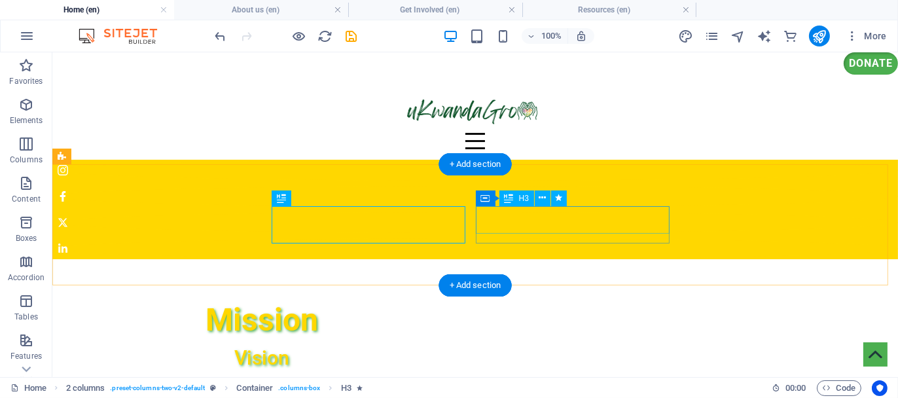
click at [460, 344] on div "Vision" at bounding box center [261, 357] width 398 height 27
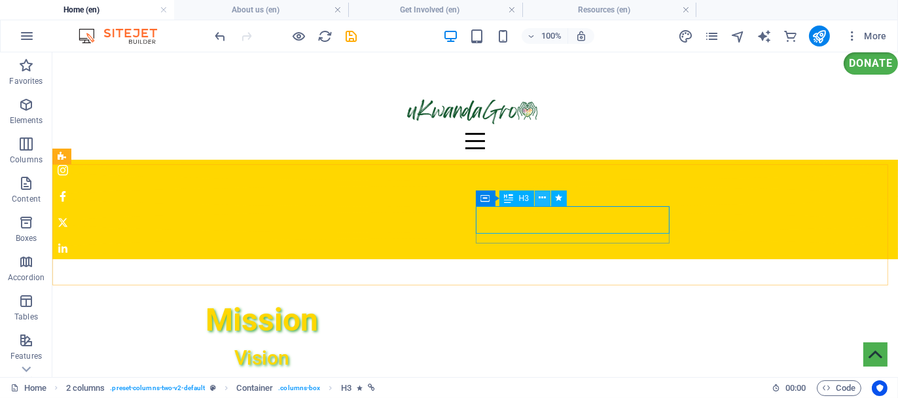
click at [539, 197] on icon at bounding box center [542, 198] width 7 height 14
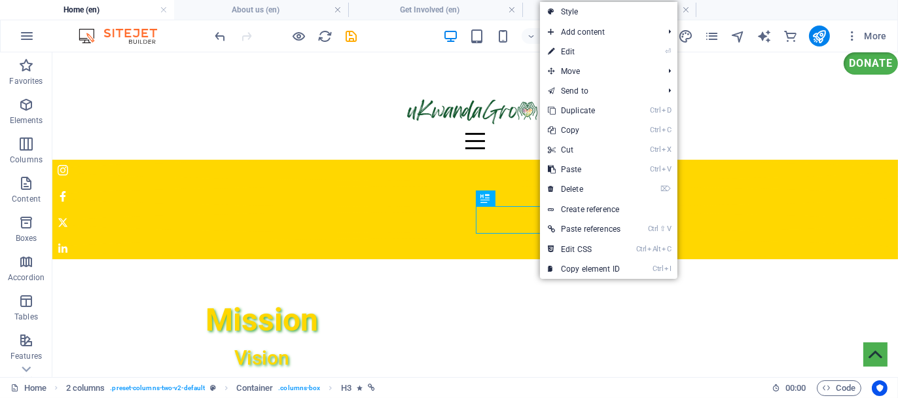
click at [577, 49] on link "⏎ Edit" at bounding box center [584, 52] width 88 height 20
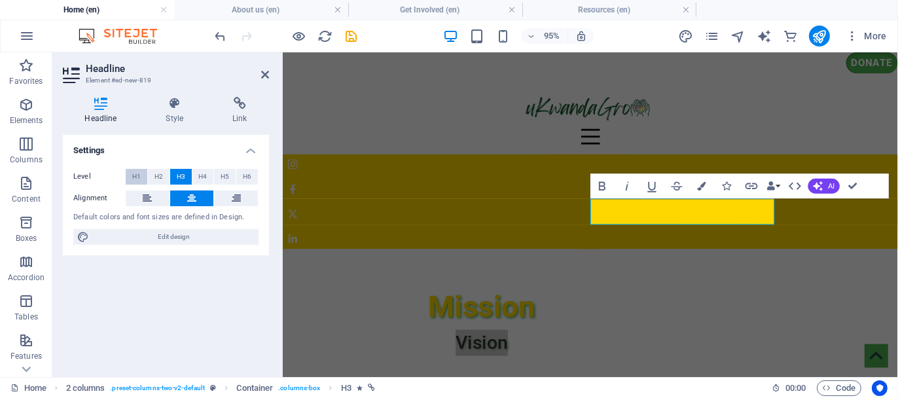
click at [134, 176] on span "H1" at bounding box center [136, 177] width 9 height 16
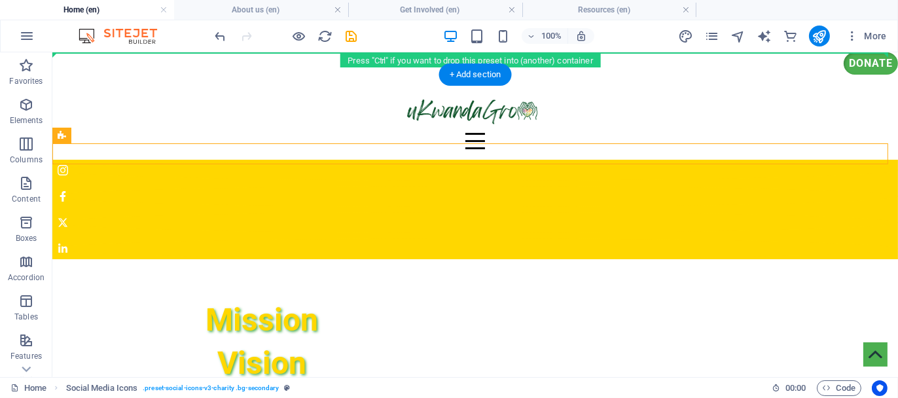
drag, startPoint x: 61, startPoint y: 157, endPoint x: 115, endPoint y: 113, distance: 69.8
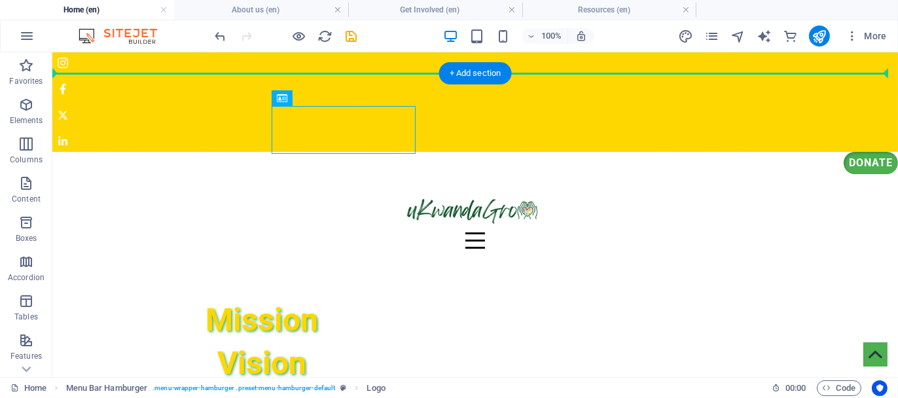
drag, startPoint x: 306, startPoint y: 125, endPoint x: 226, endPoint y: 67, distance: 98.3
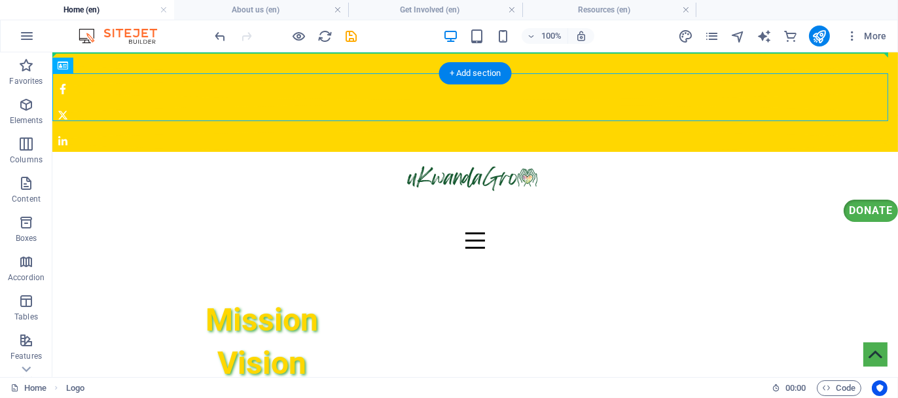
drag, startPoint x: 363, startPoint y: 98, endPoint x: 359, endPoint y: 54, distance: 44.7
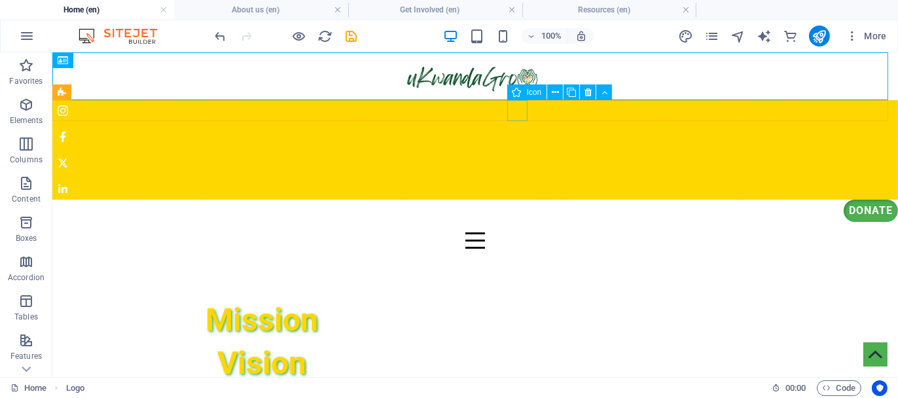
click at [518, 178] on figure at bounding box center [475, 188] width 846 height 21
